Goal: Transaction & Acquisition: Purchase product/service

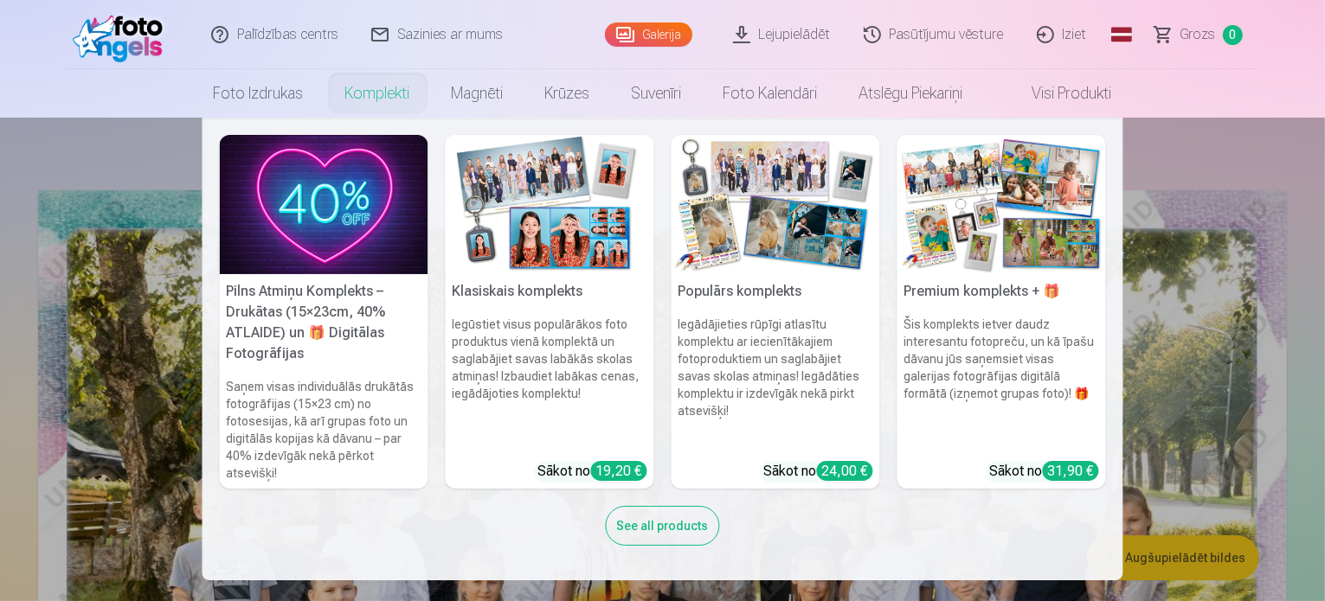
click at [363, 97] on link "Komplekti" at bounding box center [377, 93] width 106 height 48
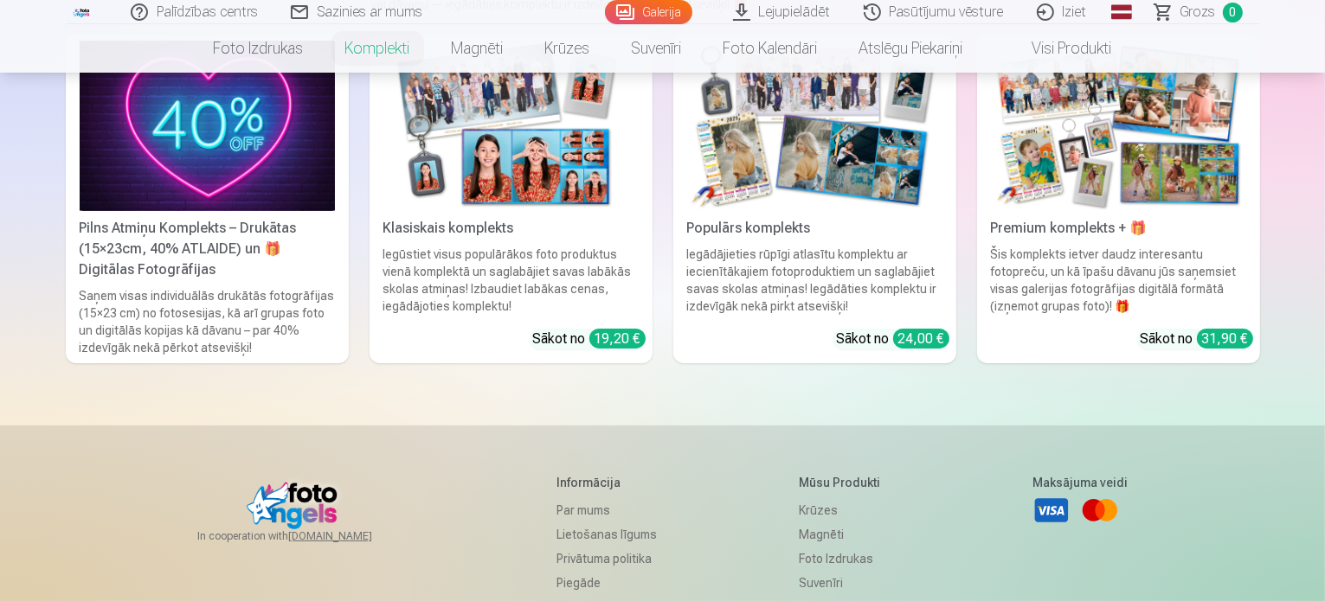
scroll to position [260, 0]
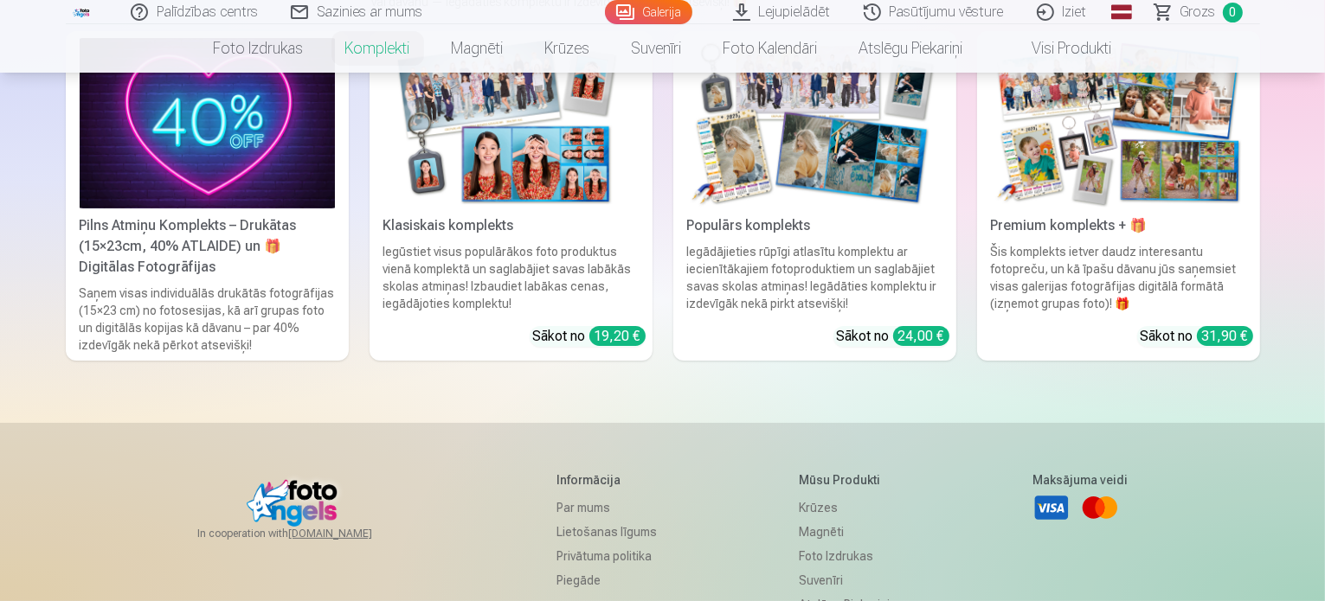
click at [1166, 155] on img at bounding box center [1118, 123] width 255 height 170
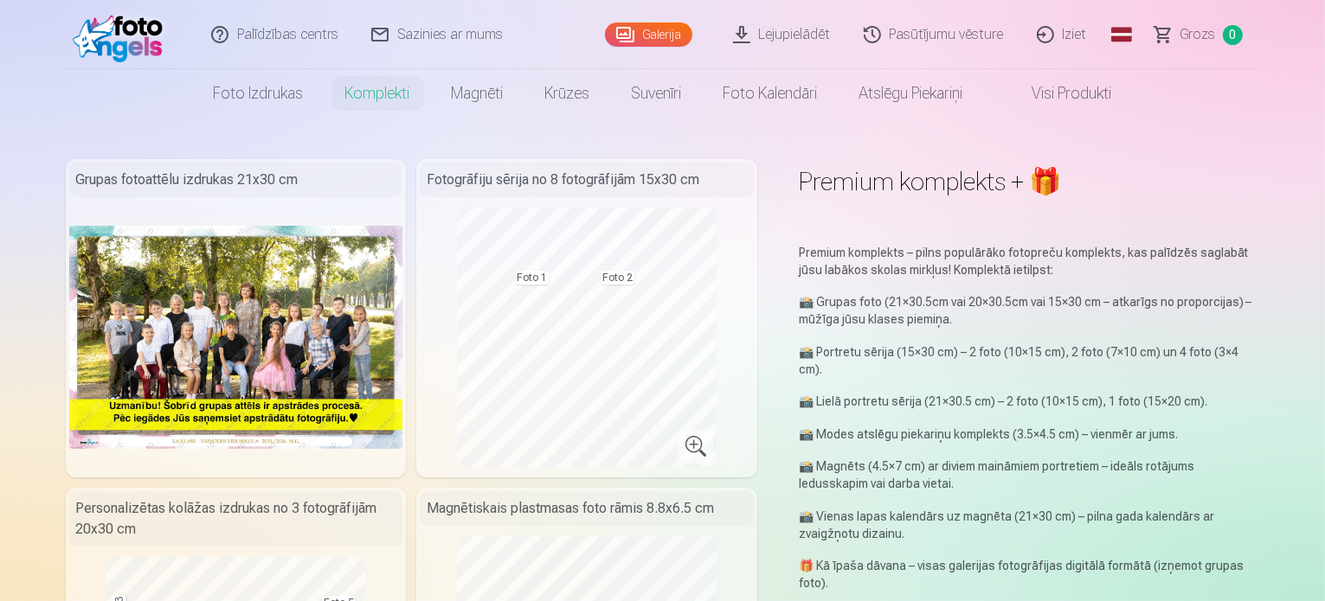
click at [913, 316] on p "📸 Grupas foto (21×30.5cm vai 20×30.5cm vai 15×30 cm – atkarīgs no proporcijas) …" at bounding box center [1029, 310] width 461 height 35
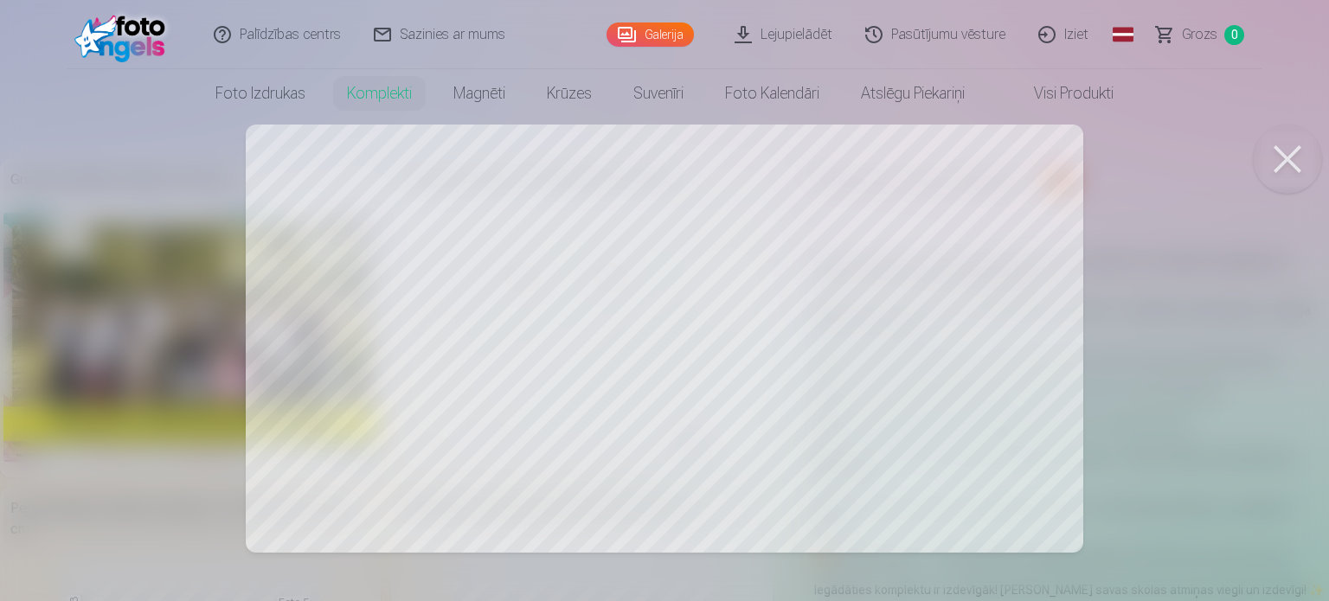
click at [1296, 153] on button at bounding box center [1287, 159] width 69 height 69
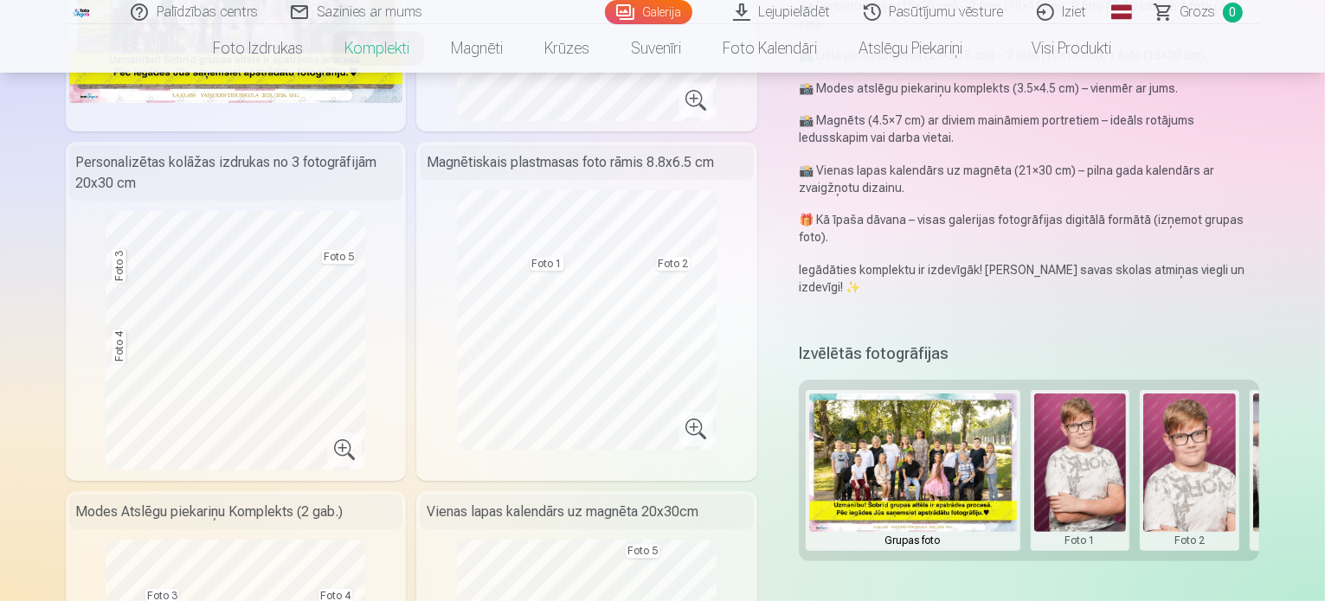
scroll to position [519, 0]
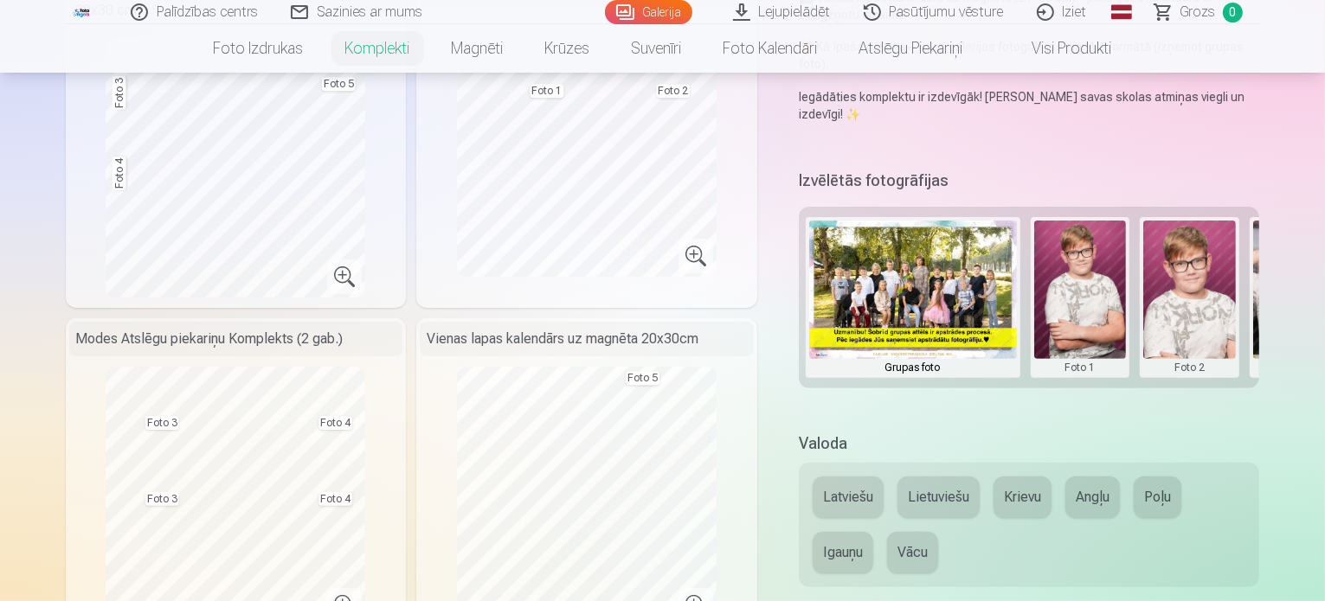
click at [1110, 247] on button at bounding box center [1080, 298] width 93 height 154
click at [1103, 268] on button "Nomainiet foto" at bounding box center [1092, 262] width 141 height 48
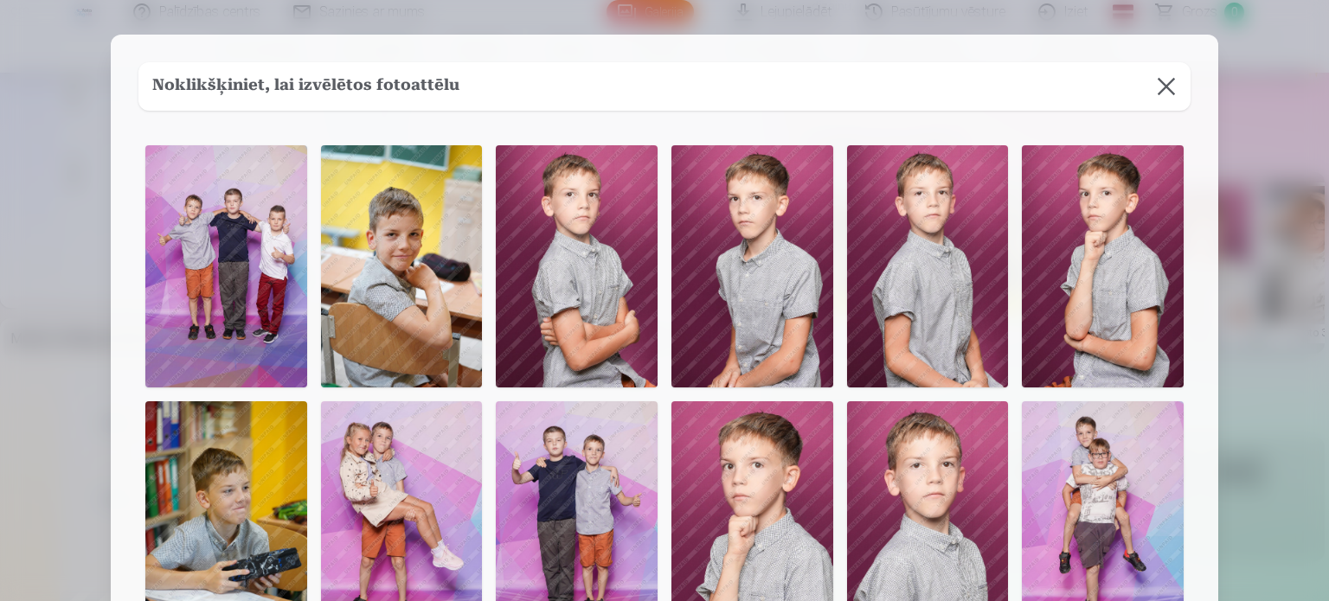
click at [1159, 87] on button at bounding box center [1166, 86] width 48 height 48
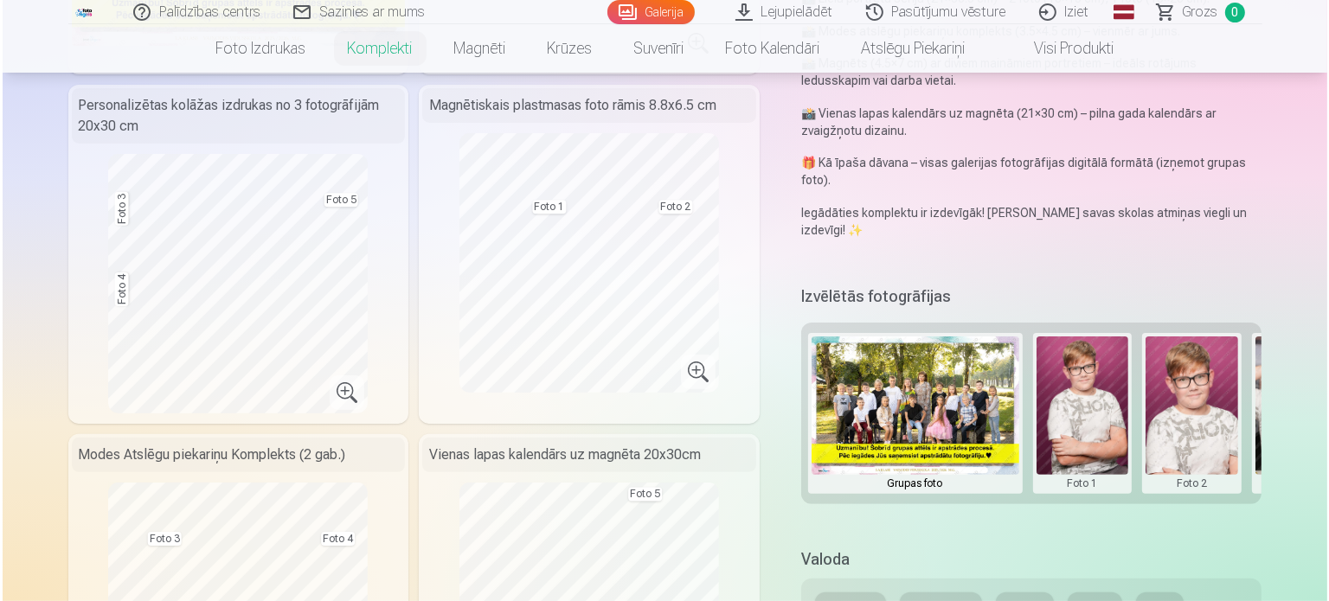
scroll to position [433, 0]
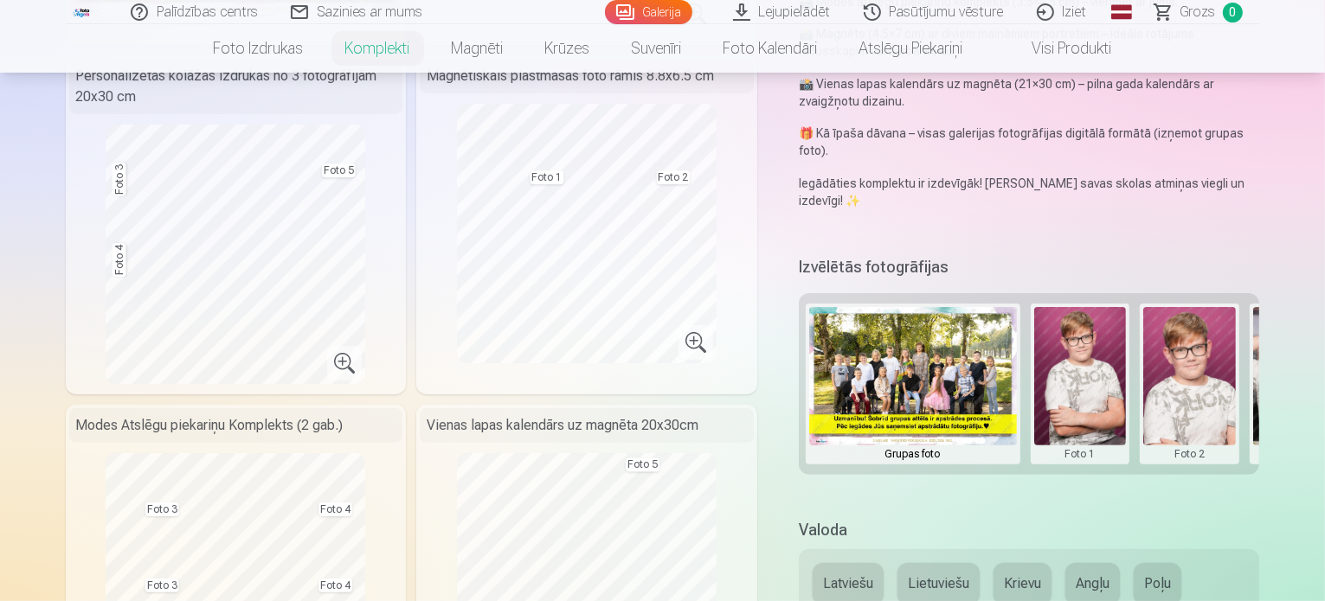
click at [1194, 347] on button at bounding box center [1189, 384] width 93 height 154
click at [1203, 347] on button "Nomainiet foto" at bounding box center [1202, 348] width 141 height 48
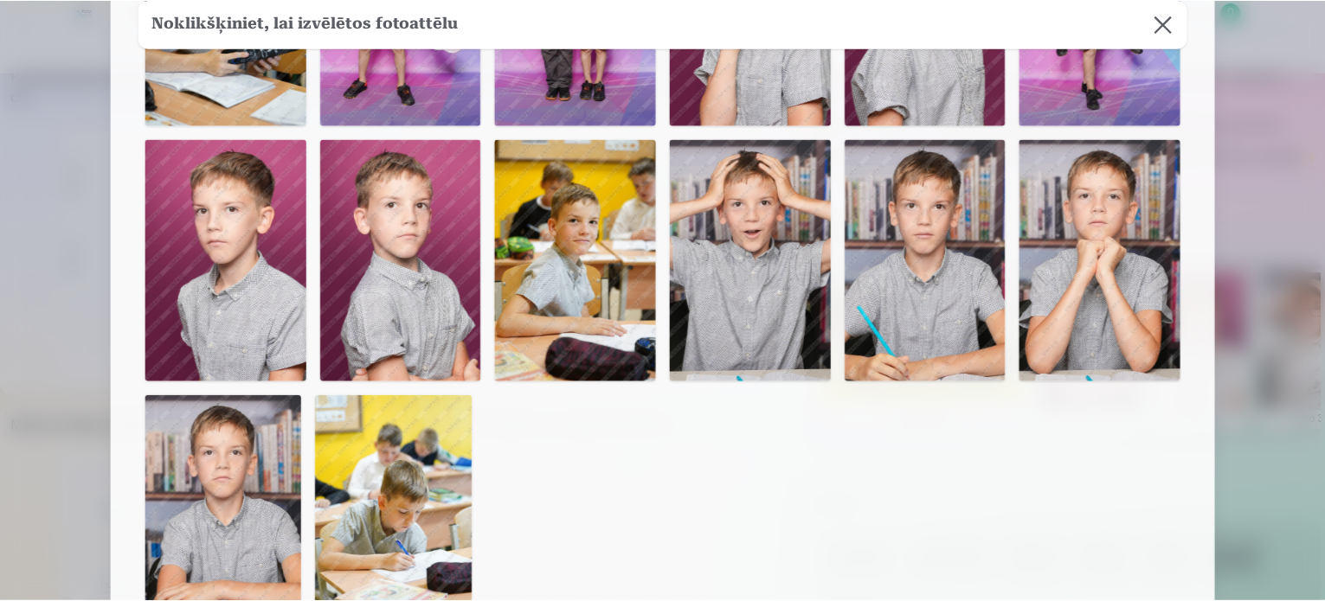
scroll to position [519, 0]
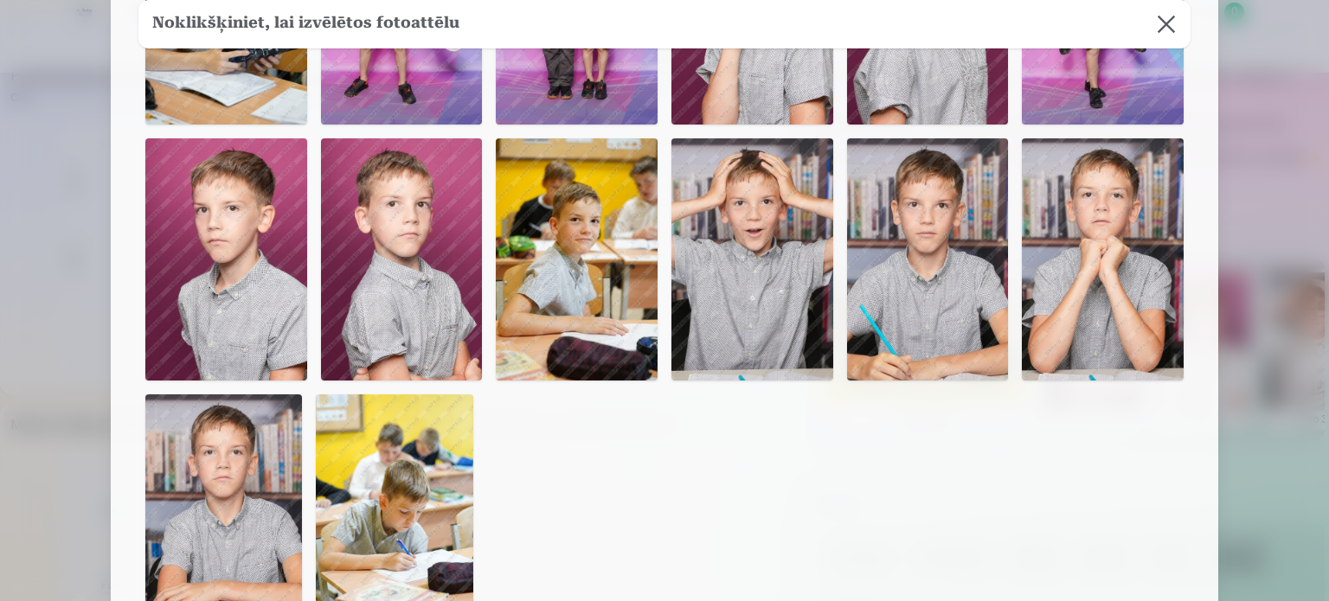
click at [215, 208] on img at bounding box center [226, 259] width 162 height 242
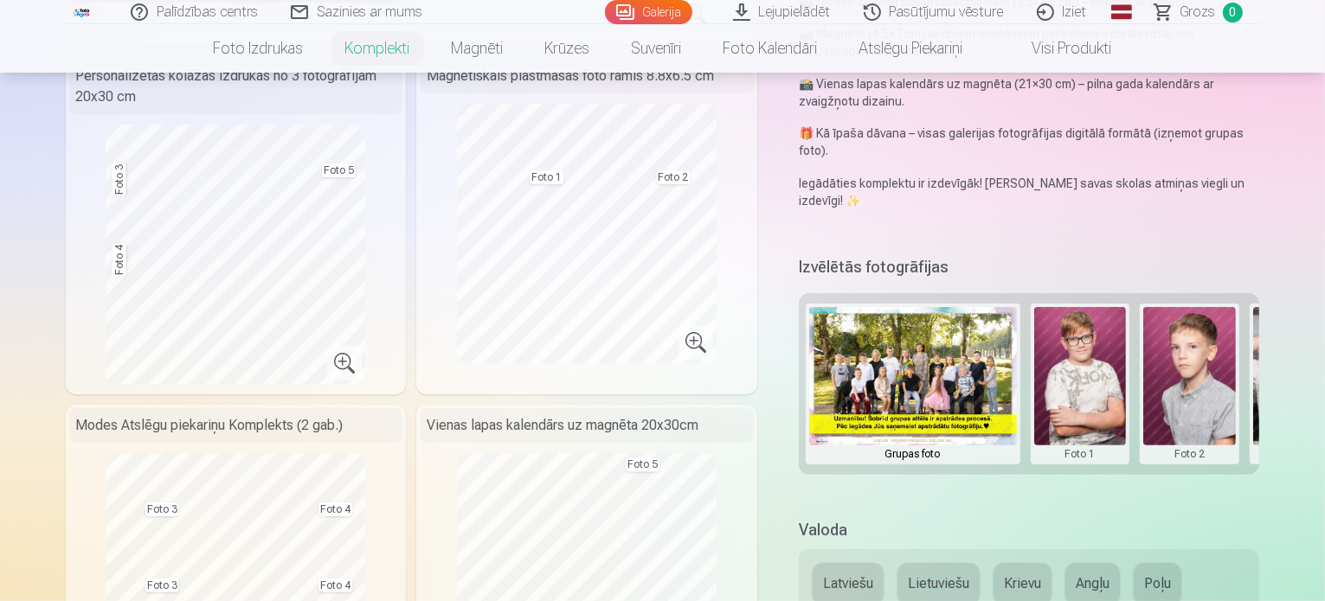
scroll to position [87, 0]
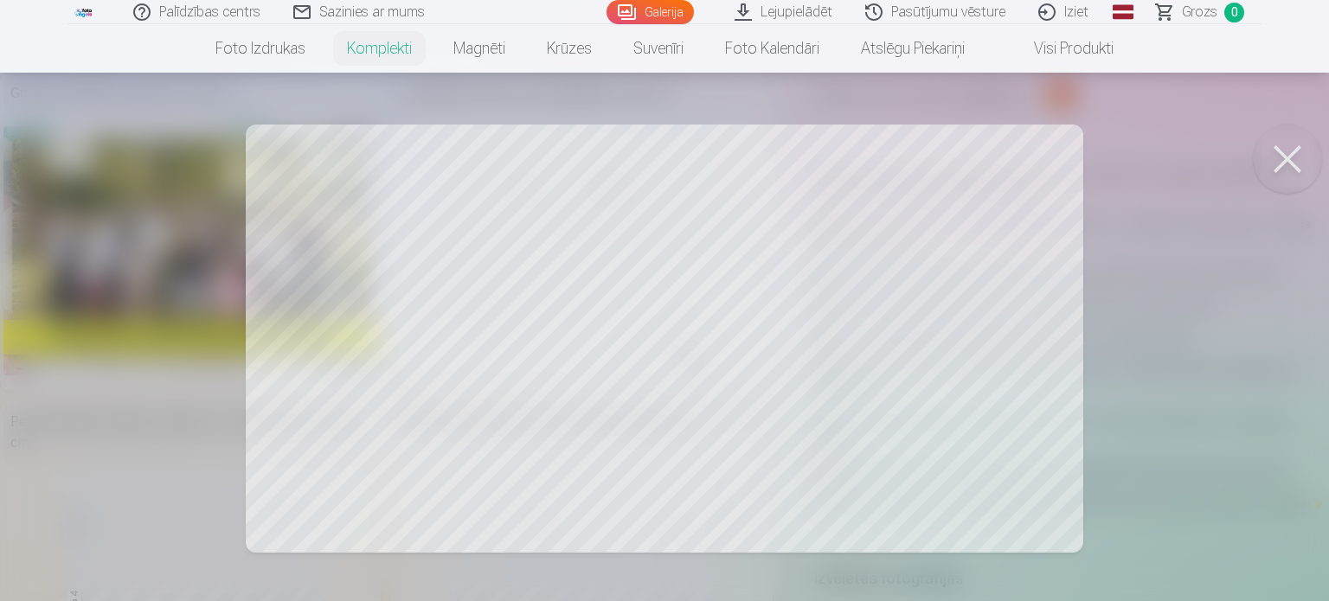
click at [1275, 154] on button at bounding box center [1287, 159] width 69 height 69
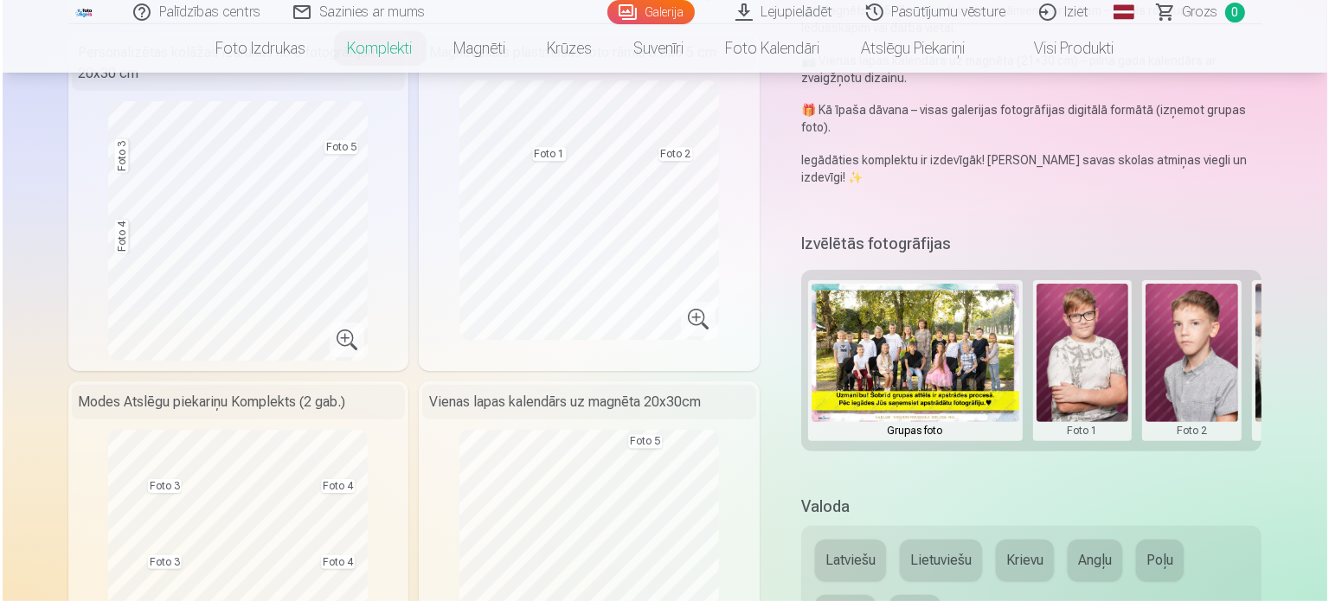
scroll to position [519, 0]
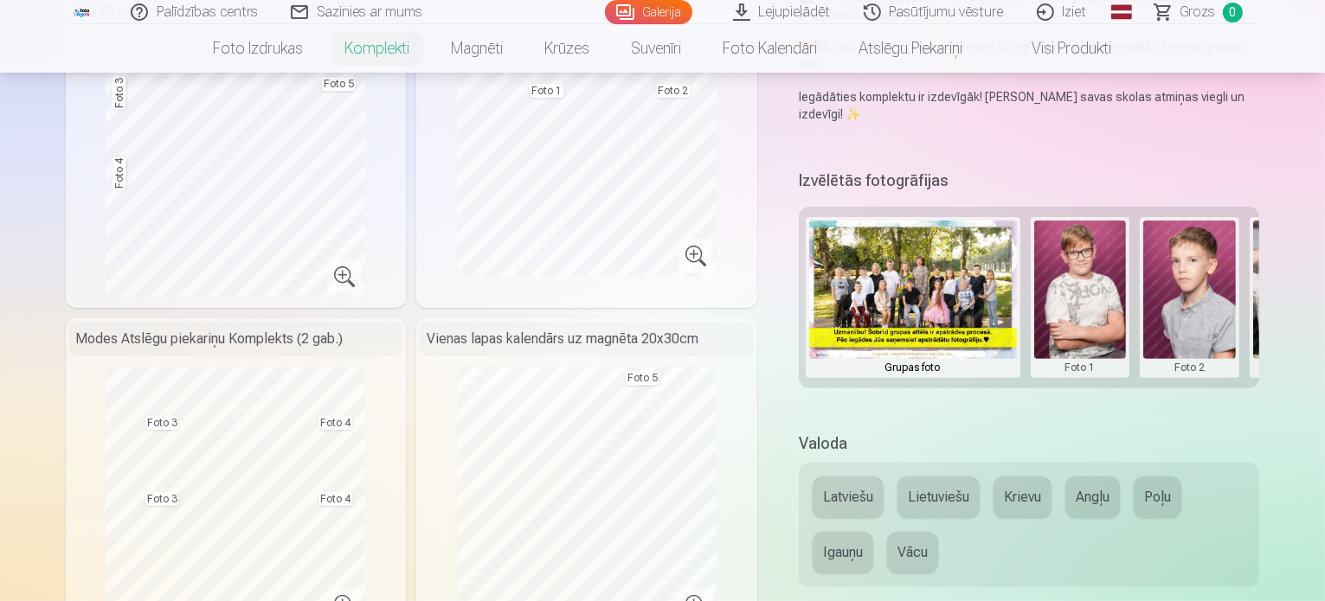
click at [1097, 246] on button at bounding box center [1080, 298] width 93 height 154
click at [1087, 260] on button "Nomainiet foto" at bounding box center [1092, 262] width 141 height 48
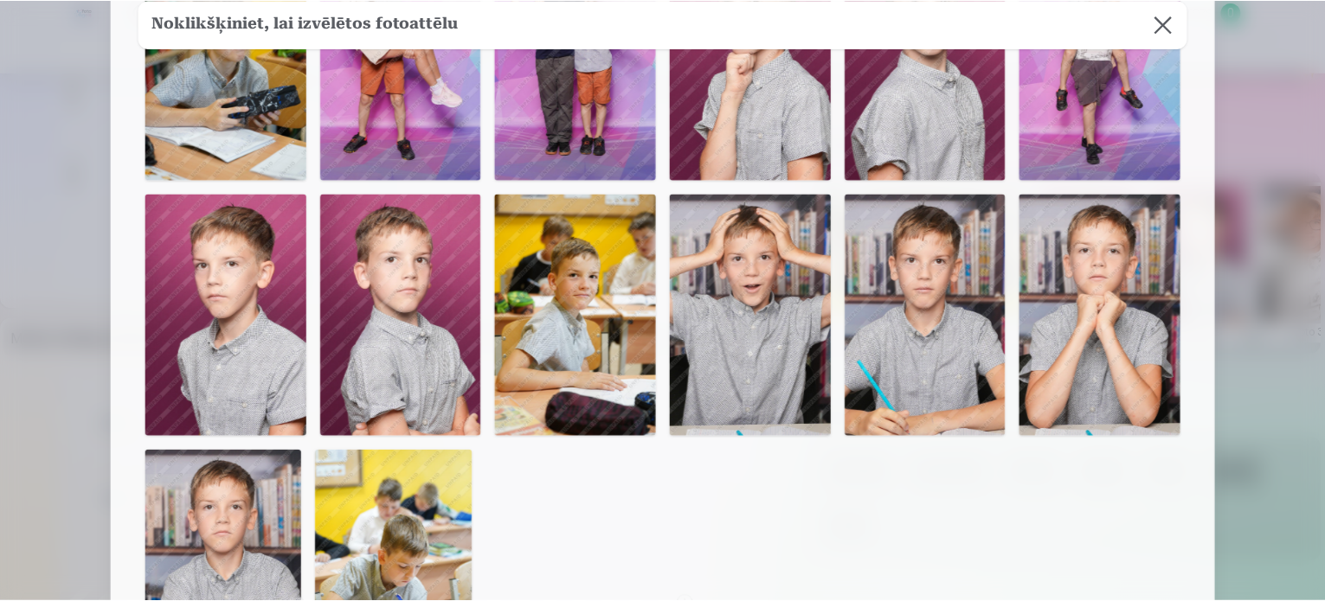
scroll to position [433, 0]
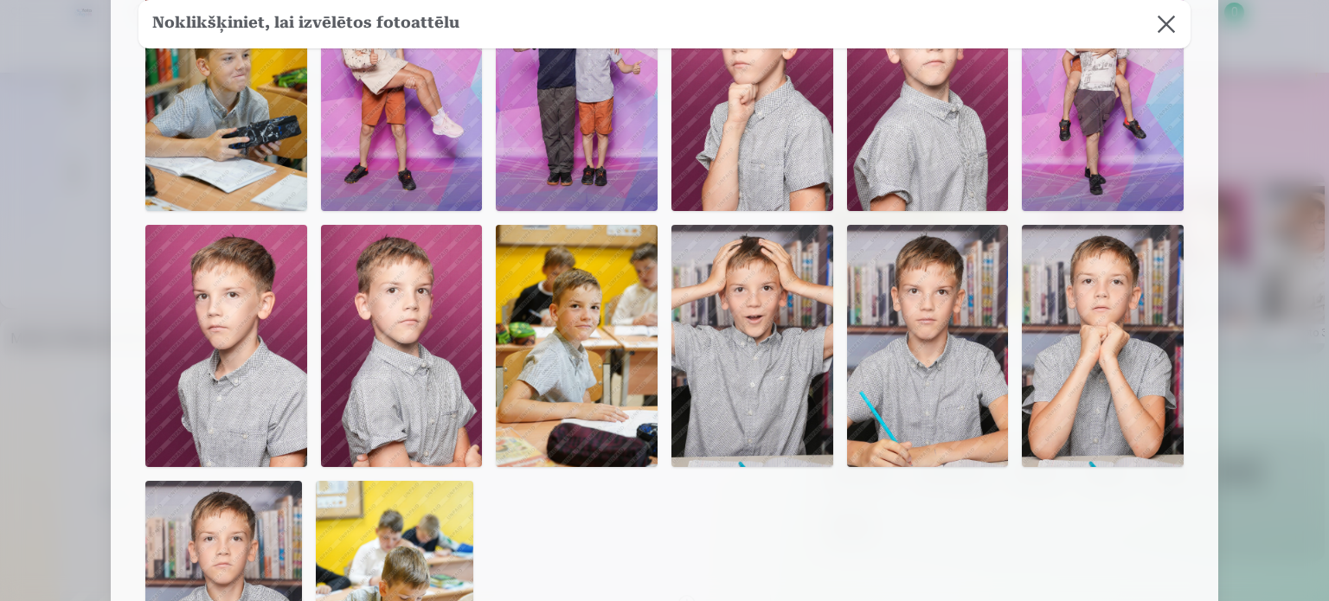
click at [937, 350] on img at bounding box center [928, 346] width 162 height 242
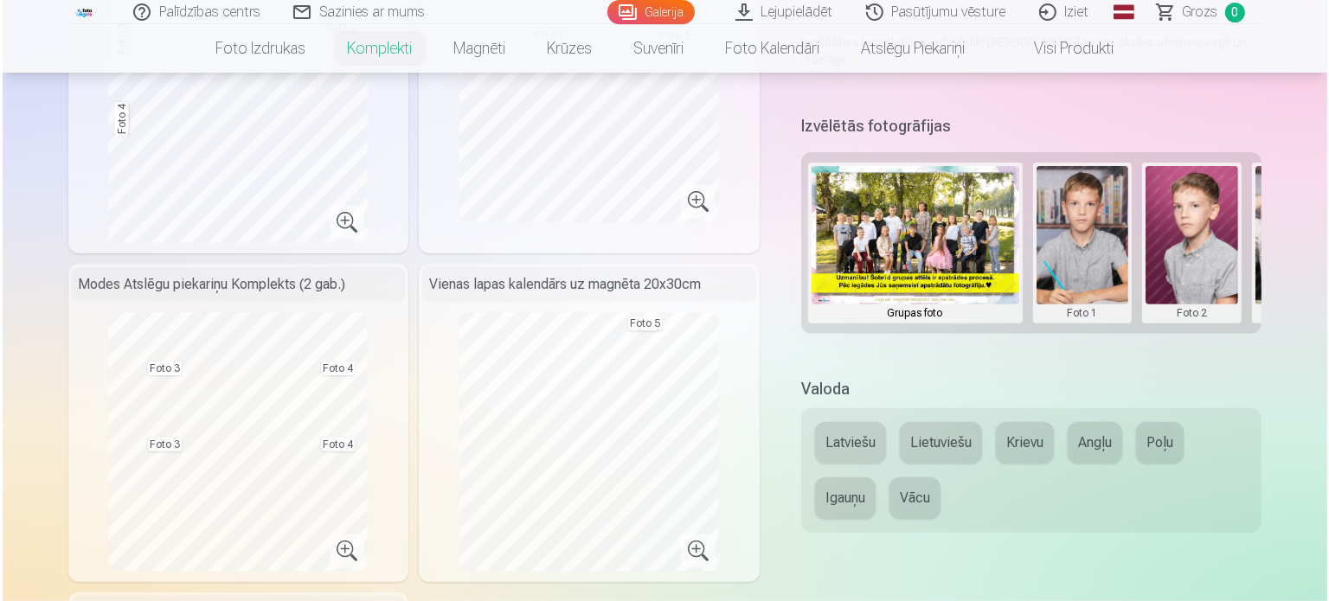
scroll to position [346, 0]
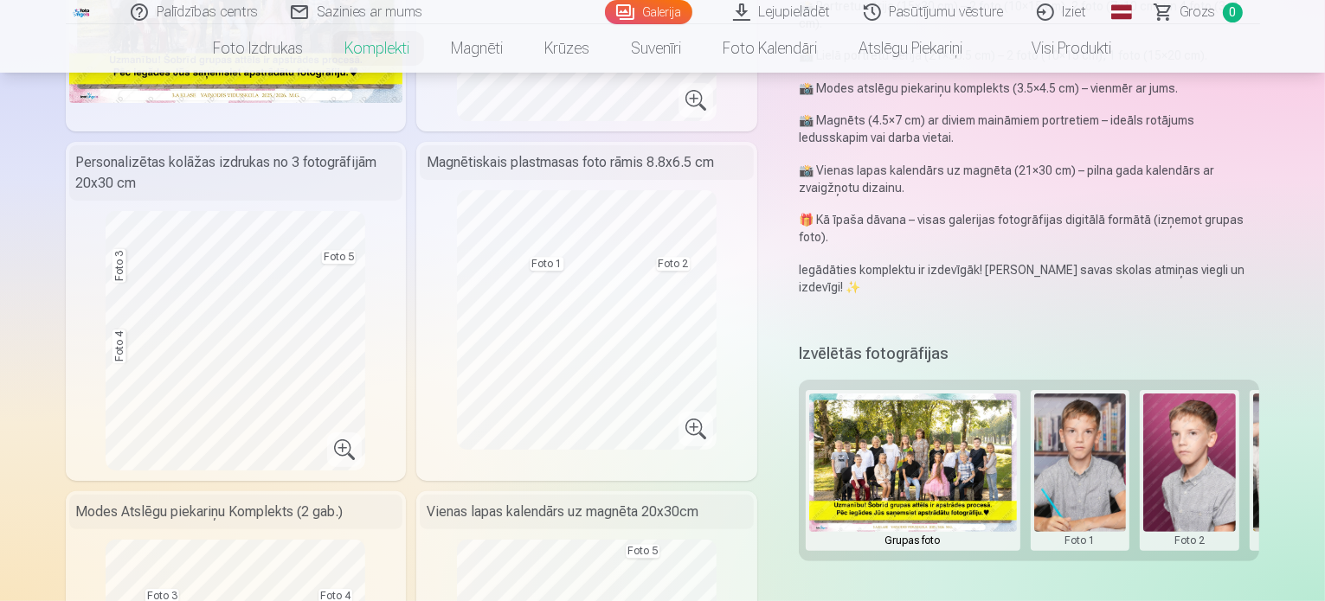
click at [1282, 420] on button at bounding box center [1299, 471] width 93 height 154
click at [1271, 442] on button "Nomainiet foto" at bounding box center [1250, 435] width 141 height 48
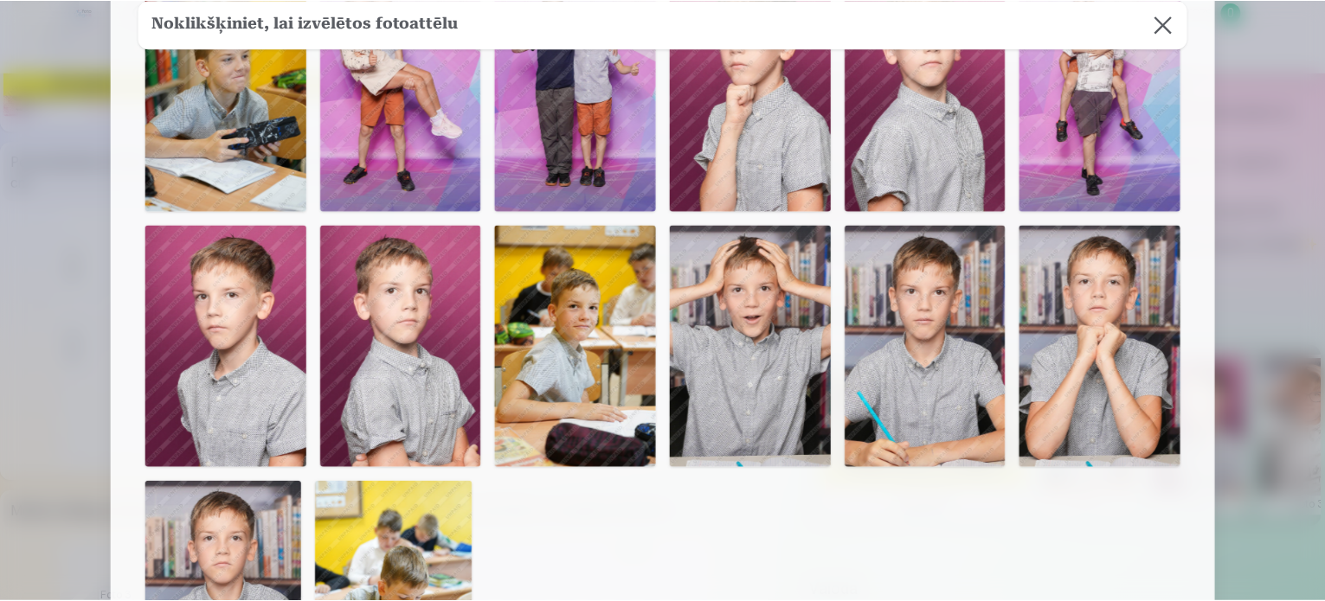
scroll to position [173, 0]
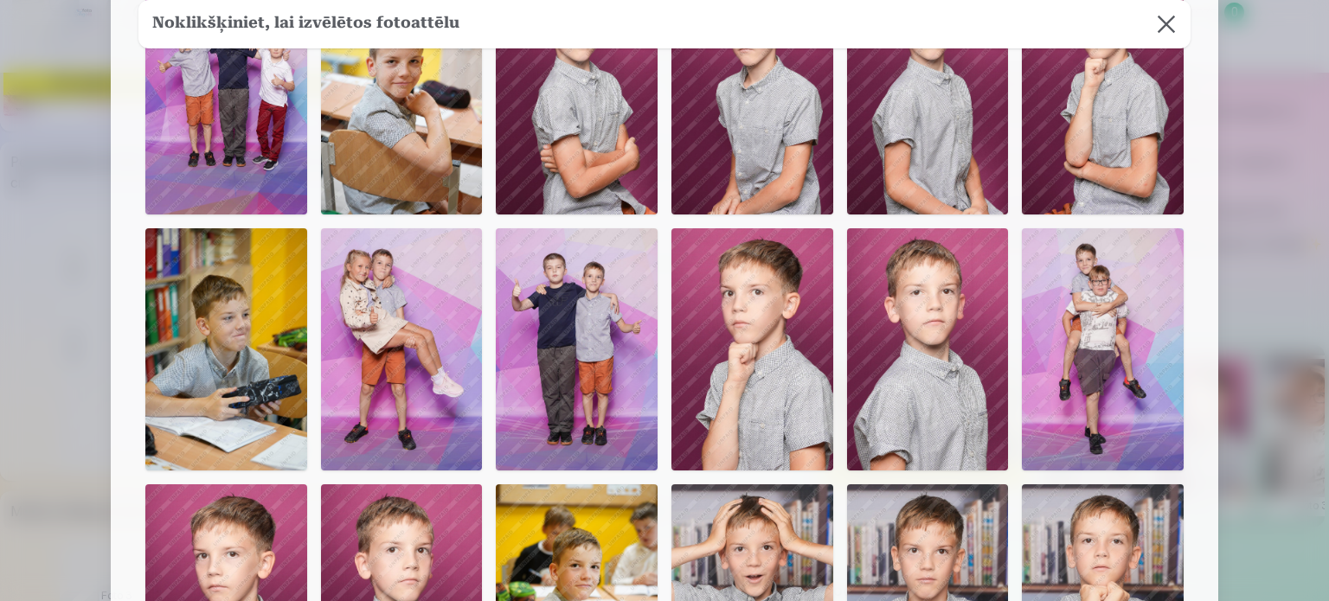
click at [1171, 21] on button at bounding box center [1166, 24] width 48 height 48
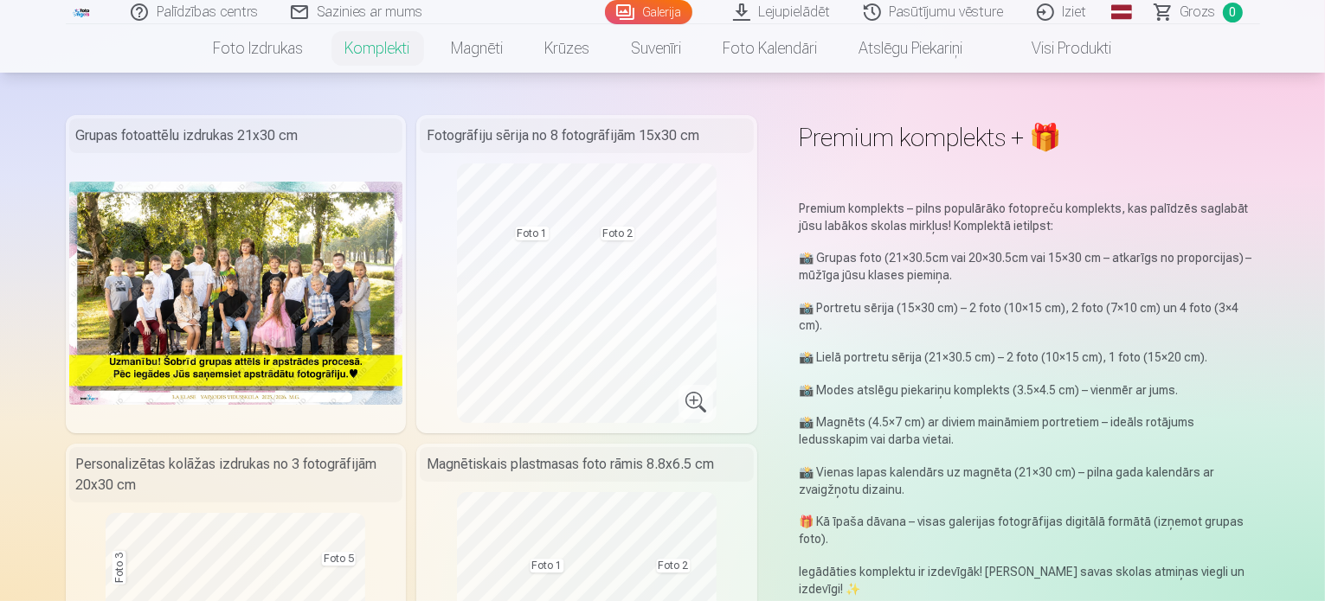
scroll to position [0, 0]
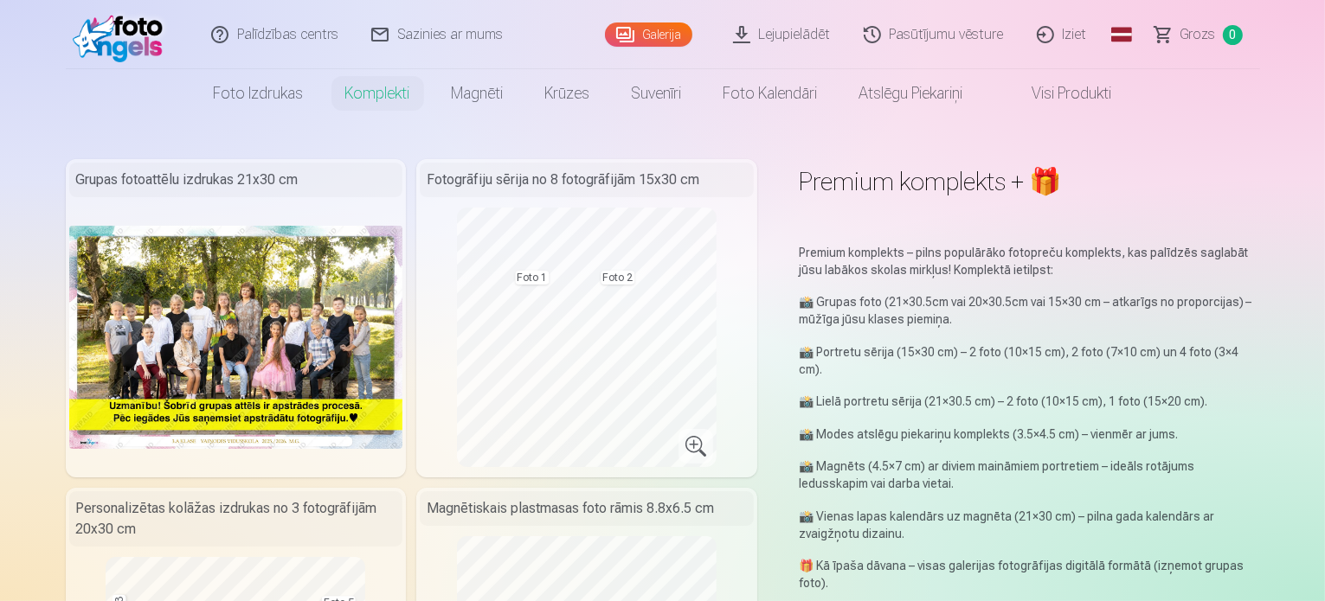
click at [144, 41] on img at bounding box center [122, 34] width 99 height 55
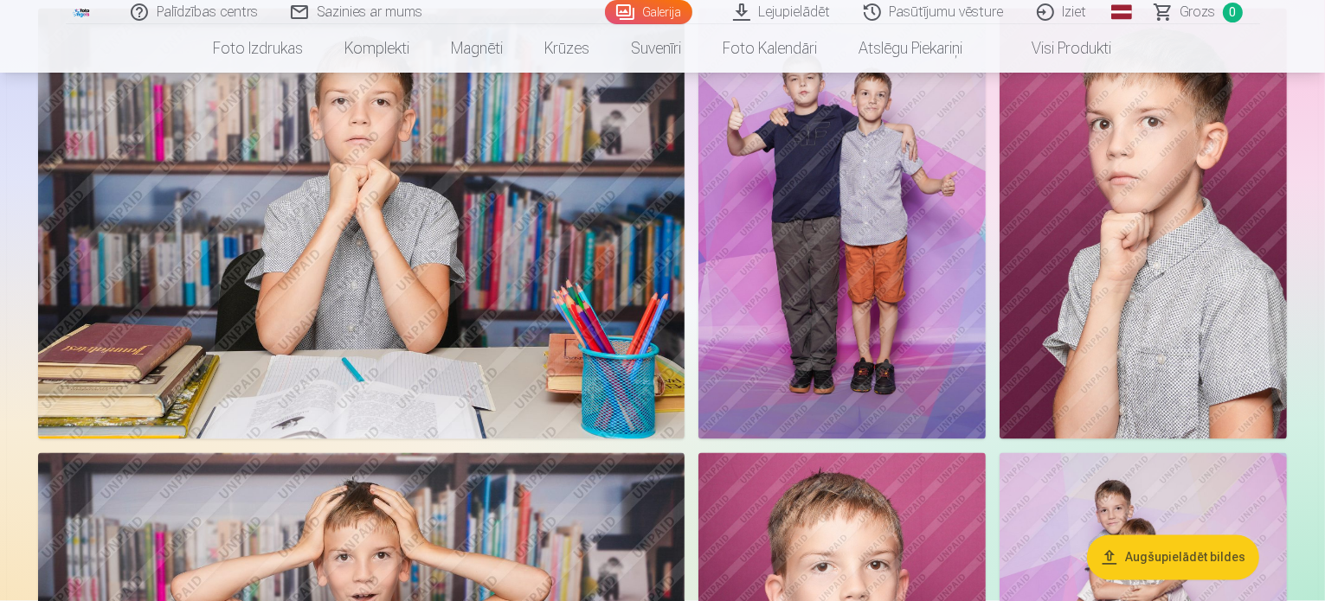
scroll to position [3201, 0]
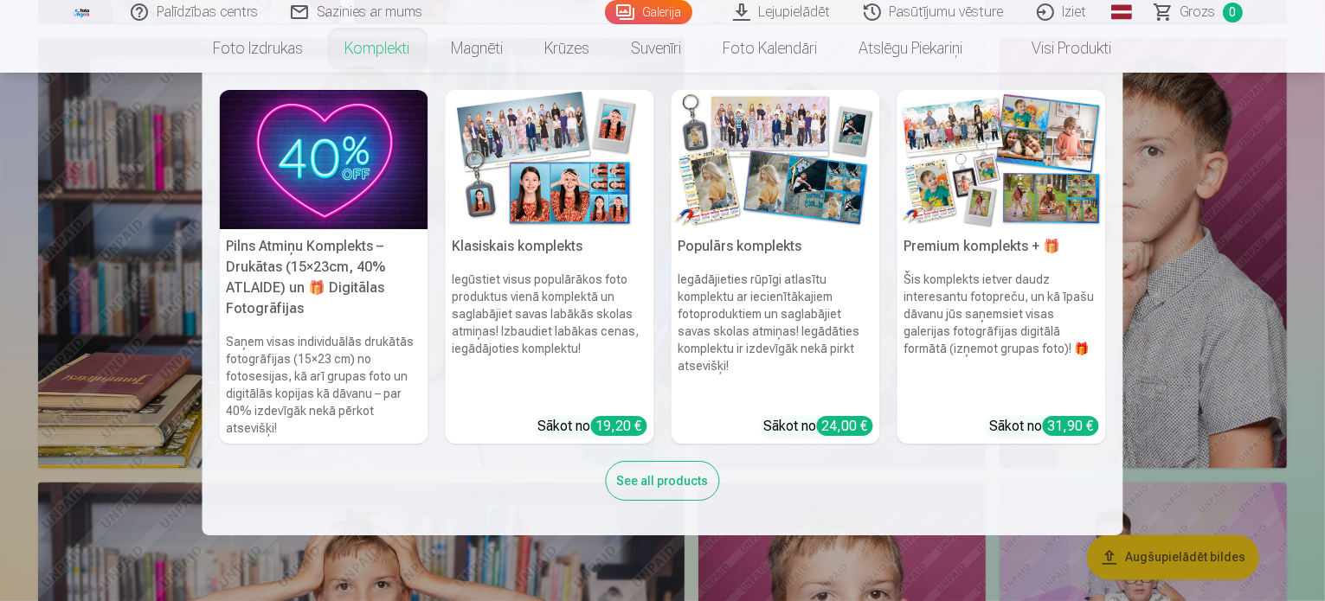
click at [410, 46] on link "Komplekti" at bounding box center [377, 48] width 106 height 48
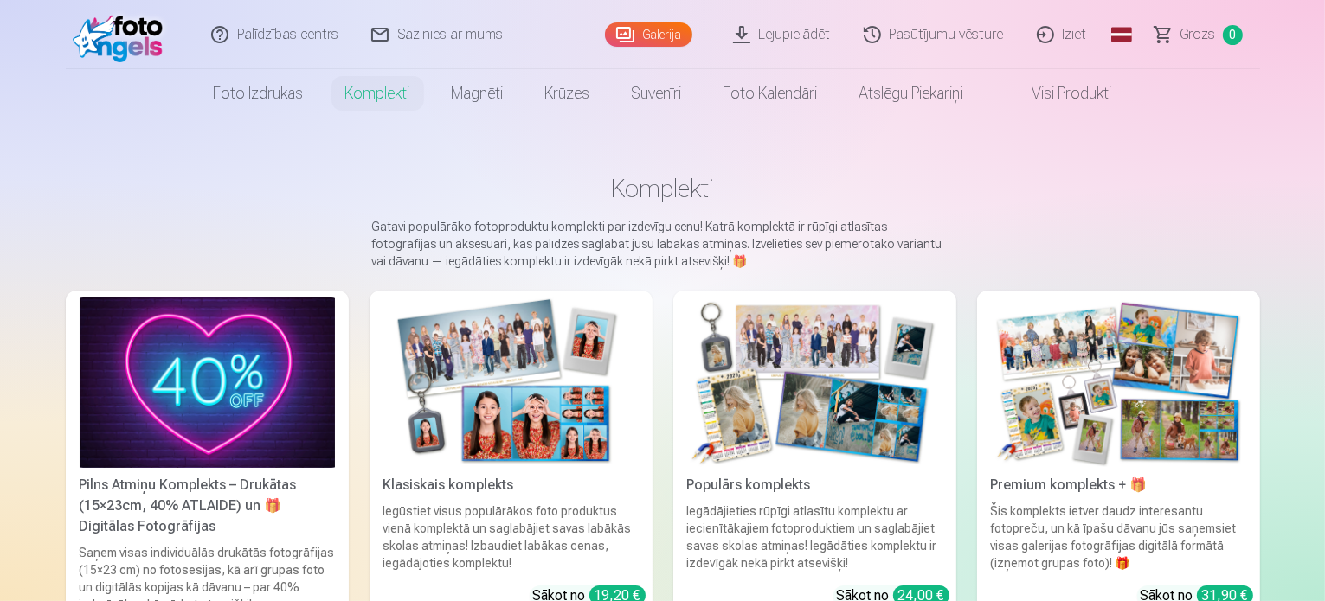
click at [1161, 391] on img at bounding box center [1118, 383] width 255 height 170
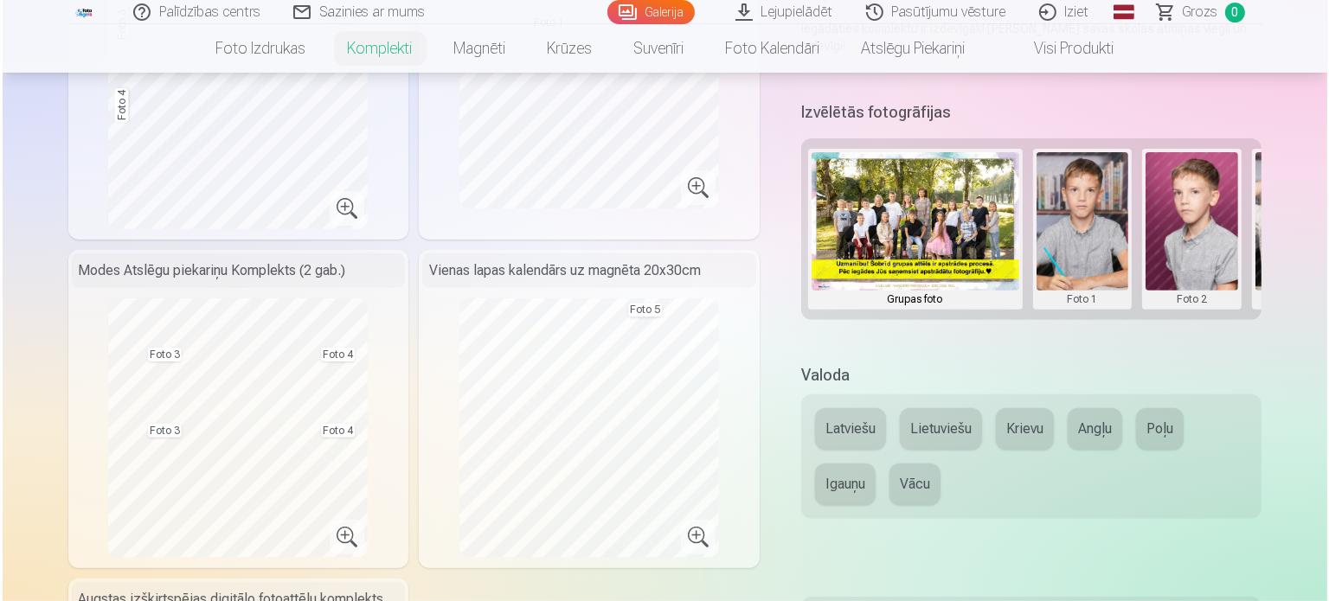
scroll to position [433, 0]
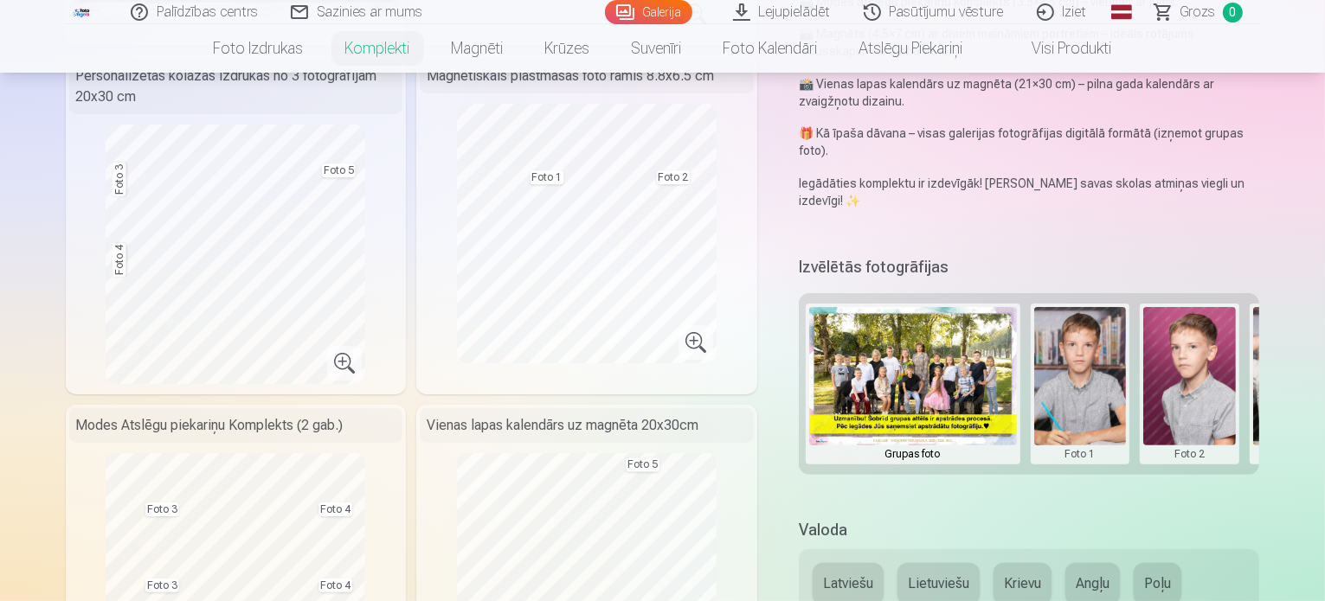
click at [1194, 331] on button at bounding box center [1189, 384] width 93 height 154
click at [1196, 356] on button "Nomainiet foto" at bounding box center [1202, 348] width 141 height 48
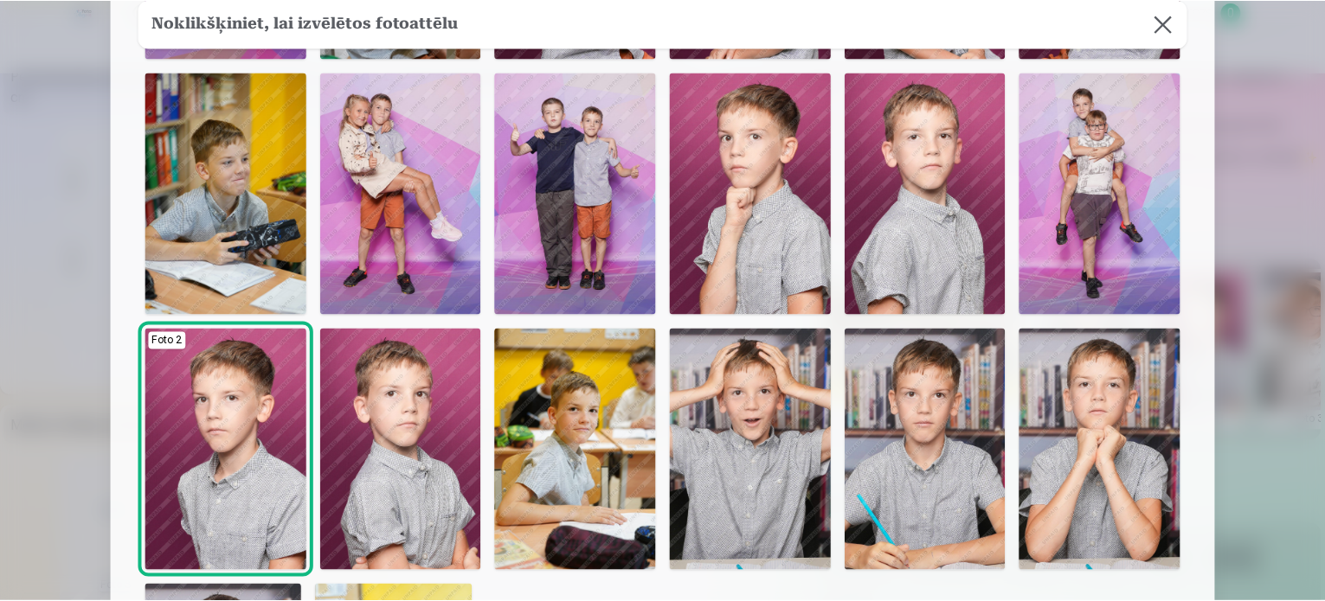
scroll to position [346, 0]
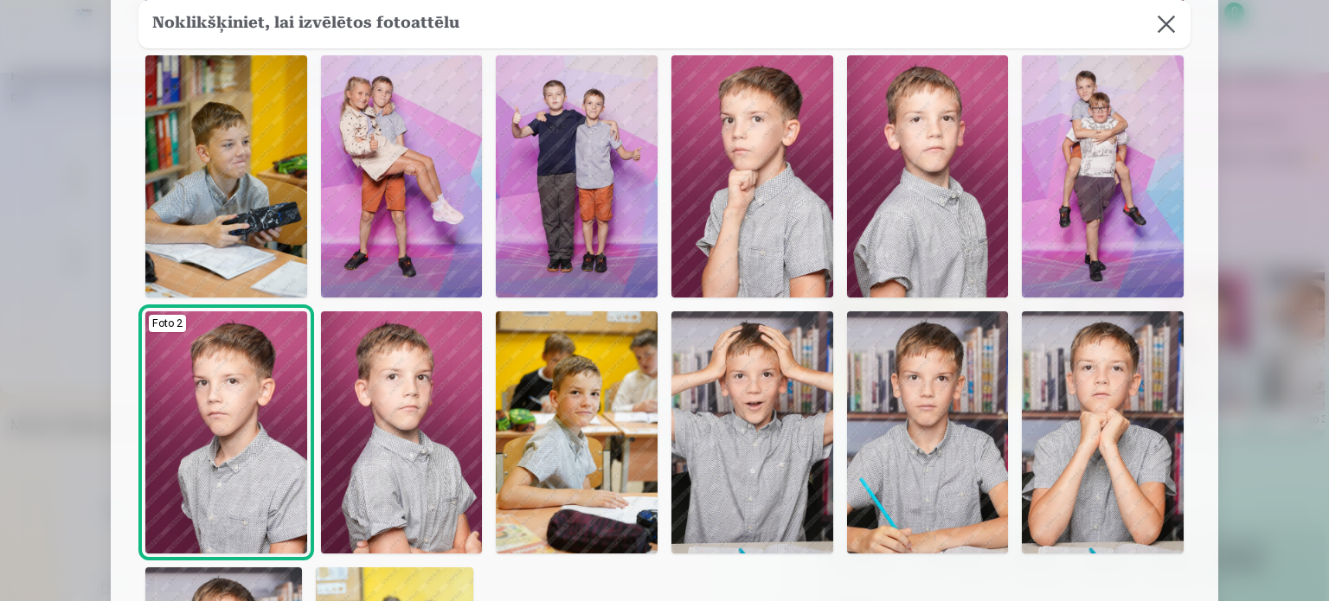
click at [931, 179] on img at bounding box center [928, 176] width 162 height 242
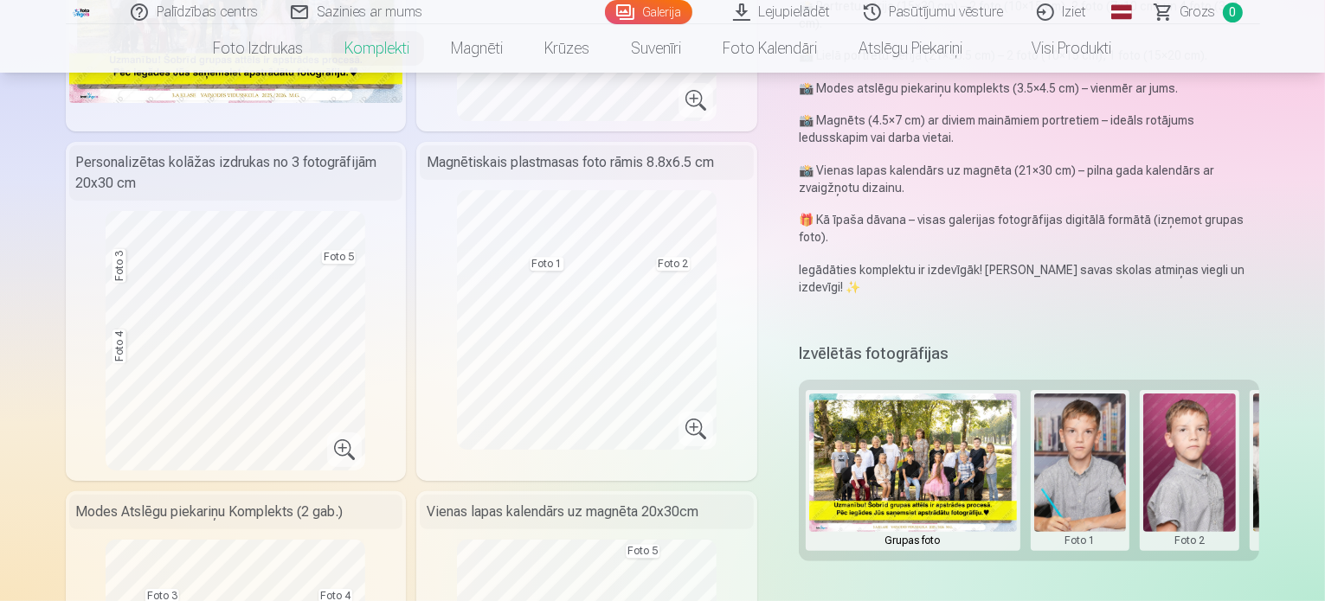
click at [1292, 421] on button at bounding box center [1299, 471] width 93 height 154
click at [1291, 432] on button "Nomainiet foto" at bounding box center [1250, 435] width 141 height 48
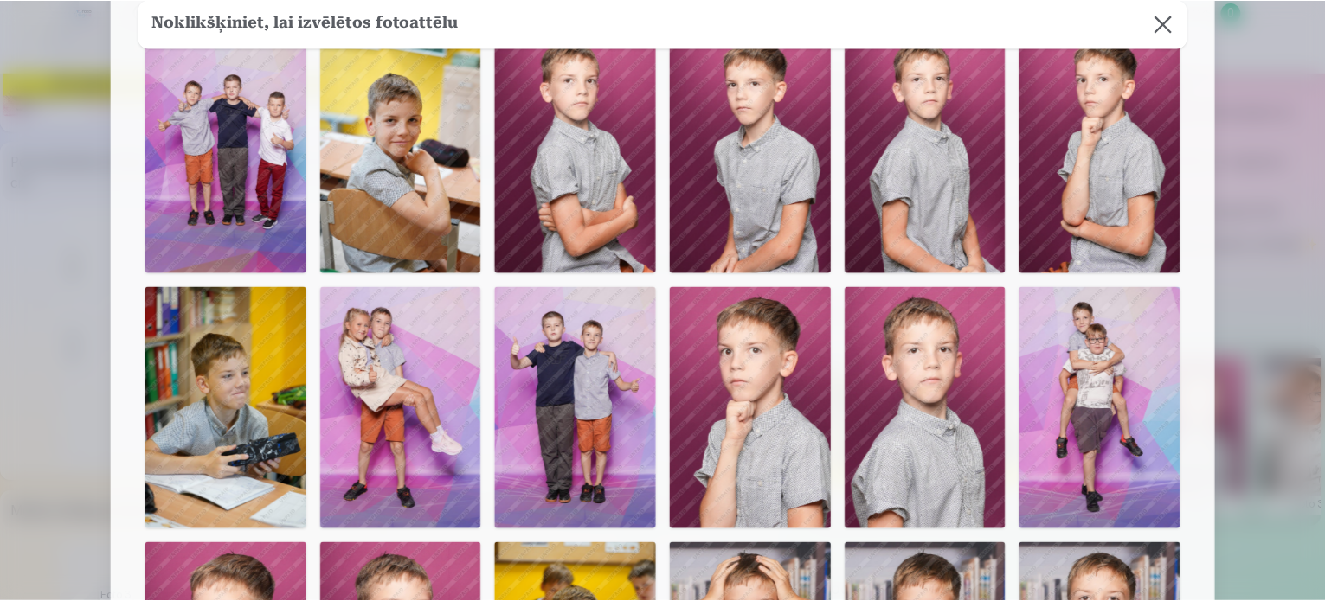
scroll to position [87, 0]
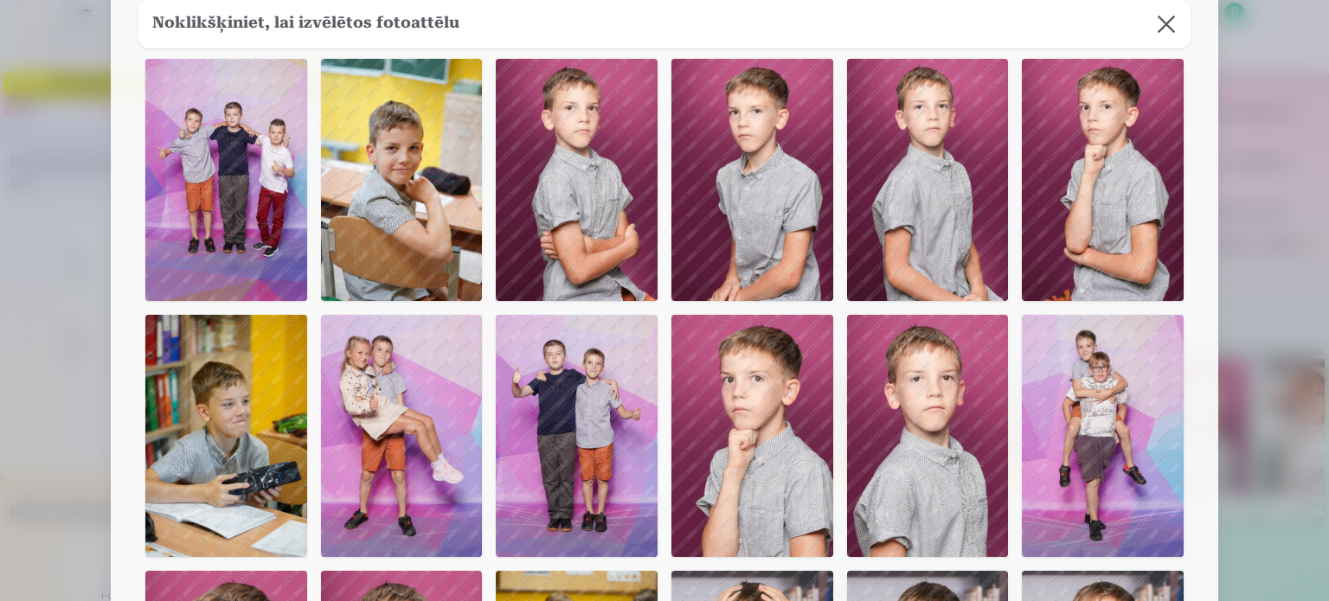
click at [226, 167] on img at bounding box center [226, 180] width 162 height 242
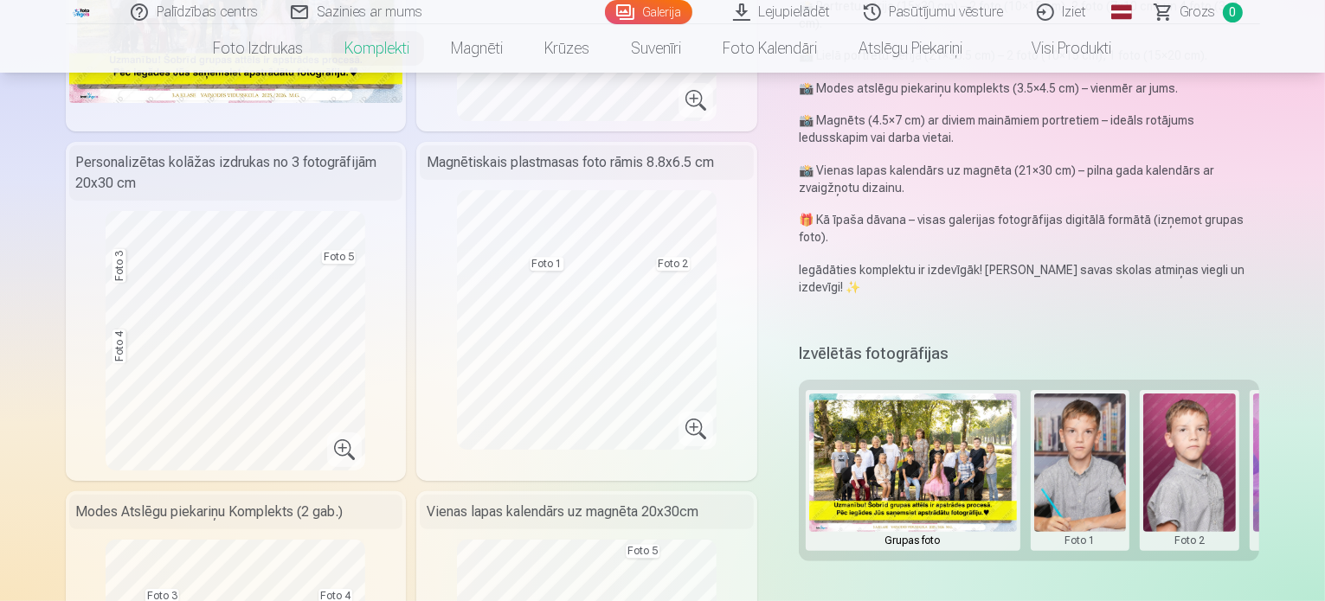
scroll to position [519, 0]
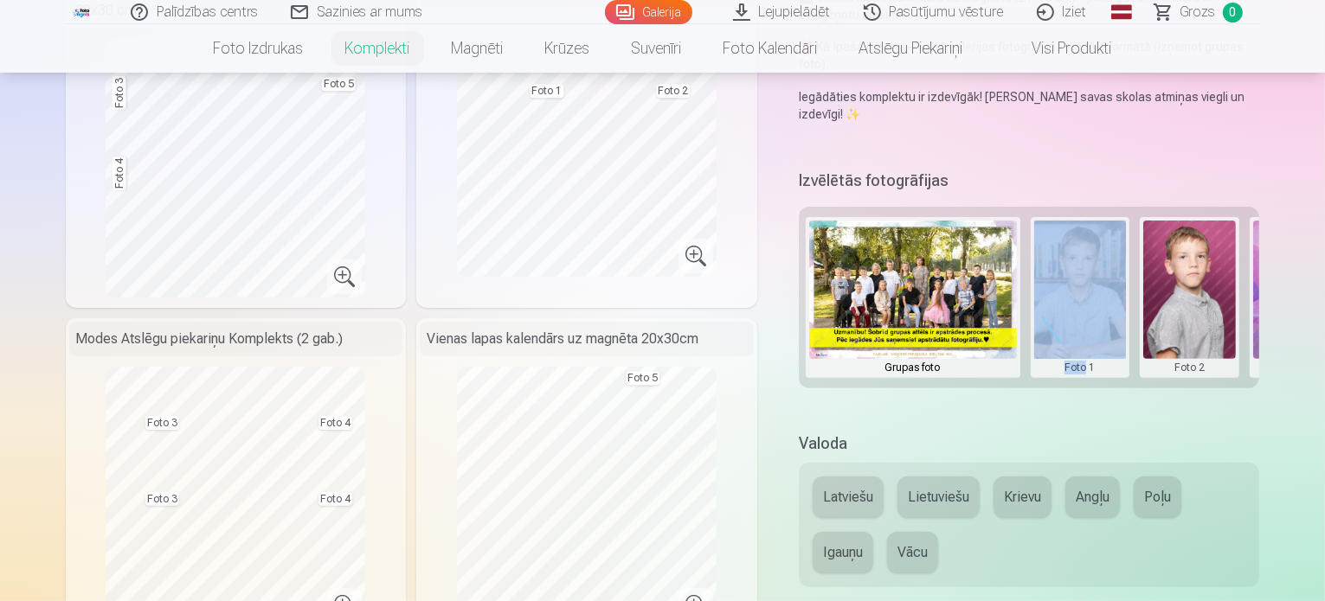
drag, startPoint x: 964, startPoint y: 357, endPoint x: 1100, endPoint y: 368, distance: 136.2
click at [1100, 368] on div "Izvēlētās fotogrāfijas Grupas foto Foto 1 Foto 2 Foto 3 Foto 4 Foto 5" at bounding box center [1029, 288] width 461 height 246
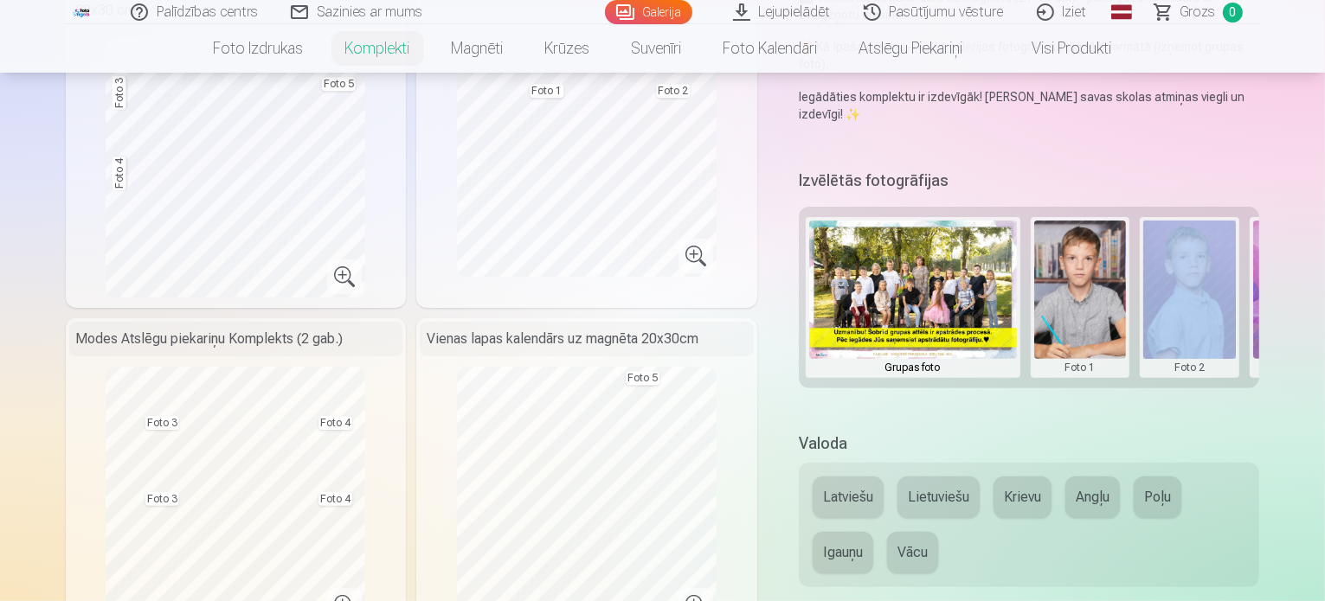
drag, startPoint x: 1107, startPoint y: 351, endPoint x: 1183, endPoint y: 362, distance: 76.0
click at [1183, 362] on div "Izvēlētās fotogrāfijas Grupas foto Foto 1 Foto 2 Foto 3 Foto 4 Foto 5" at bounding box center [1029, 288] width 461 height 246
click at [1154, 377] on div "Izvēlētās fotogrāfijas Grupas foto Foto 1 Foto 2 Foto 3 Foto 4 Foto 5" at bounding box center [1029, 288] width 461 height 246
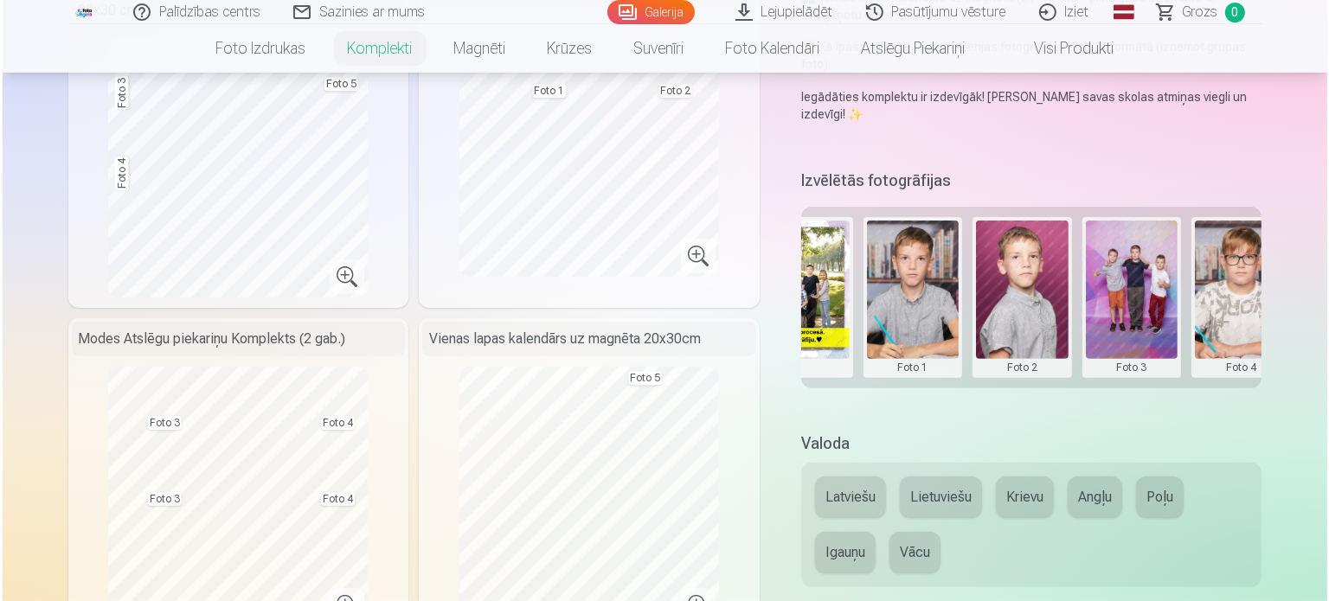
scroll to position [0, 235]
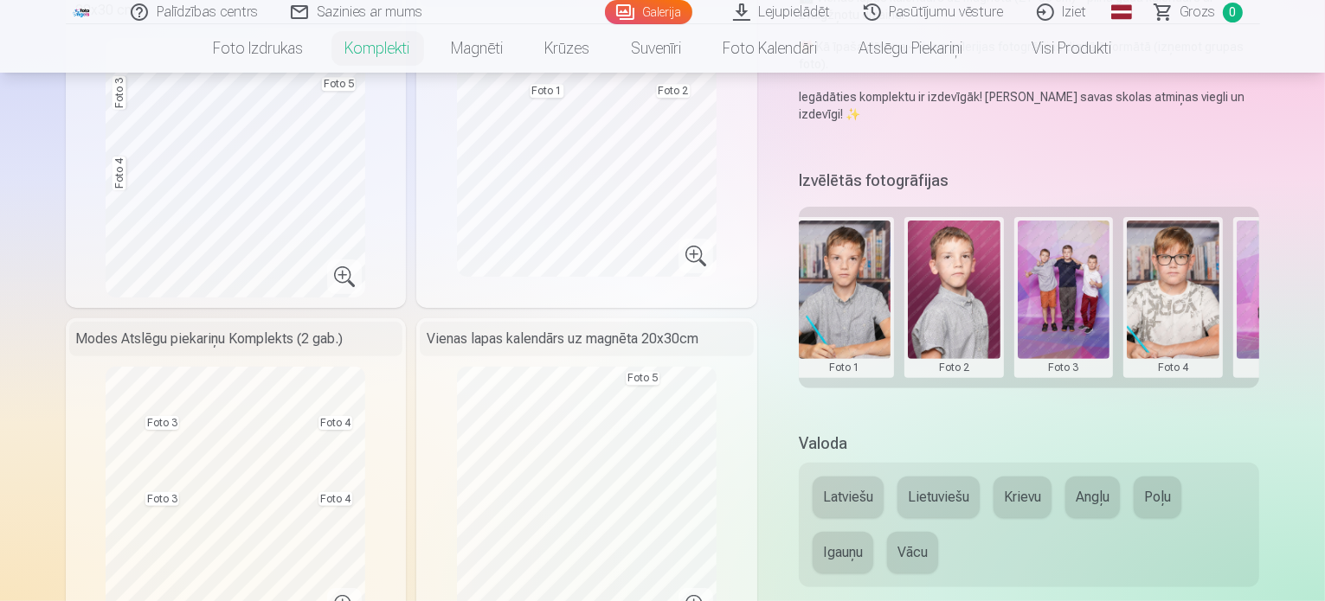
click at [1176, 255] on button at bounding box center [1172, 298] width 93 height 154
click at [1180, 260] on button "Nomainiet foto" at bounding box center [1184, 262] width 141 height 48
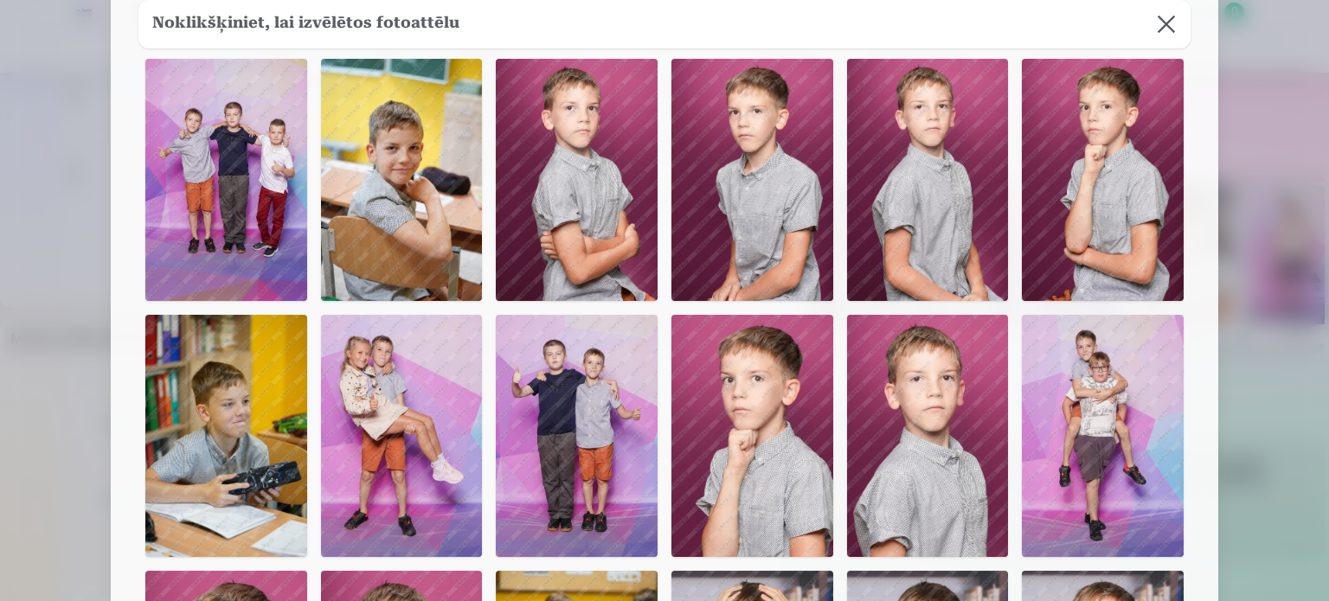
scroll to position [173, 0]
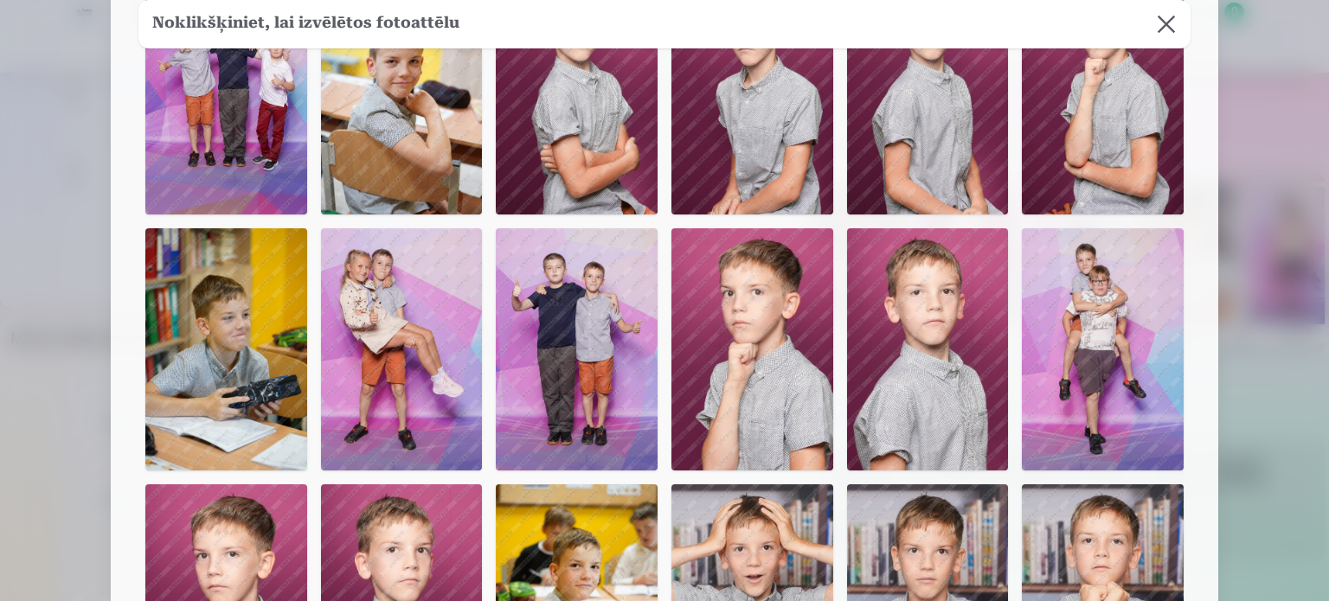
click at [588, 343] on img at bounding box center [577, 349] width 162 height 242
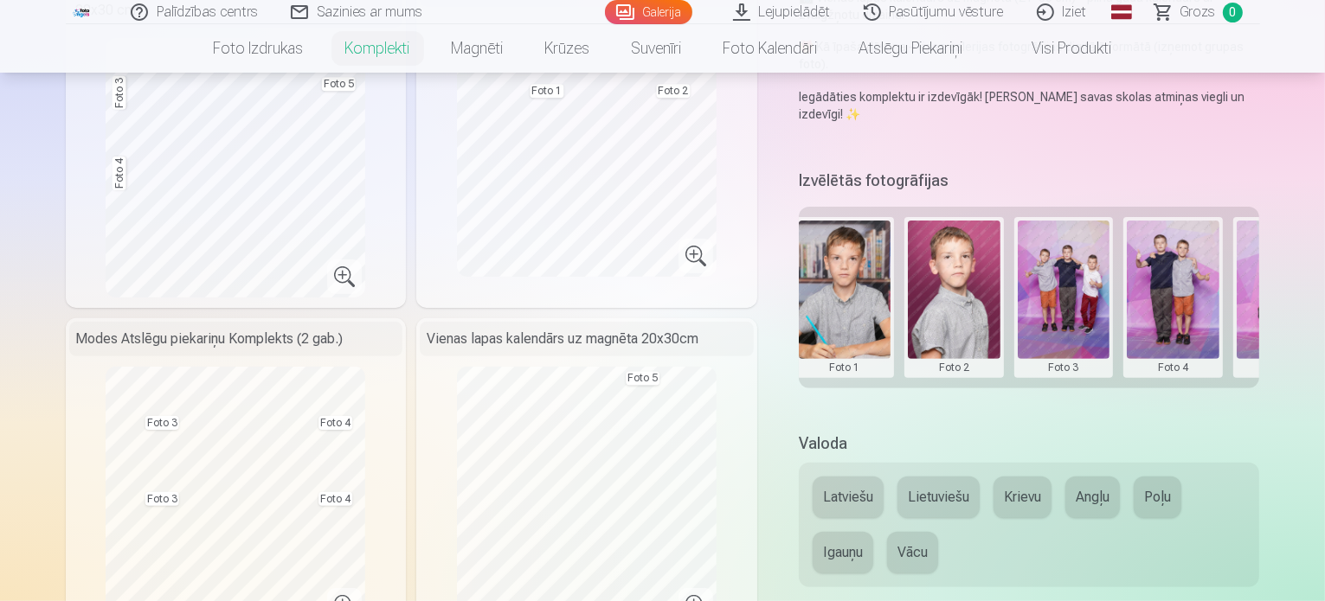
click at [1273, 260] on button at bounding box center [1282, 298] width 93 height 154
click at [1268, 269] on button "Nomainiet foto" at bounding box center [1250, 262] width 141 height 48
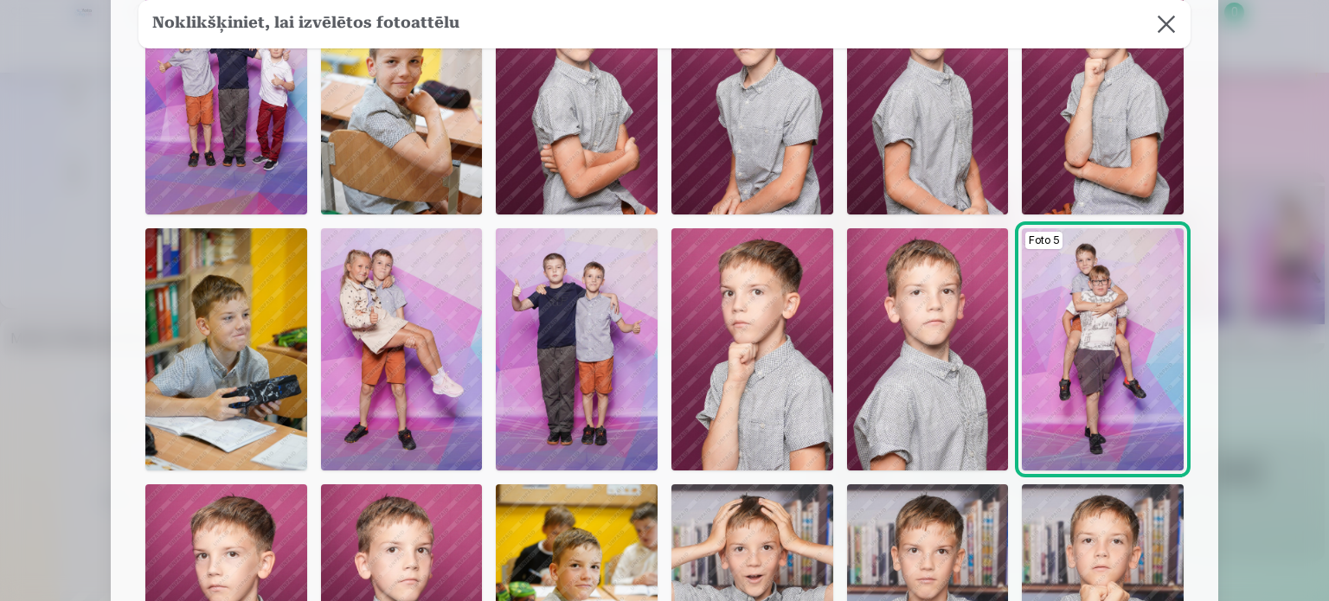
click at [451, 349] on img at bounding box center [402, 349] width 162 height 242
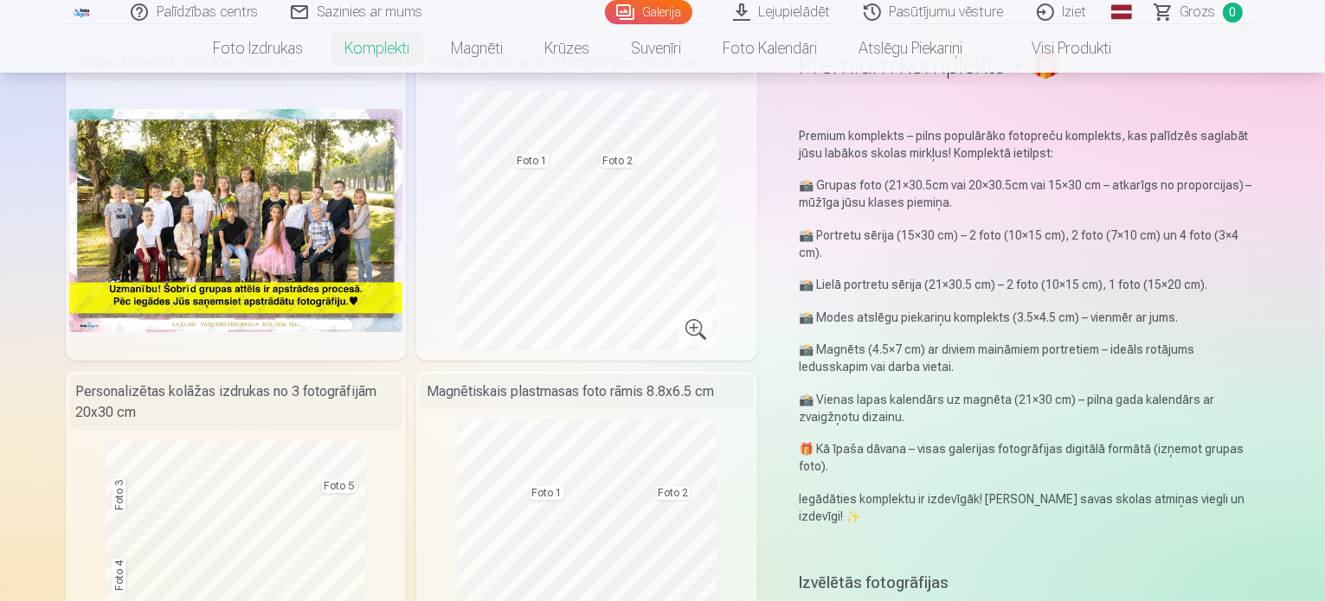
scroll to position [87, 0]
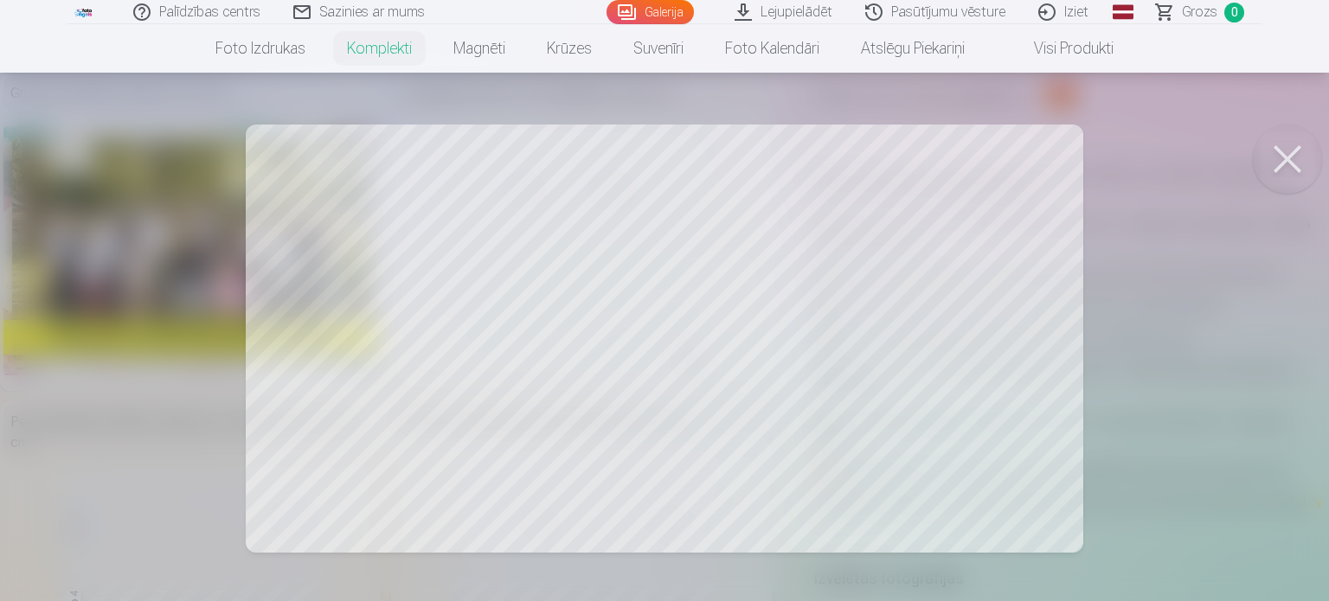
click at [1287, 155] on button at bounding box center [1287, 159] width 69 height 69
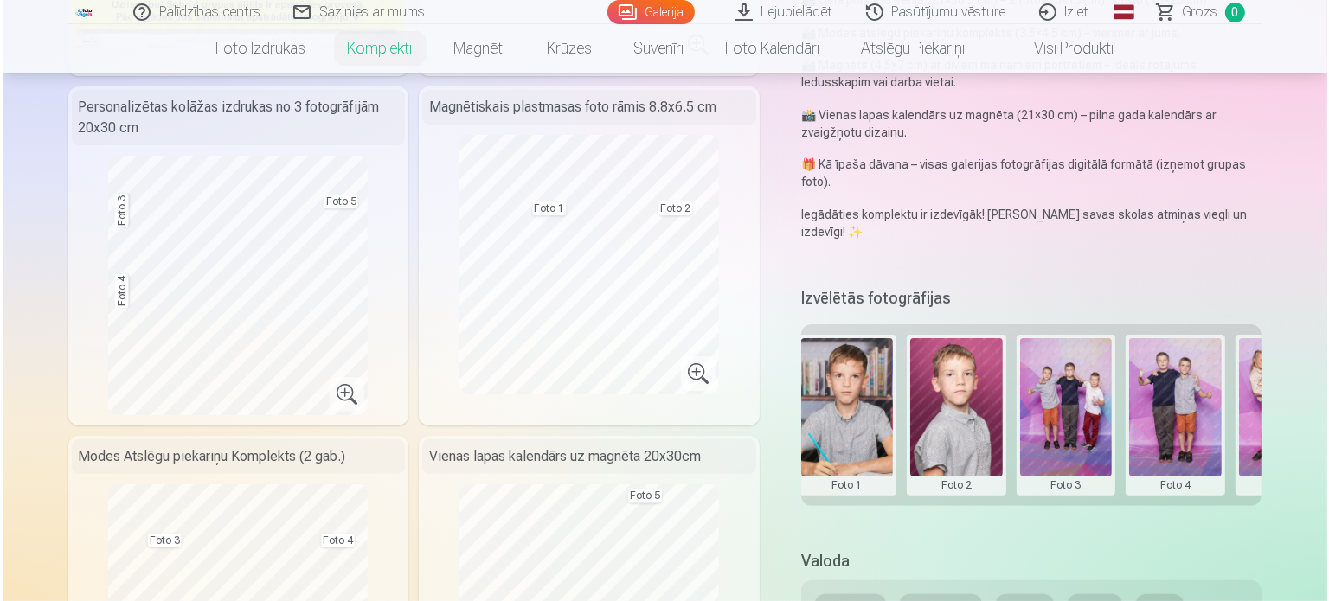
scroll to position [433, 0]
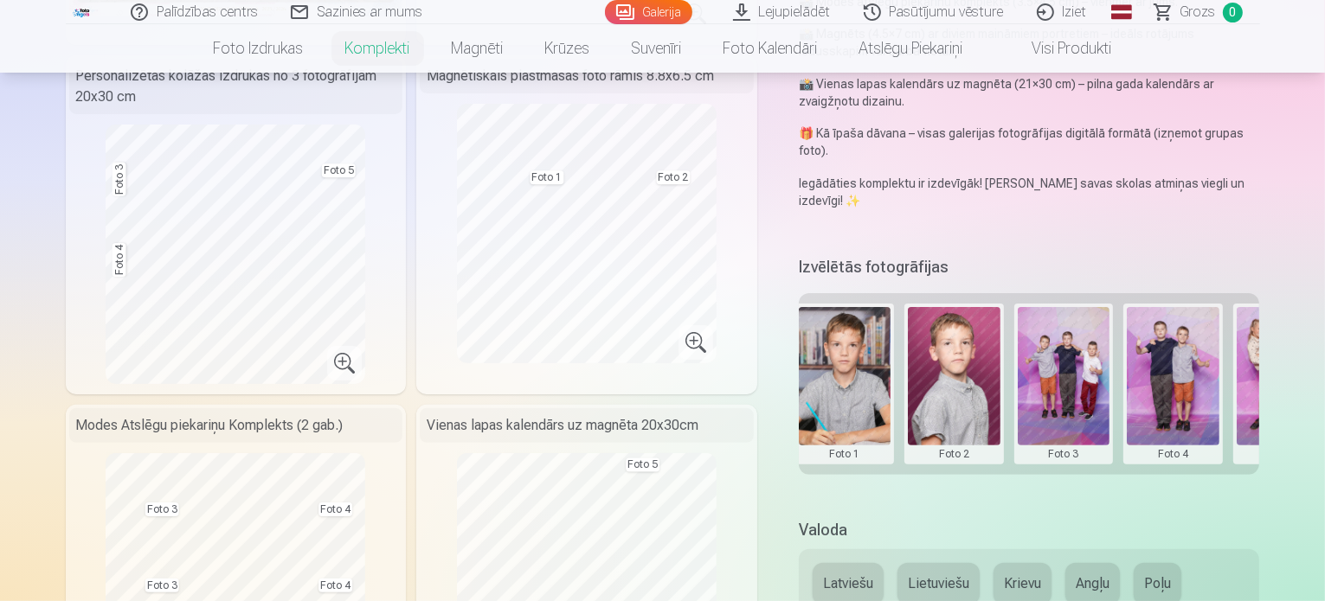
click at [986, 362] on button at bounding box center [954, 384] width 93 height 154
click at [985, 352] on button "Nomainiet foto" at bounding box center [965, 348] width 141 height 48
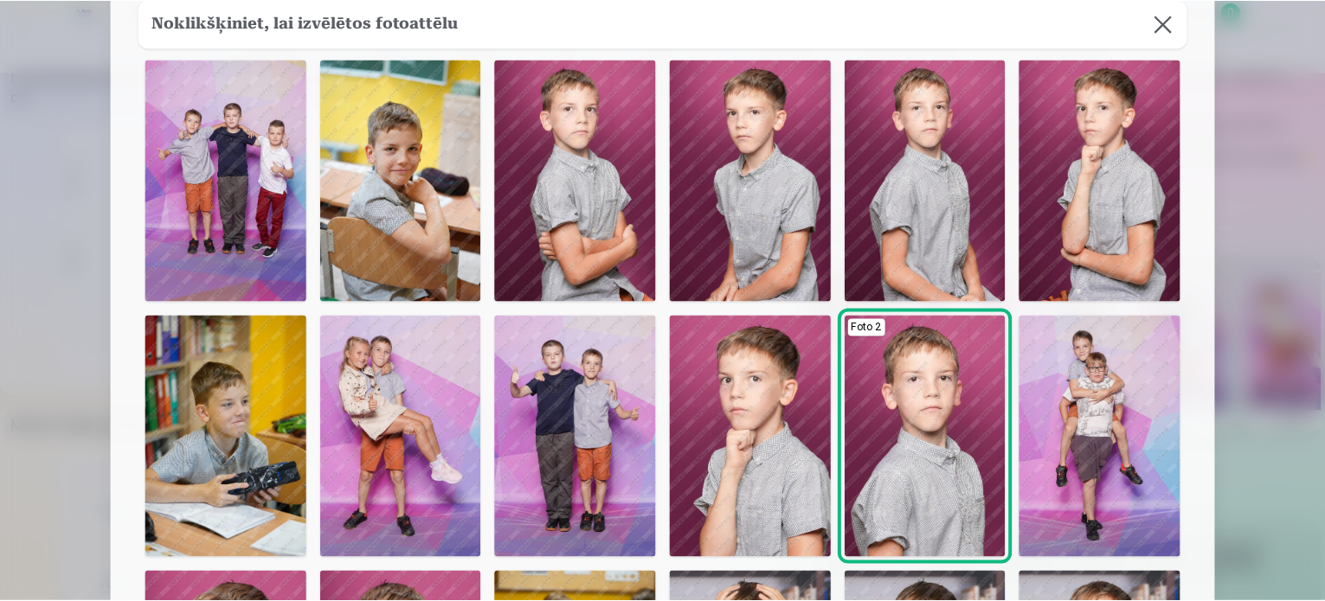
scroll to position [87, 0]
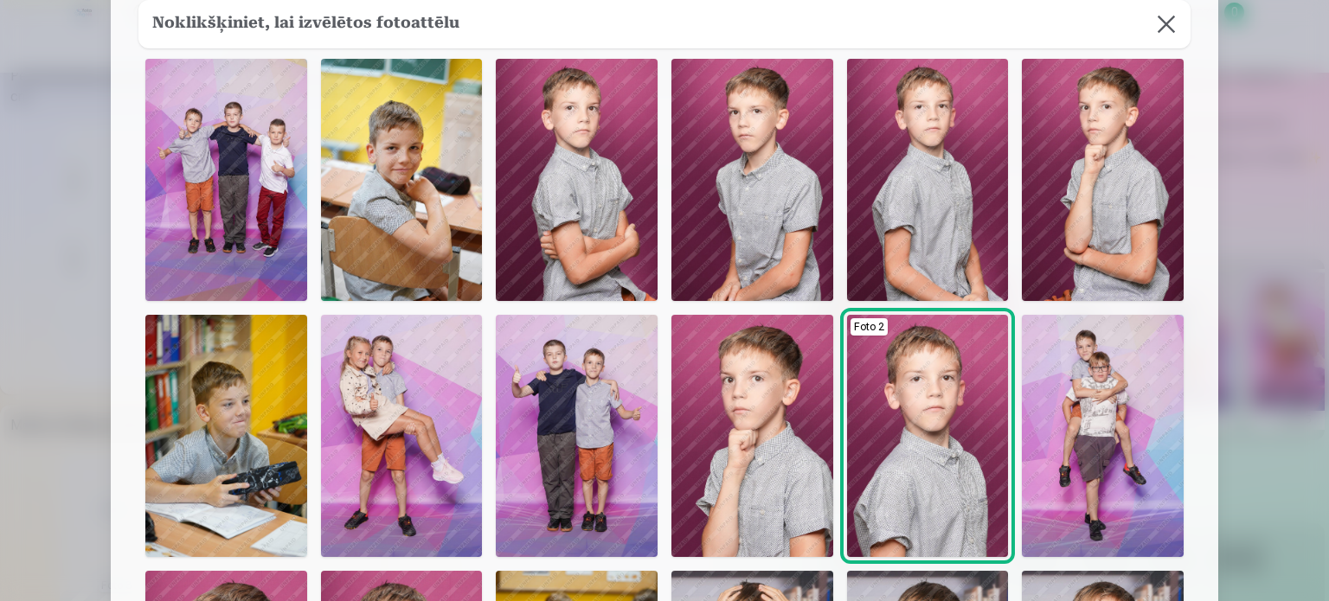
click at [558, 396] on img at bounding box center [577, 436] width 162 height 242
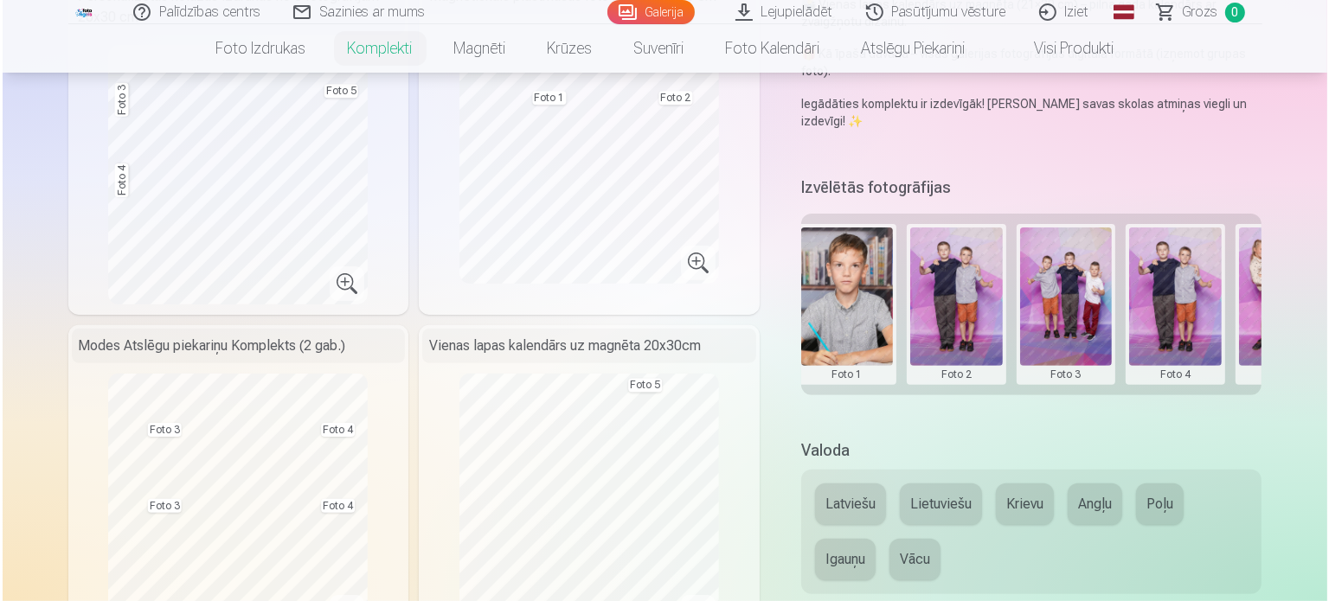
scroll to position [519, 0]
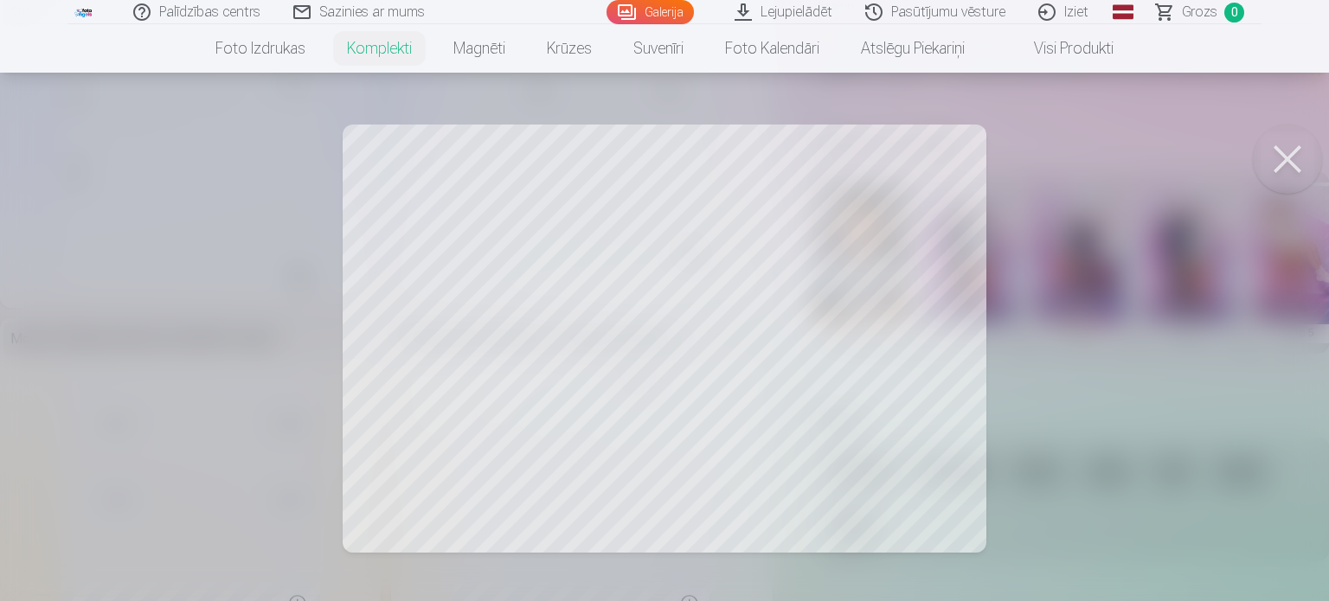
click at [1269, 160] on button at bounding box center [1287, 159] width 69 height 69
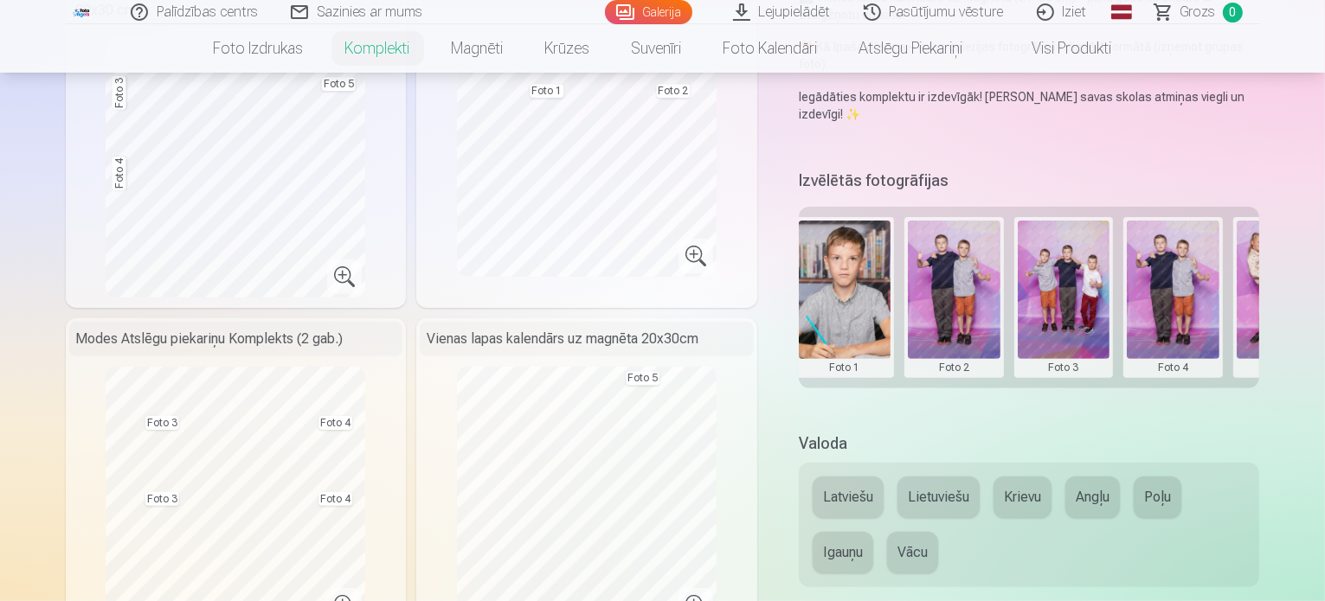
click at [1307, 238] on button at bounding box center [1282, 298] width 93 height 154
click at [1292, 255] on button "Nomainiet foto" at bounding box center [1250, 262] width 141 height 48
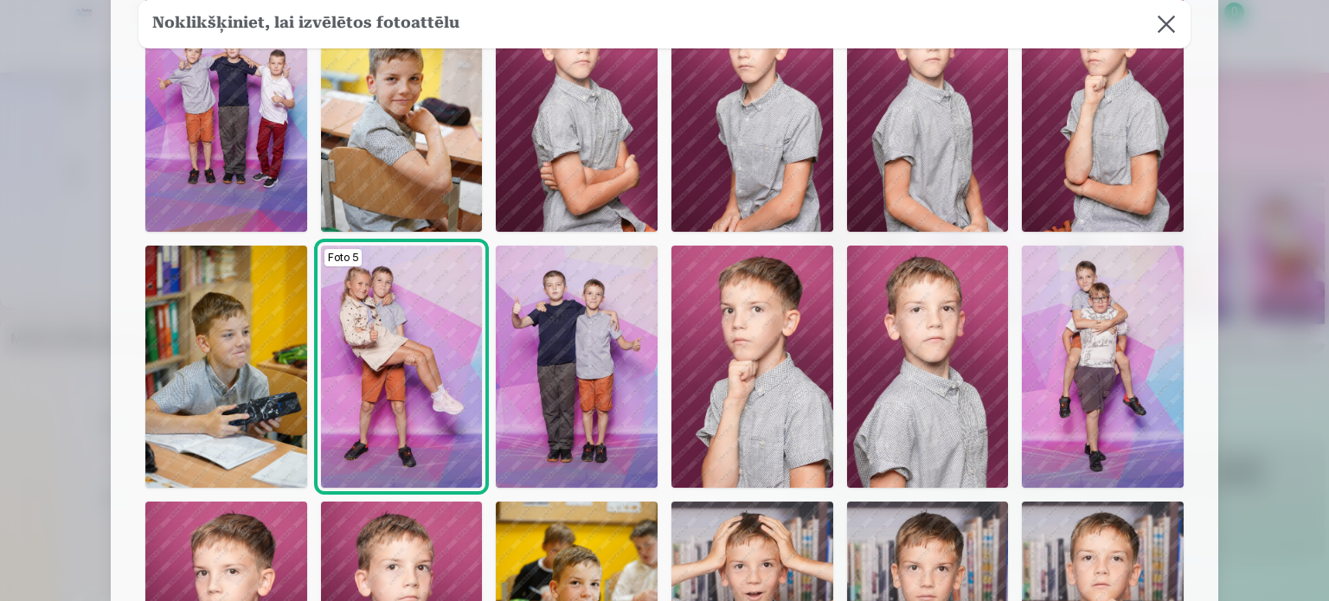
scroll to position [173, 0]
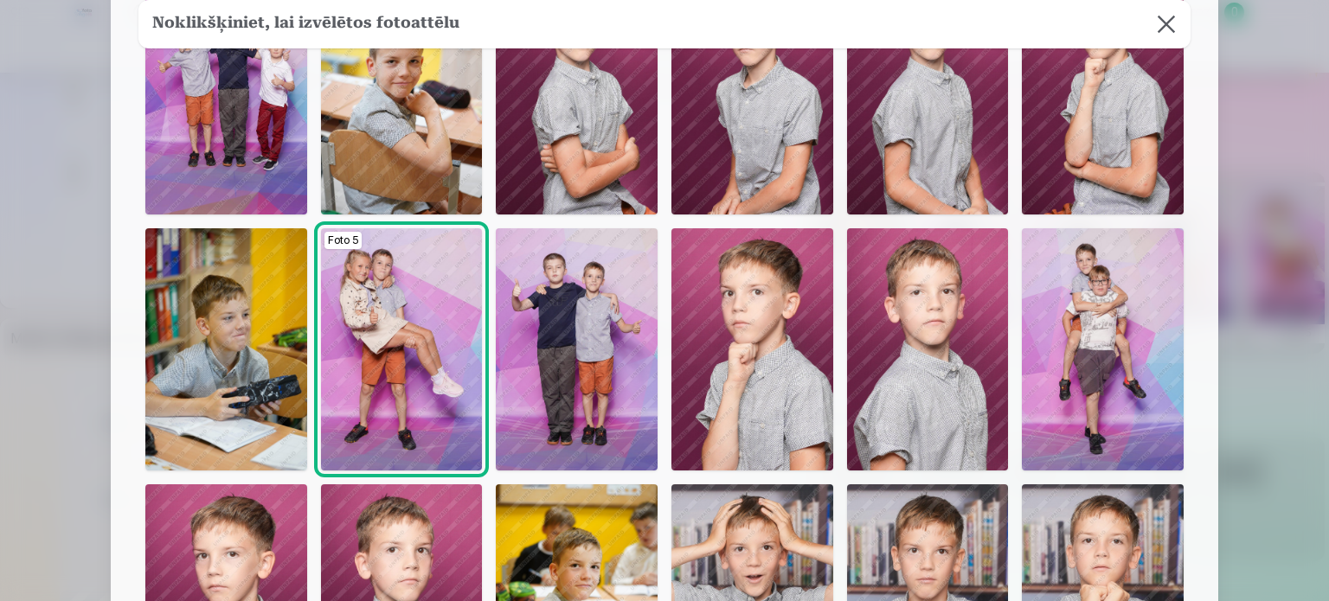
click at [1080, 320] on img at bounding box center [1103, 349] width 162 height 242
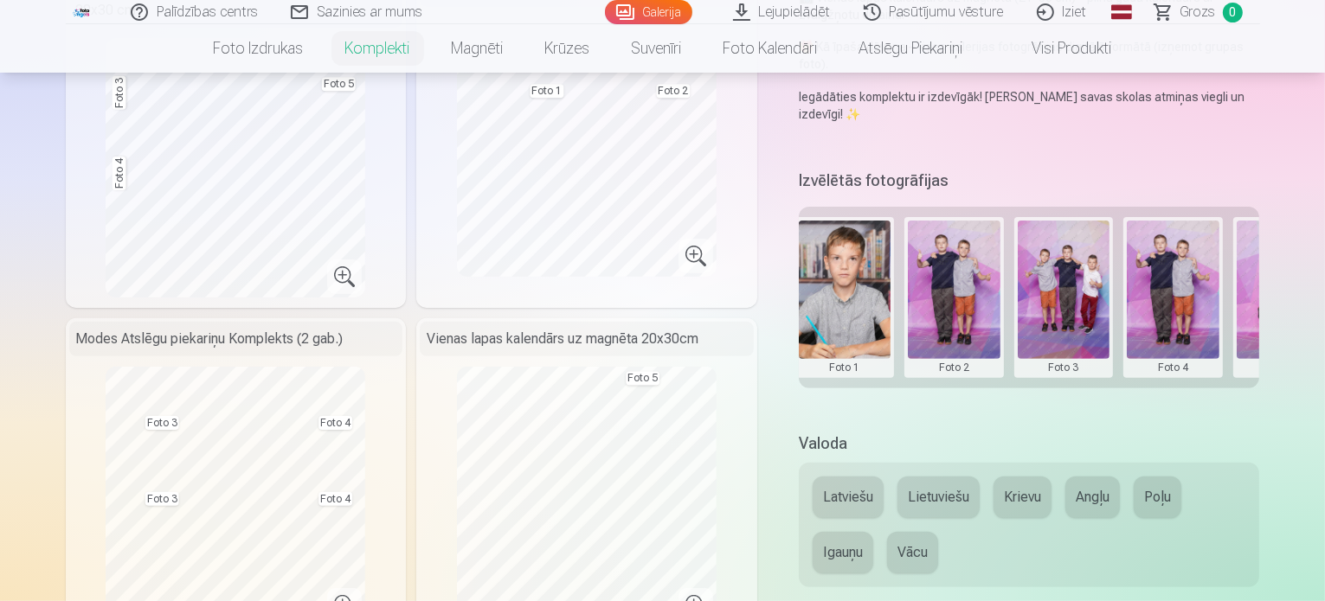
click at [1168, 258] on button at bounding box center [1172, 298] width 93 height 154
click at [1171, 256] on button "Nomainiet foto" at bounding box center [1184, 262] width 141 height 48
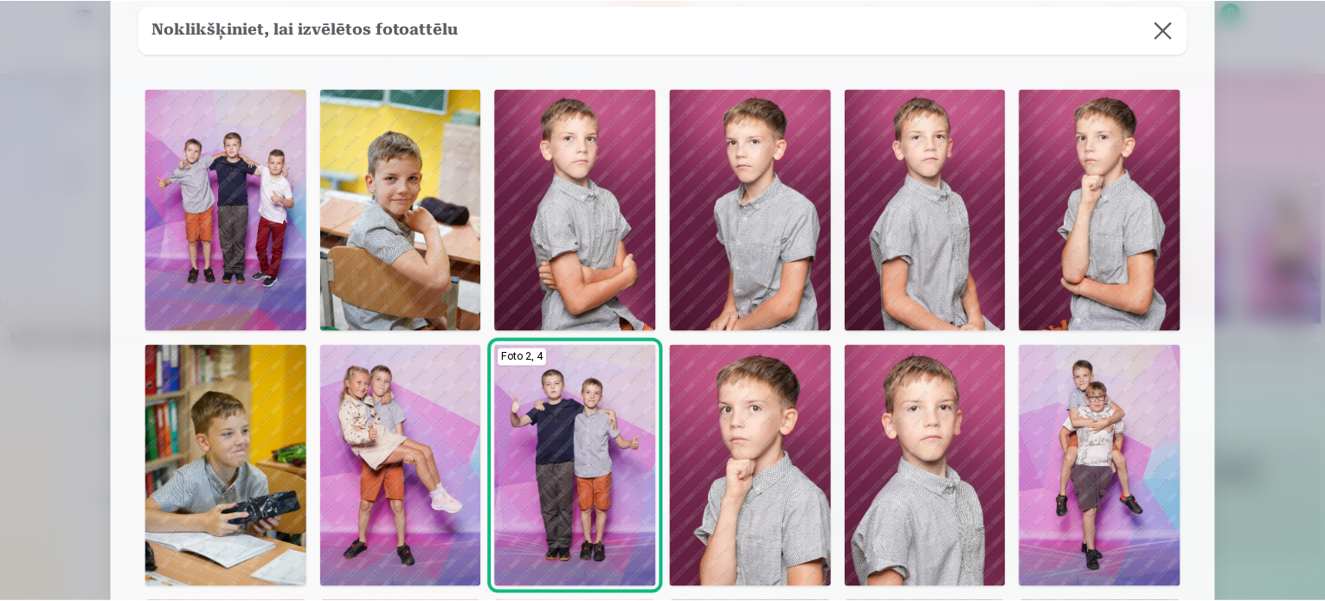
scroll to position [87, 0]
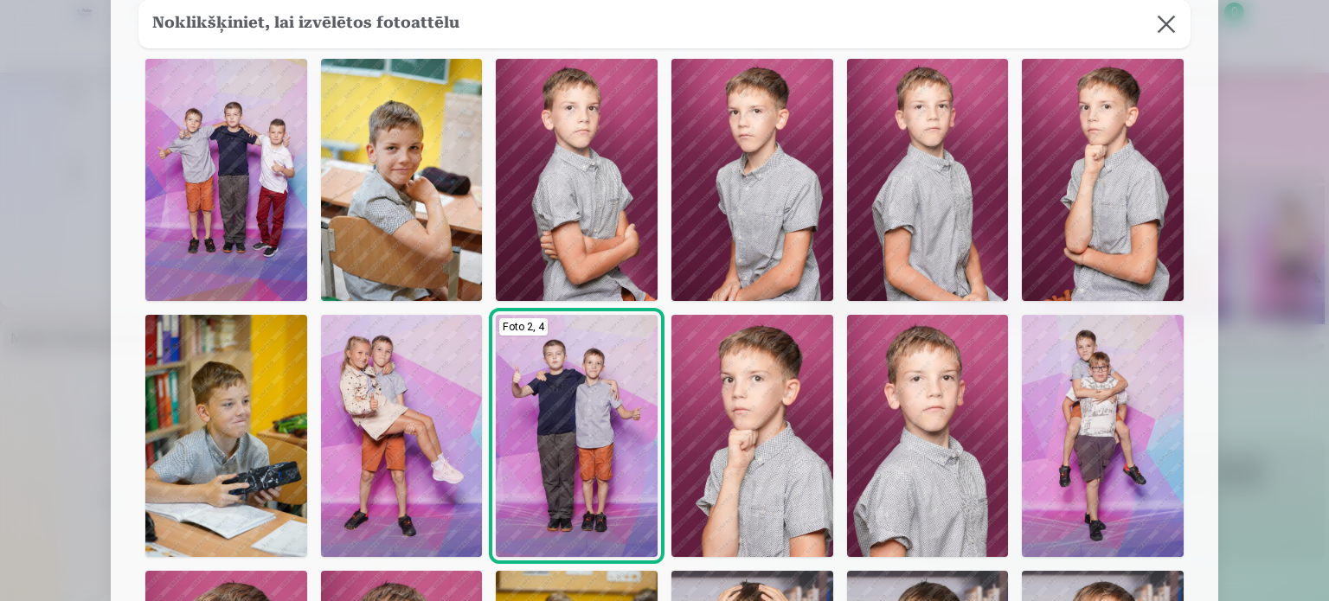
click at [377, 408] on img at bounding box center [402, 436] width 162 height 242
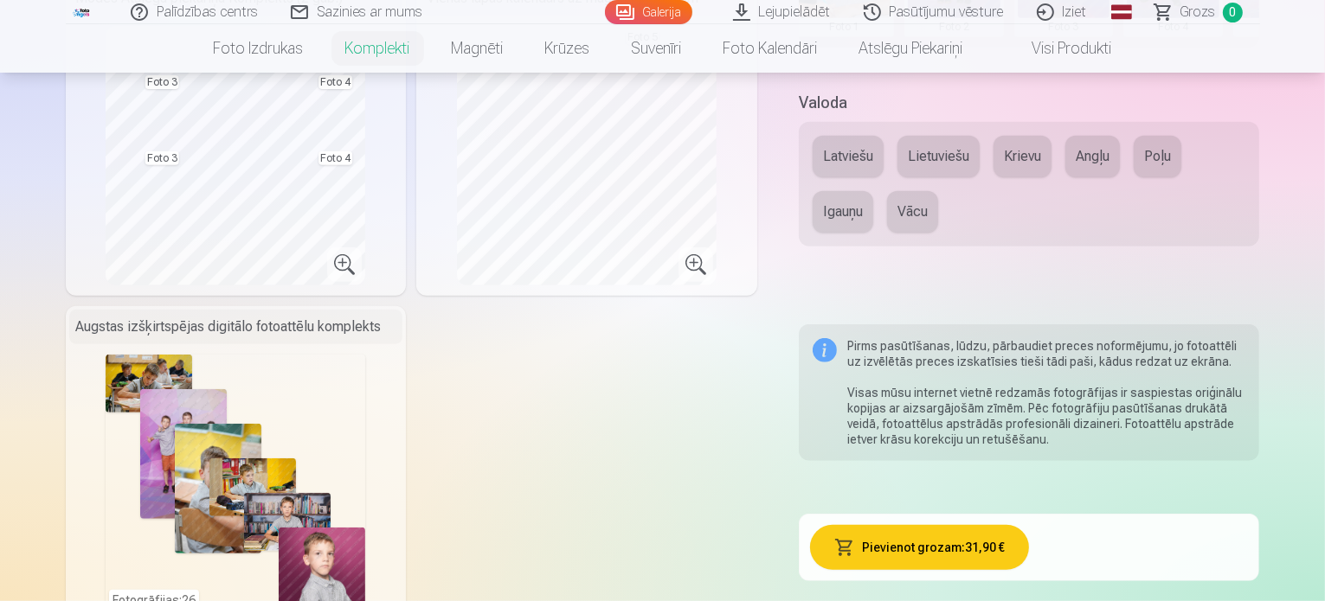
scroll to position [865, 0]
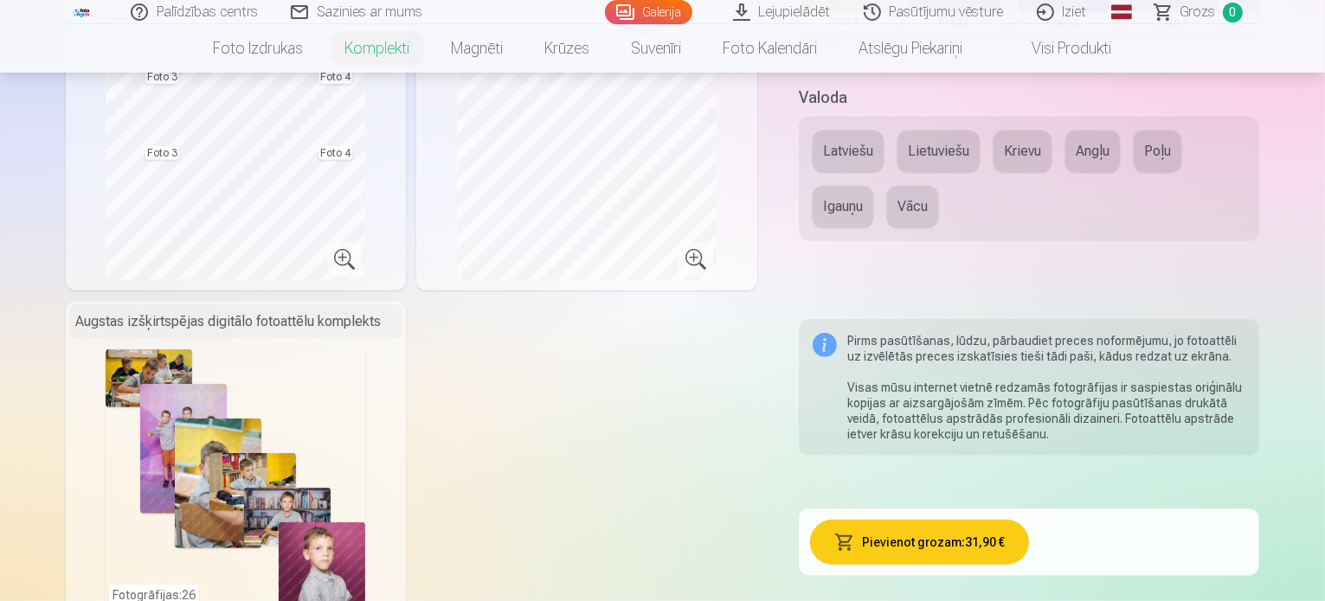
click at [876, 131] on button "Latviešu" at bounding box center [847, 152] width 71 height 42
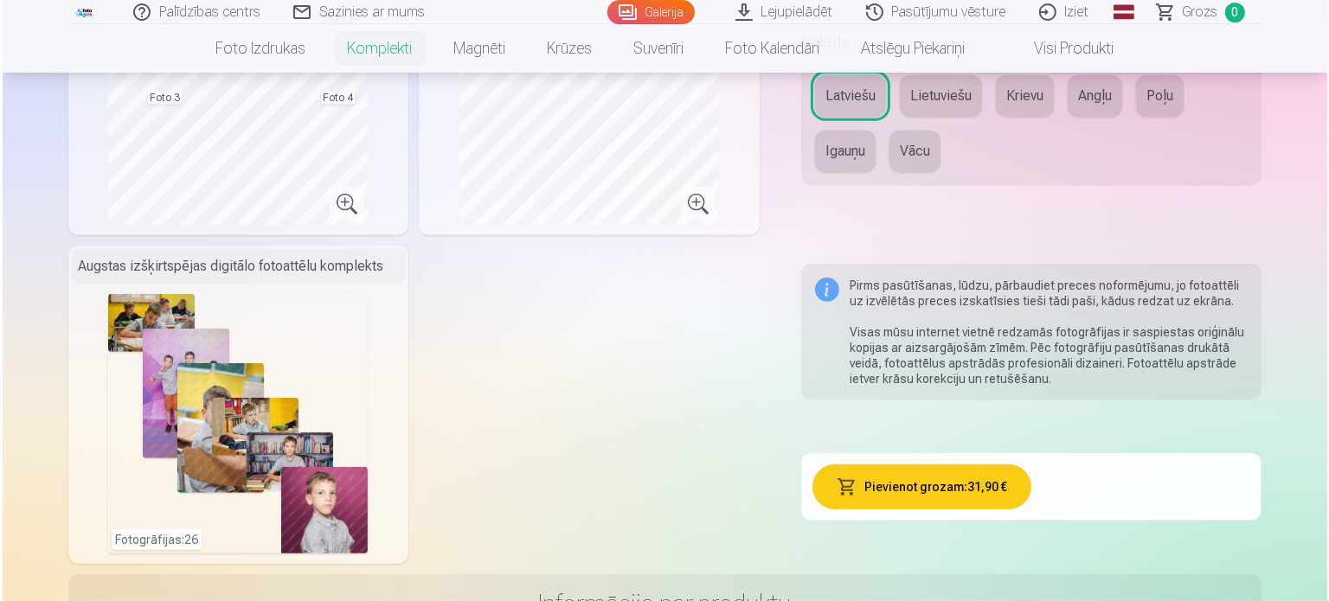
scroll to position [952, 0]
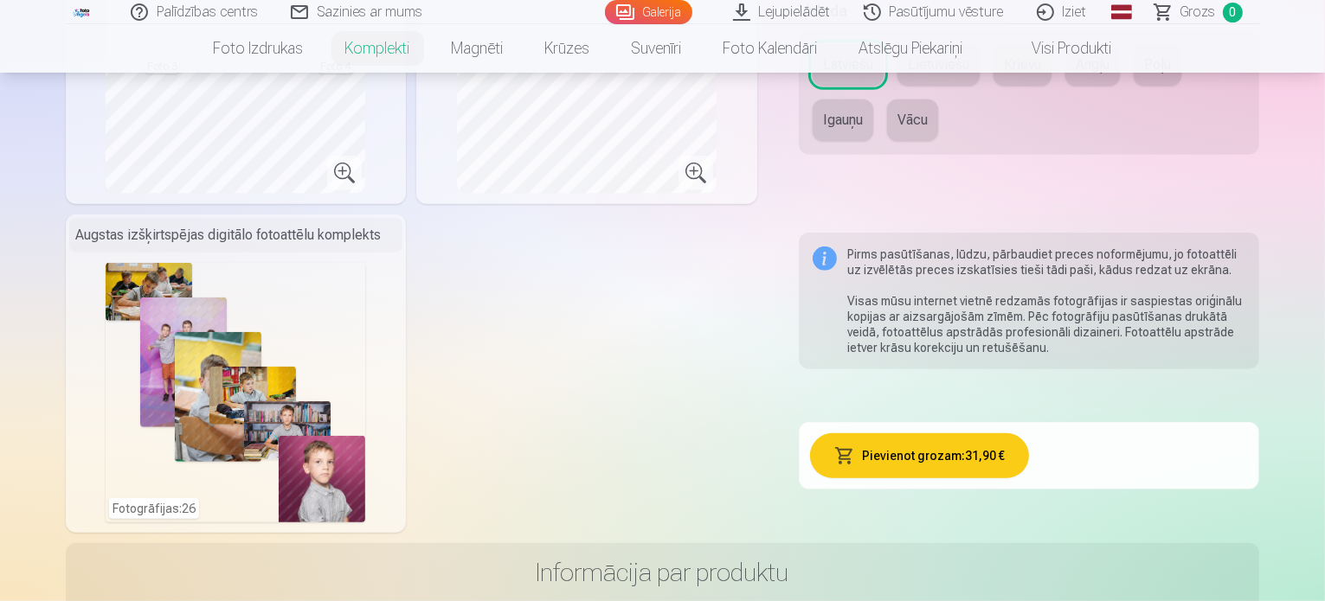
click at [961, 445] on button "Pievienot grozam : 31,90 €" at bounding box center [919, 455] width 219 height 45
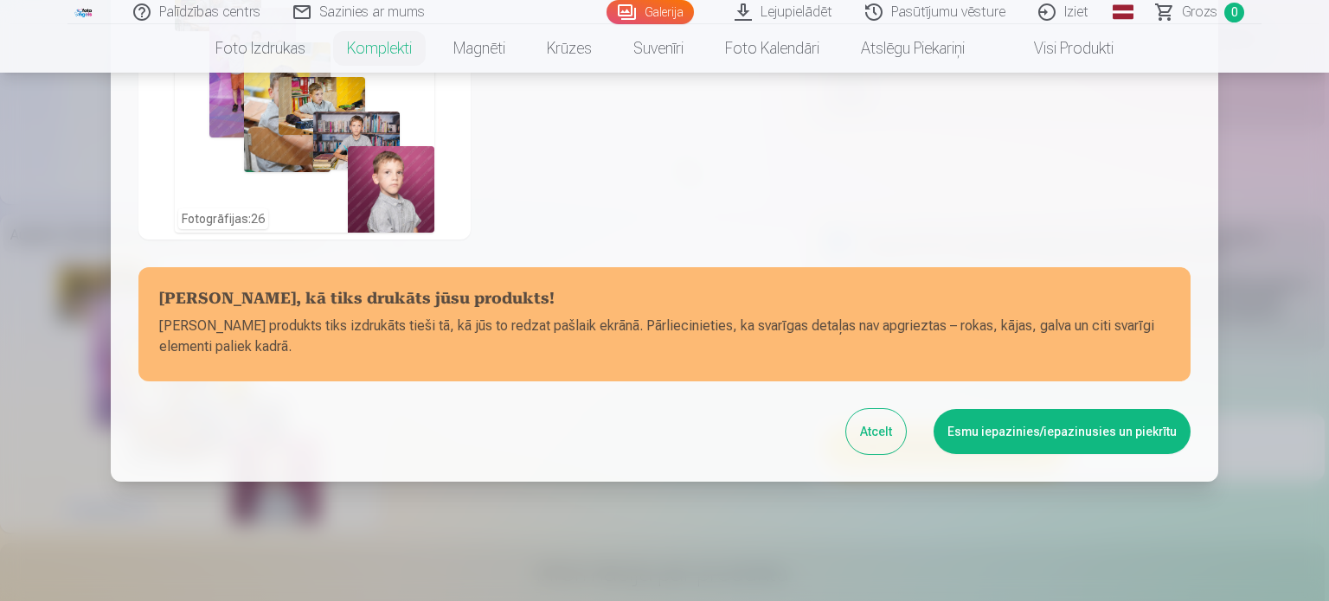
scroll to position [741, 0]
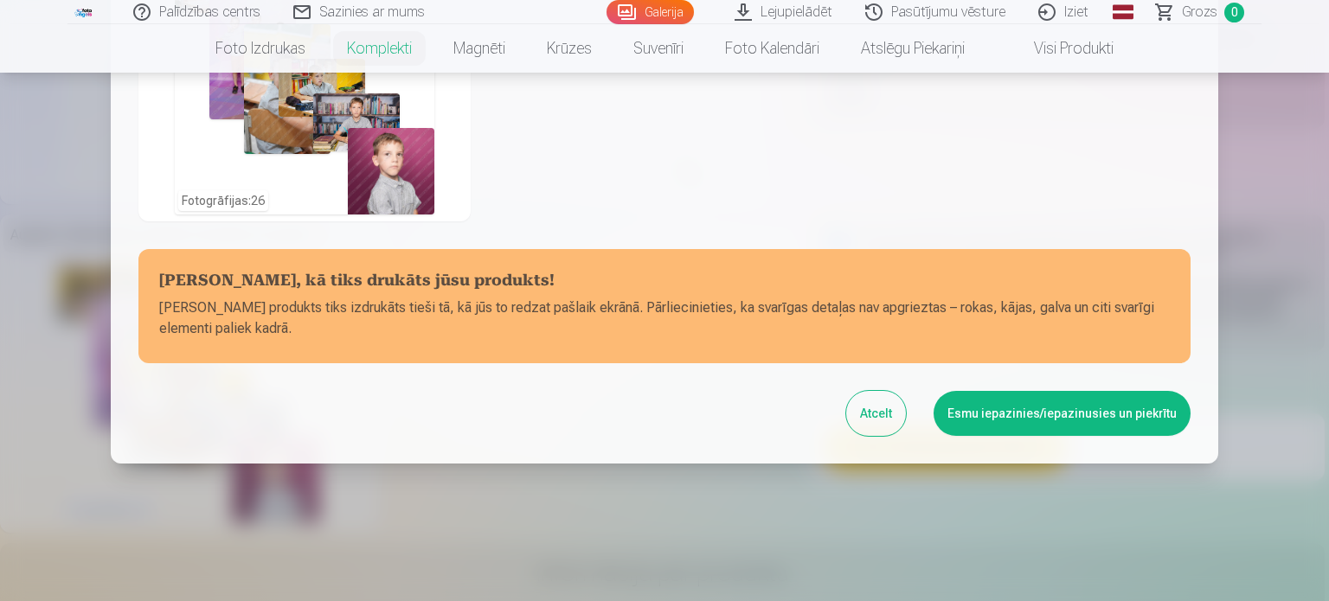
click at [987, 414] on button "Esmu iepazinies/iepazinusies un piekrītu" at bounding box center [1061, 413] width 257 height 45
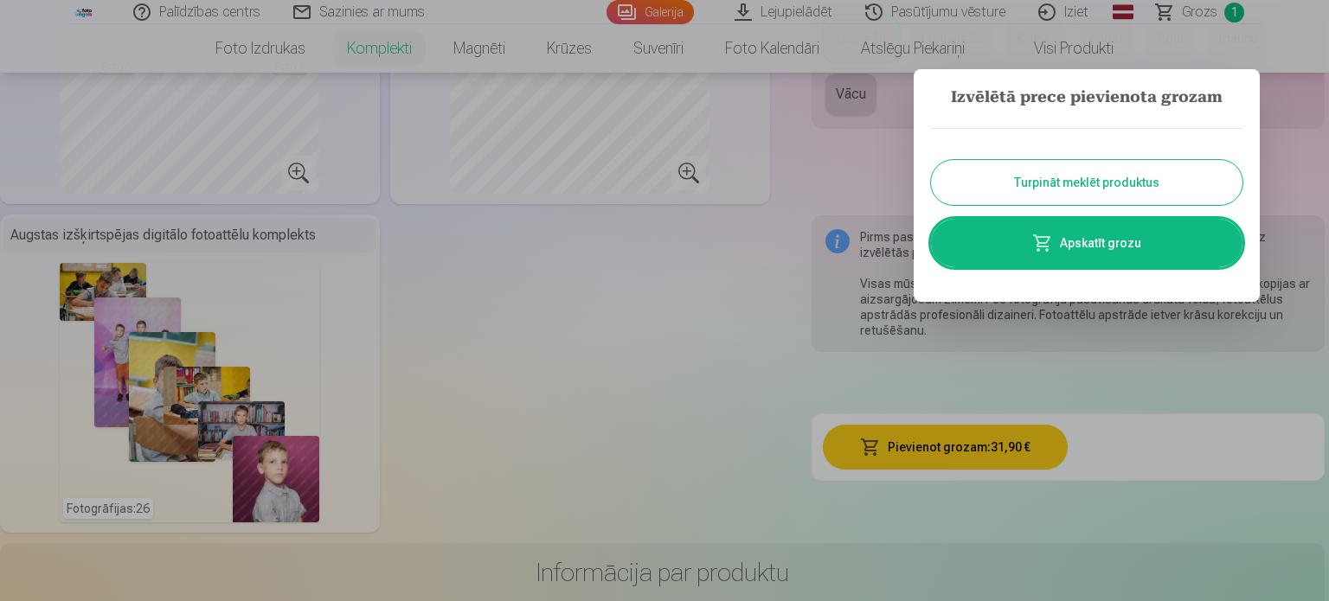
click at [1050, 245] on span at bounding box center [1042, 243] width 21 height 21
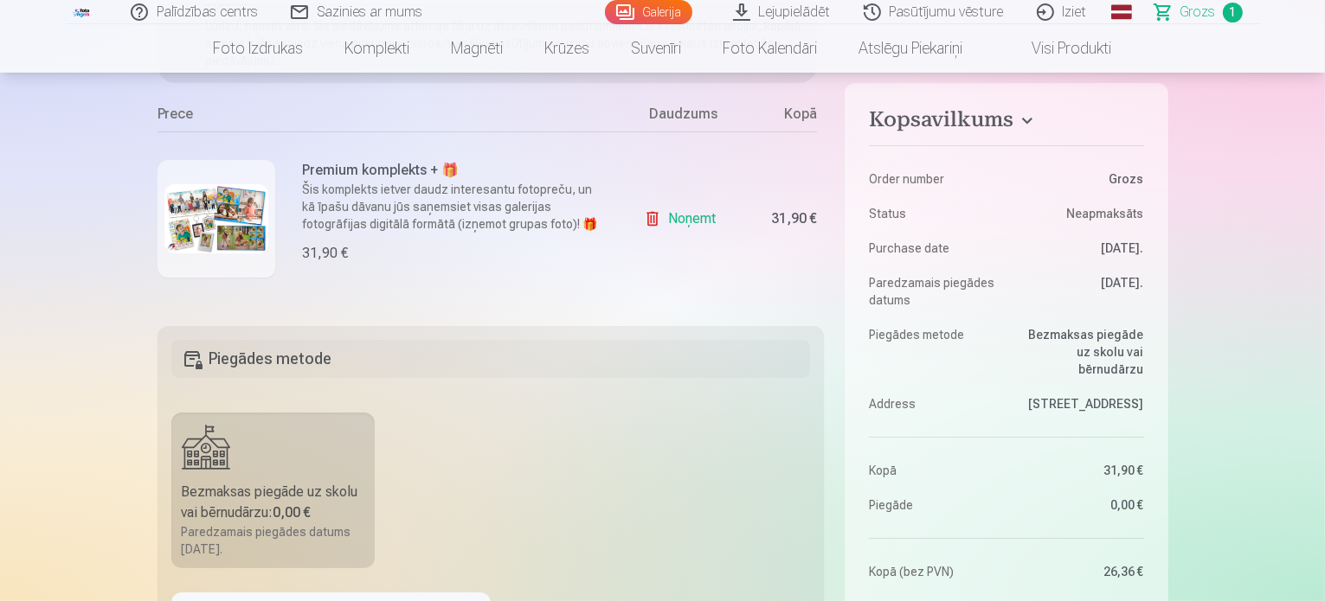
scroll to position [433, 0]
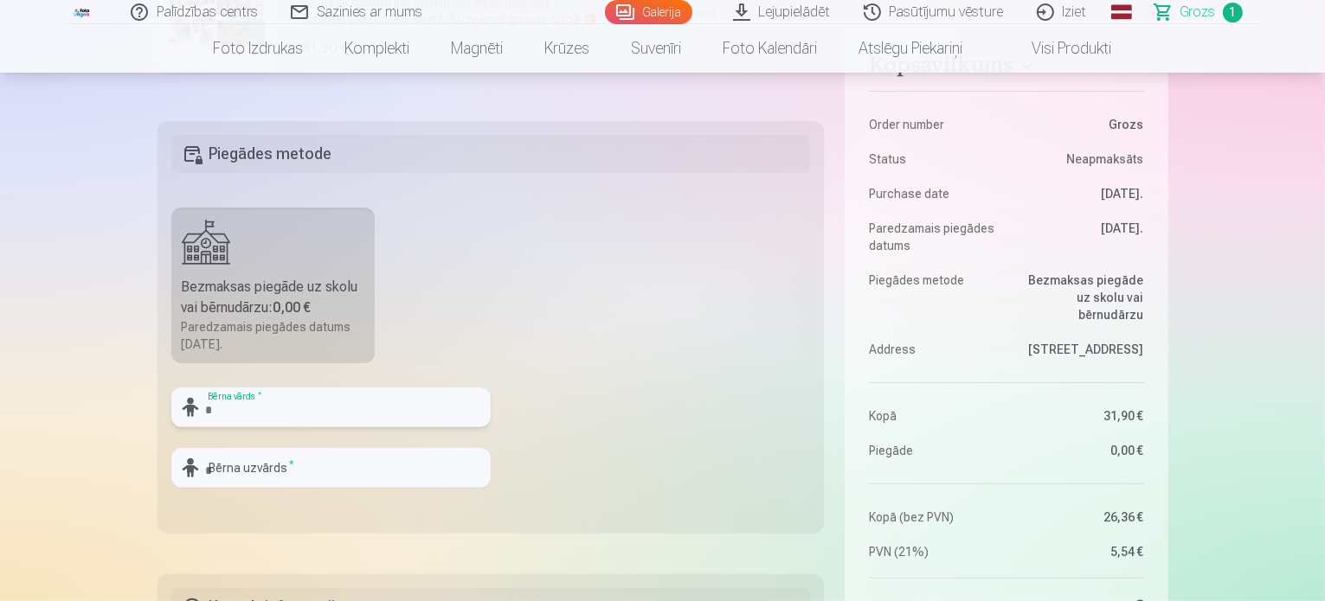
click at [368, 407] on input "text" at bounding box center [330, 408] width 319 height 40
type input "******"
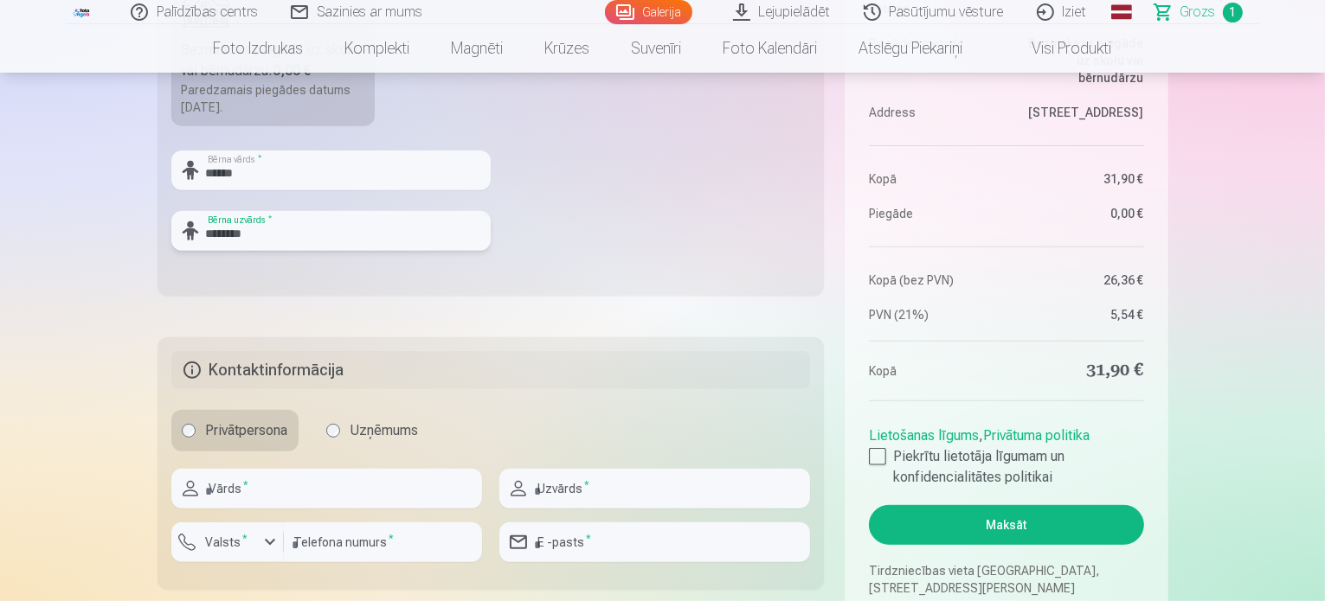
scroll to position [692, 0]
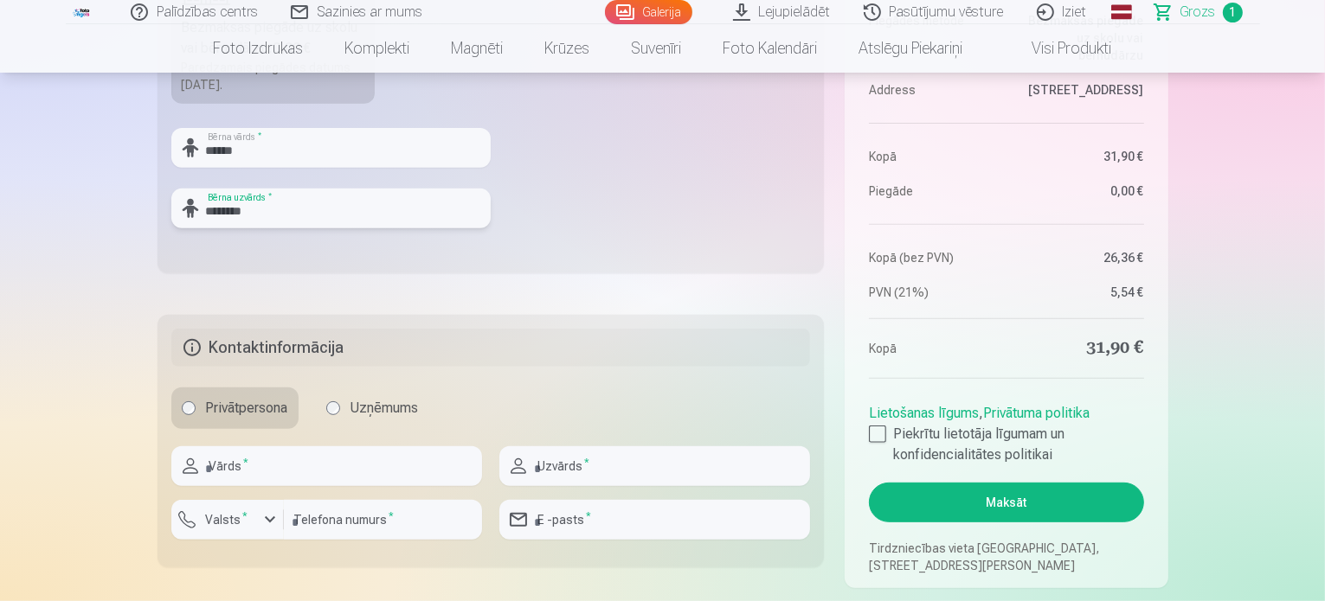
type input "********"
click at [260, 481] on input "text" at bounding box center [326, 466] width 311 height 40
type input "******"
type input "********"
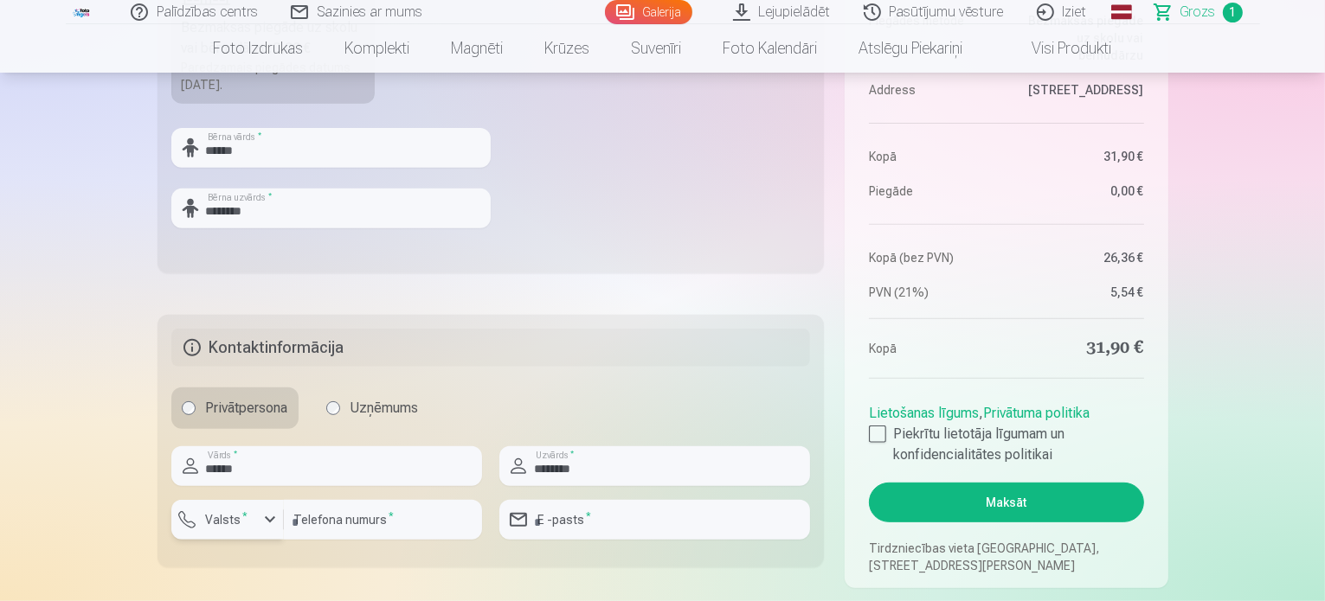
click at [247, 528] on label "Valsts *" at bounding box center [227, 519] width 56 height 17
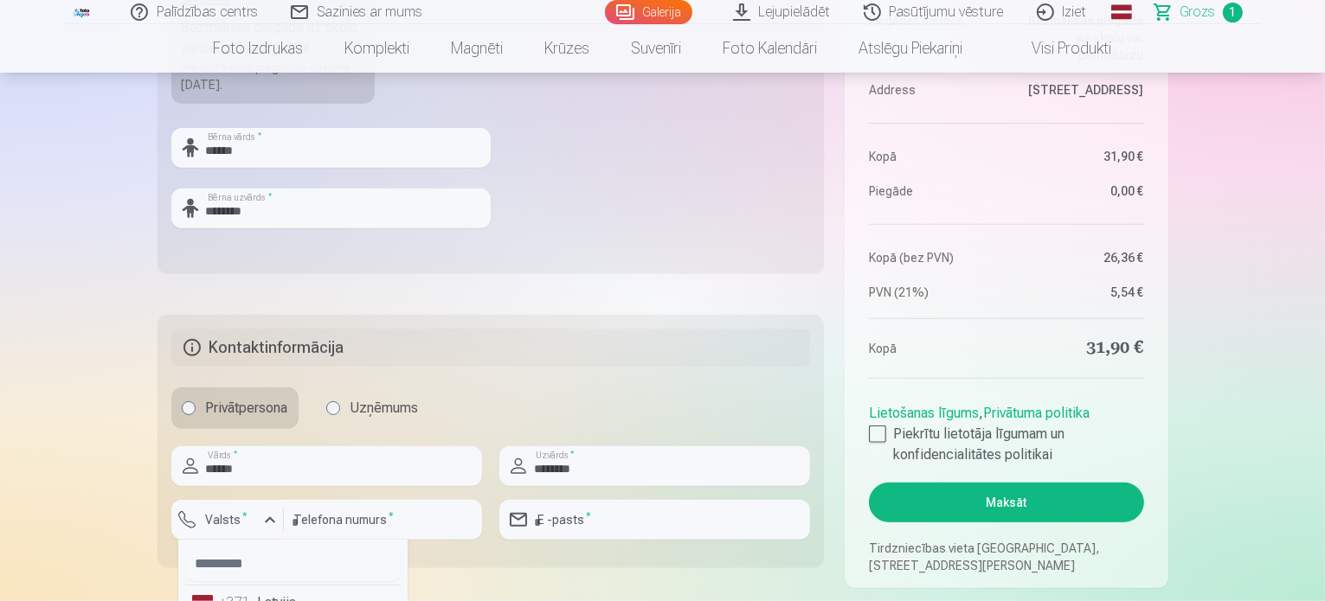
scroll to position [0, 0]
click at [239, 593] on div "+371" at bounding box center [237, 603] width 35 height 21
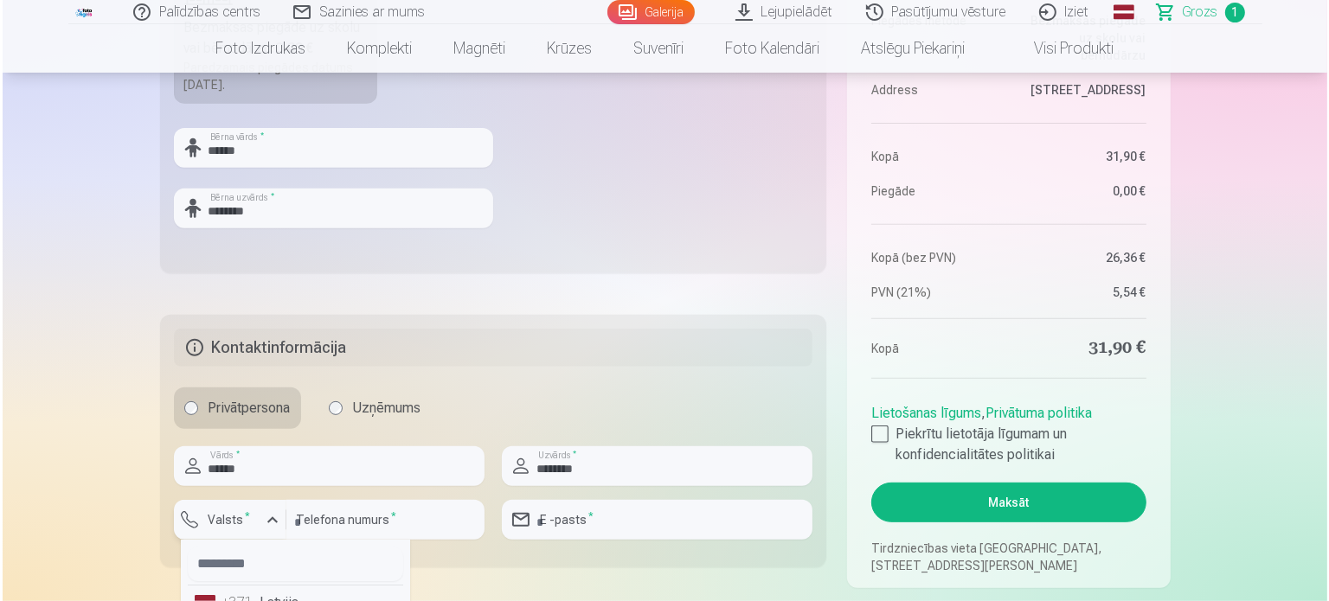
scroll to position [711, 0]
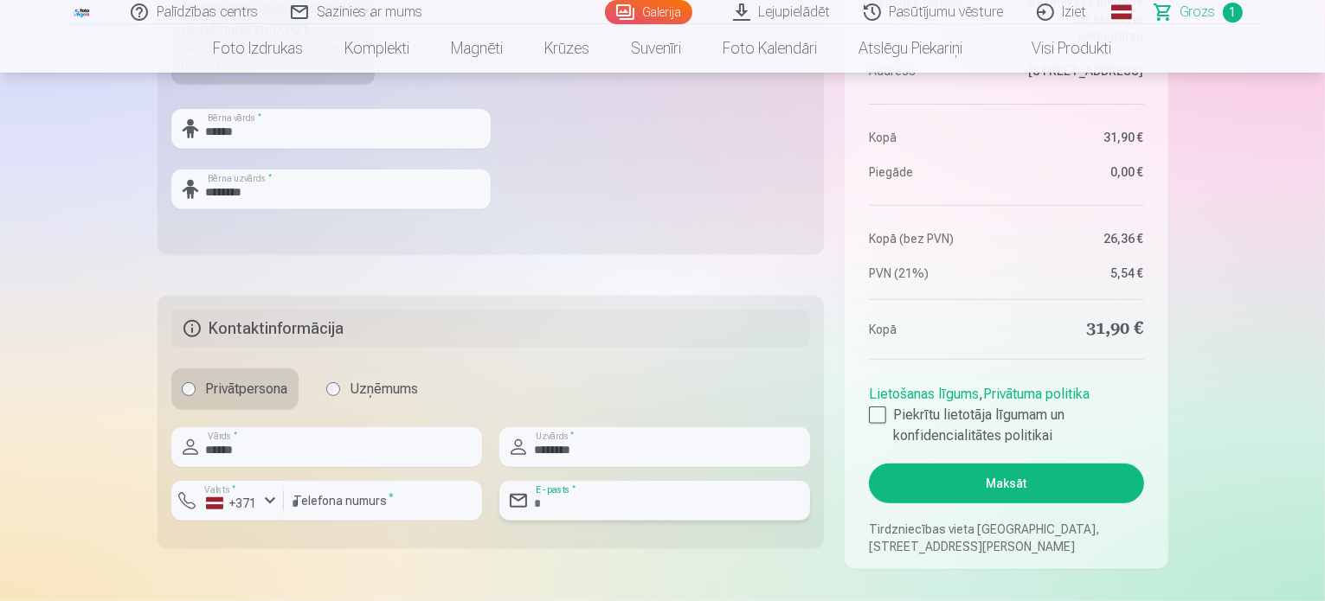
click at [615, 514] on input "email" at bounding box center [654, 501] width 311 height 40
type input "**********"
click at [875, 414] on div at bounding box center [877, 415] width 17 height 17
click at [984, 497] on button "Maksāt" at bounding box center [1006, 484] width 274 height 40
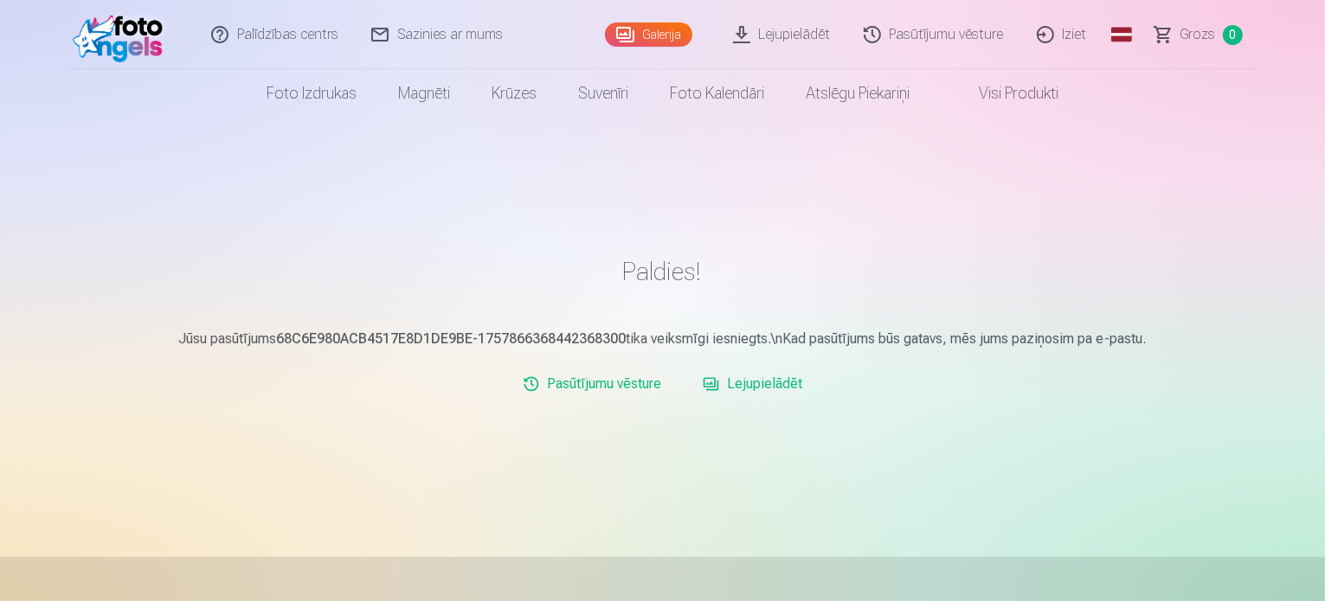
click at [775, 38] on link "Lejupielādēt" at bounding box center [782, 34] width 131 height 69
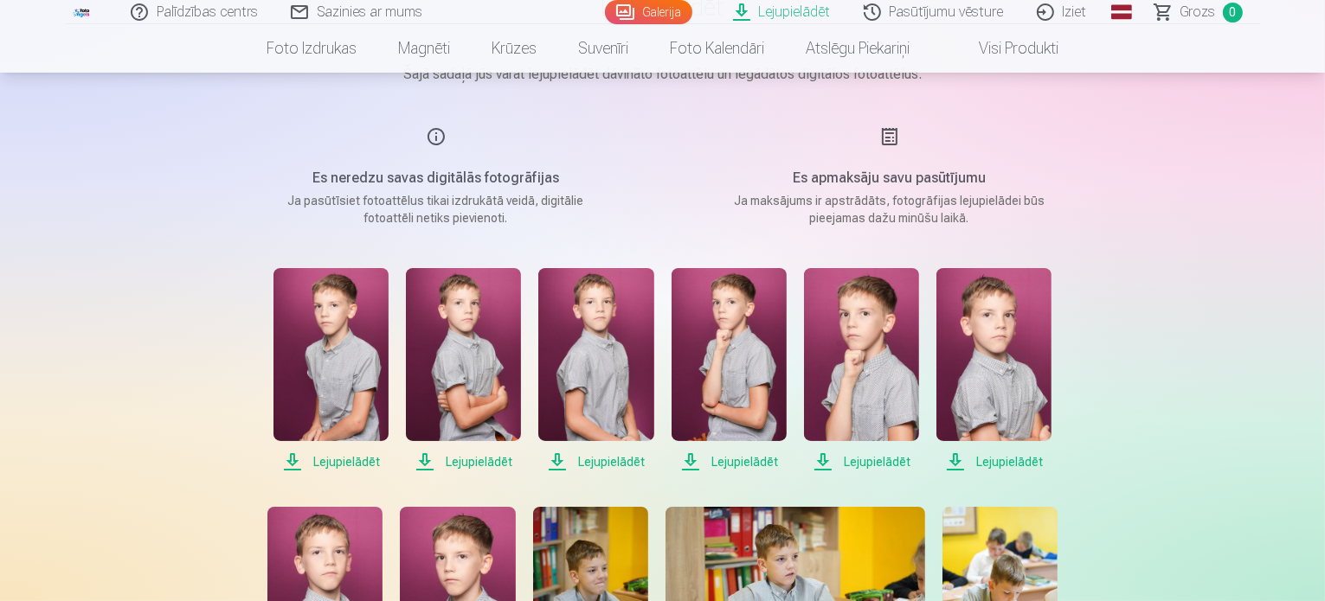
scroll to position [260, 0]
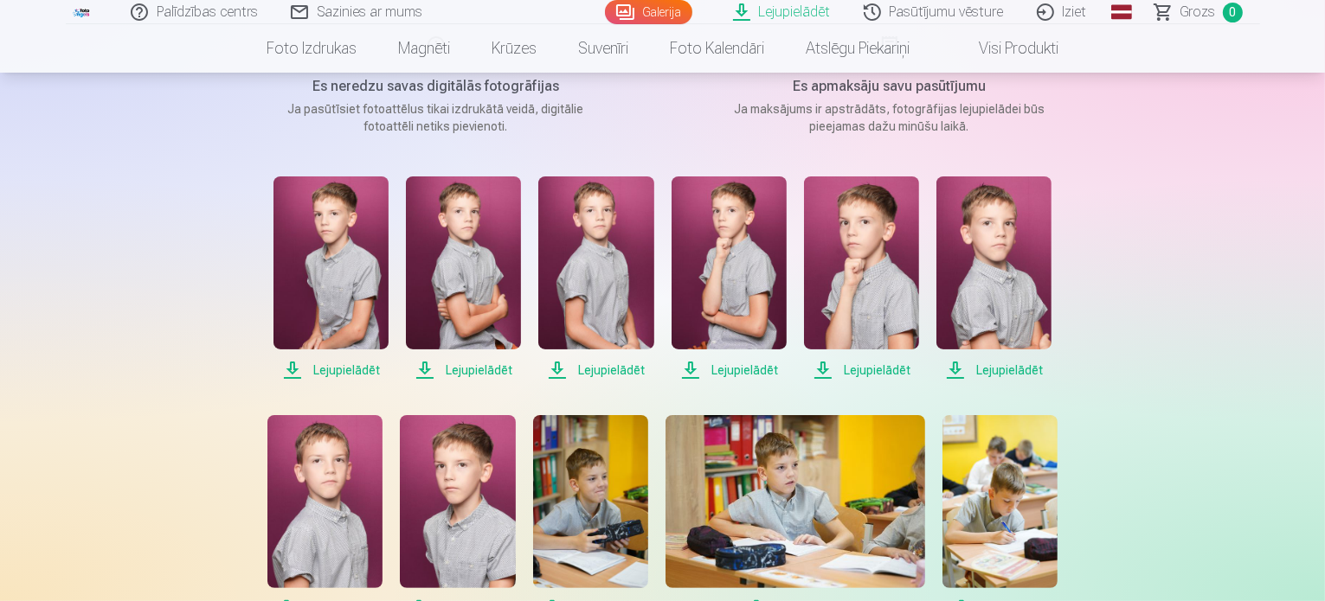
click at [341, 365] on span "Lejupielādēt" at bounding box center [330, 370] width 115 height 21
click at [471, 364] on span "Lejupielādēt" at bounding box center [463, 370] width 115 height 21
click at [597, 369] on span "Lejupielādēt" at bounding box center [595, 370] width 115 height 21
drag, startPoint x: 728, startPoint y: 365, endPoint x: 766, endPoint y: 373, distance: 38.0
click at [728, 365] on span "Lejupielādēt" at bounding box center [728, 370] width 115 height 21
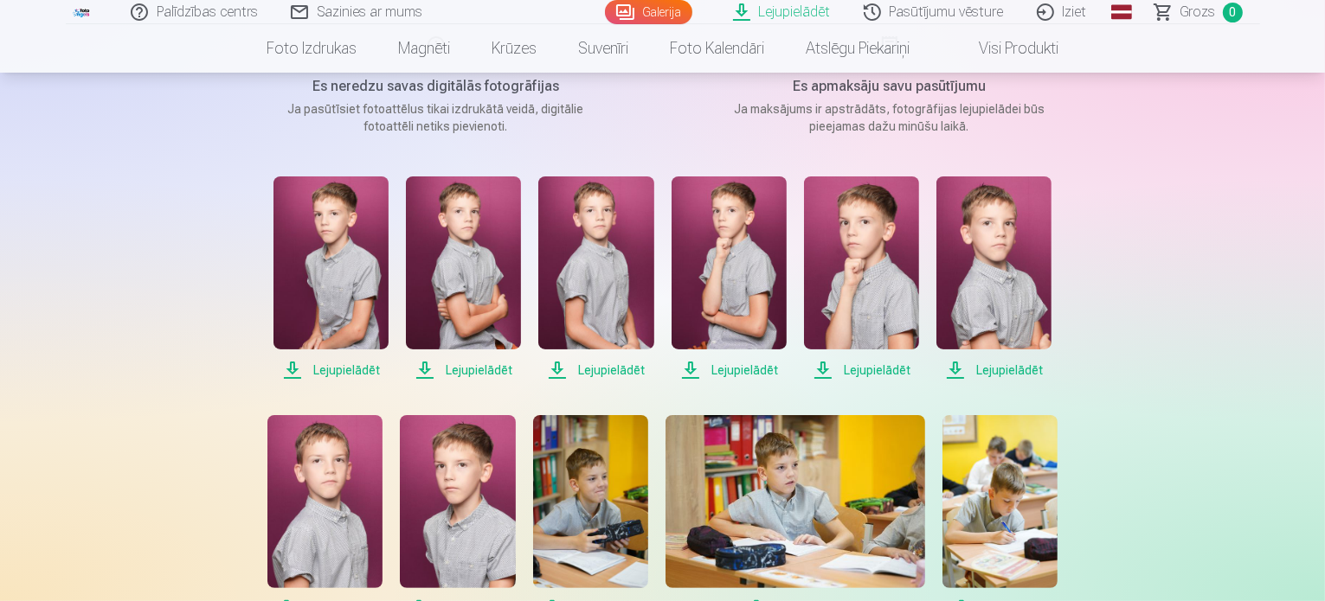
click at [862, 370] on span "Lejupielādēt" at bounding box center [861, 370] width 115 height 21
click at [980, 363] on span "Lejupielādēt" at bounding box center [993, 370] width 115 height 21
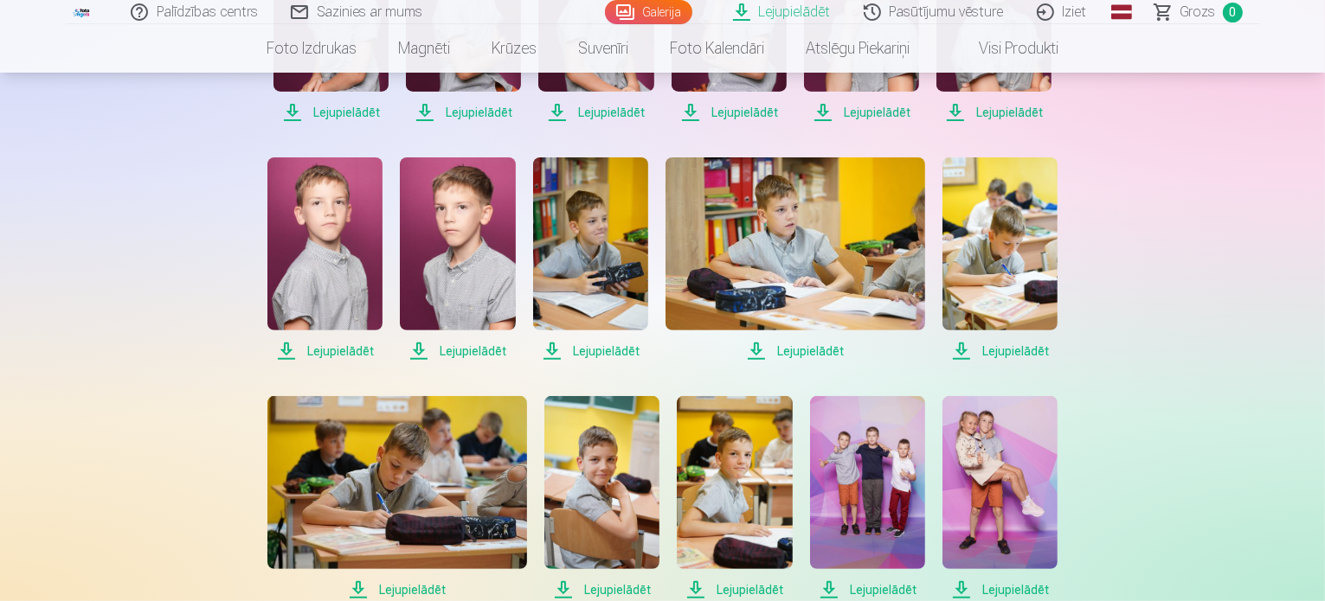
scroll to position [519, 0]
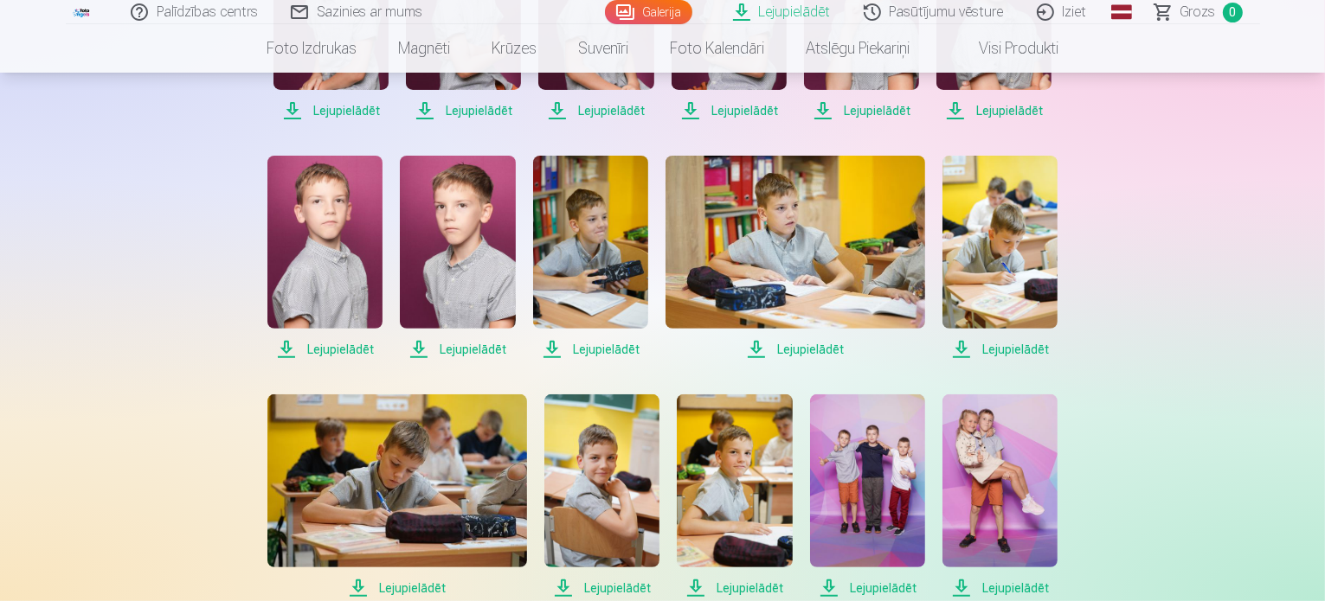
click at [327, 349] on span "Lejupielādēt" at bounding box center [324, 349] width 115 height 21
click at [476, 349] on span "Lejupielādēt" at bounding box center [457, 349] width 115 height 21
click at [619, 351] on span "Lejupielādēt" at bounding box center [590, 349] width 115 height 21
click at [782, 345] on span "Lejupielādēt" at bounding box center [795, 349] width 260 height 21
click at [999, 350] on span "Lejupielādēt" at bounding box center [999, 349] width 115 height 21
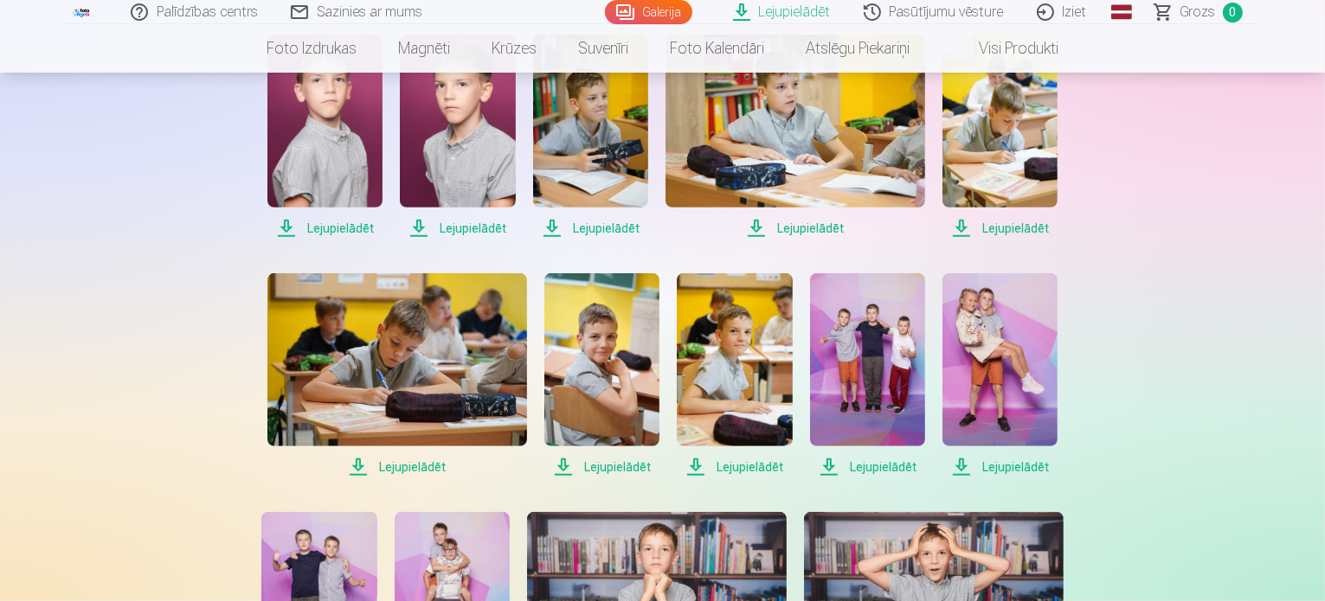
scroll to position [692, 0]
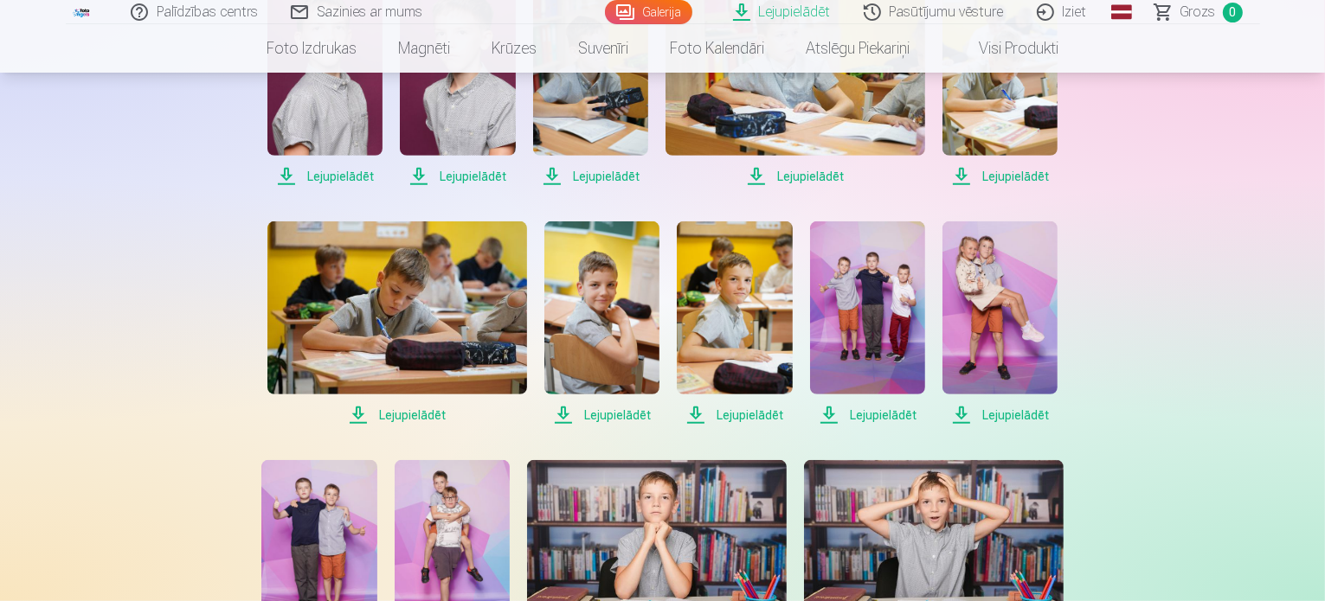
click at [391, 411] on span "Lejupielādēt" at bounding box center [397, 415] width 260 height 21
click at [624, 412] on span "Lejupielādēt" at bounding box center [601, 415] width 115 height 21
click at [774, 417] on span "Lejupielādēt" at bounding box center [734, 415] width 115 height 21
click at [881, 413] on span "Lejupielādēt" at bounding box center [867, 415] width 115 height 21
click at [979, 411] on span "Lejupielādēt" at bounding box center [999, 415] width 115 height 21
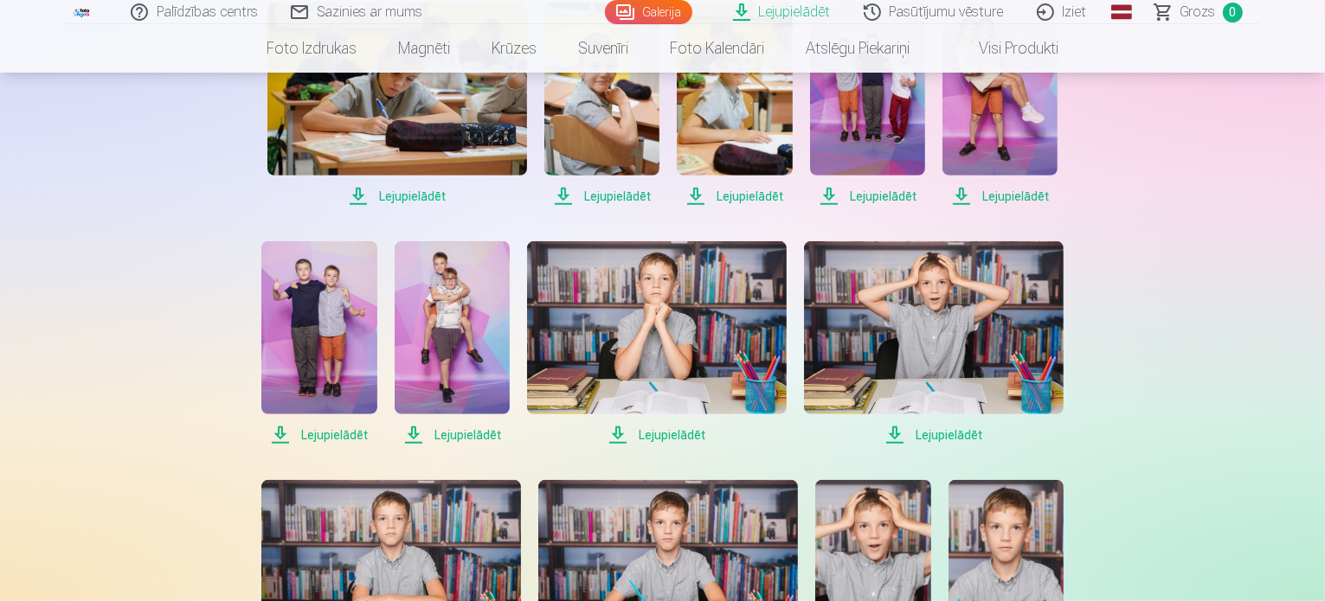
scroll to position [1038, 0]
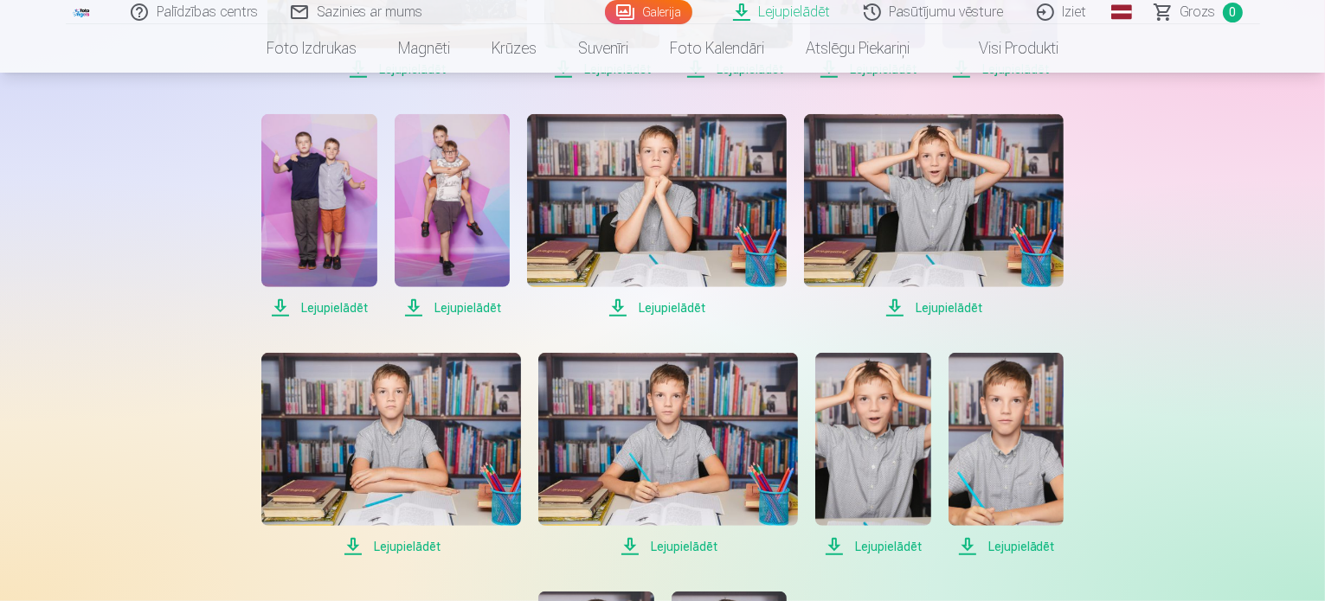
click at [324, 311] on span "Lejupielādēt" at bounding box center [318, 308] width 115 height 21
click at [439, 310] on span "Lejupielādēt" at bounding box center [451, 308] width 115 height 21
click at [649, 311] on span "Lejupielādēt" at bounding box center [657, 308] width 260 height 21
click at [910, 307] on span "Lejupielādēt" at bounding box center [934, 308] width 260 height 21
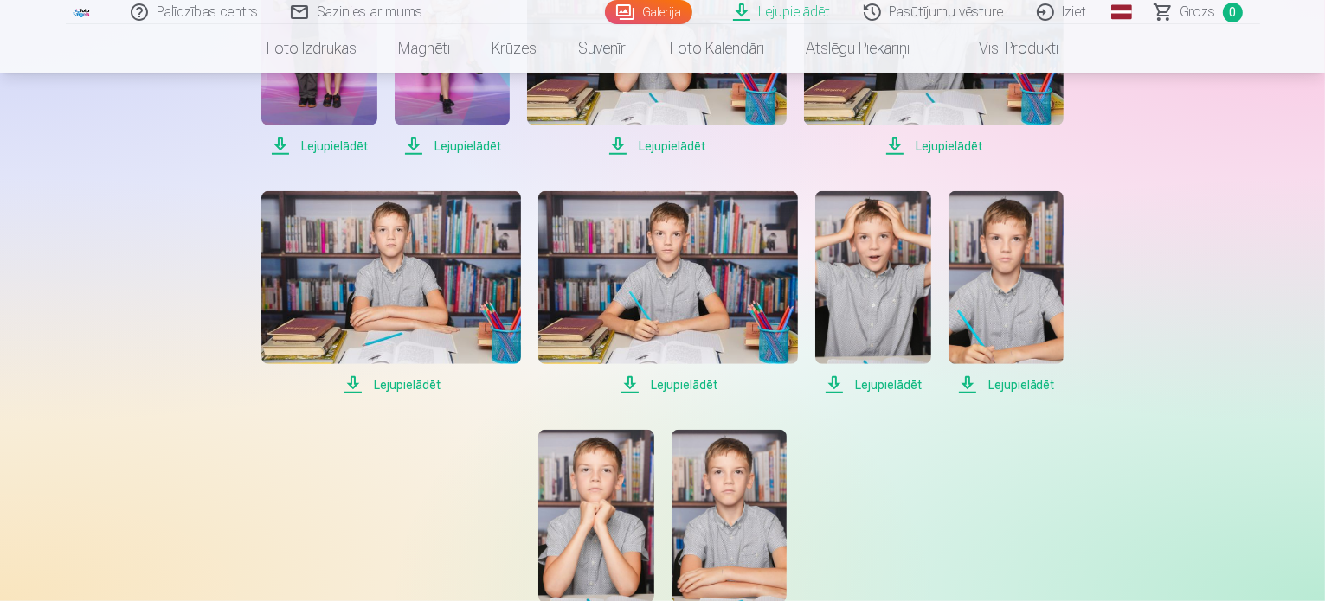
scroll to position [1211, 0]
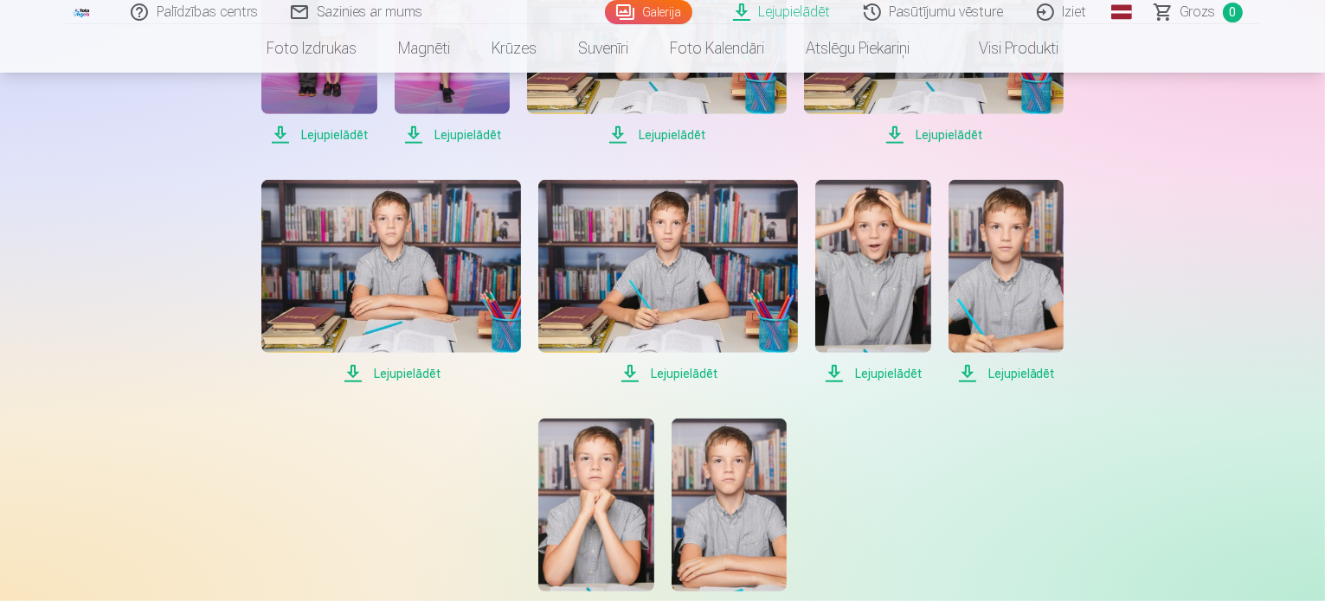
click at [398, 377] on span "Lejupielādēt" at bounding box center [391, 373] width 260 height 21
click at [678, 369] on span "Lejupielādēt" at bounding box center [668, 373] width 260 height 21
click at [883, 372] on span "Lejupielādēt" at bounding box center [872, 373] width 115 height 21
click at [1004, 373] on span "Lejupielādēt" at bounding box center [1005, 373] width 115 height 21
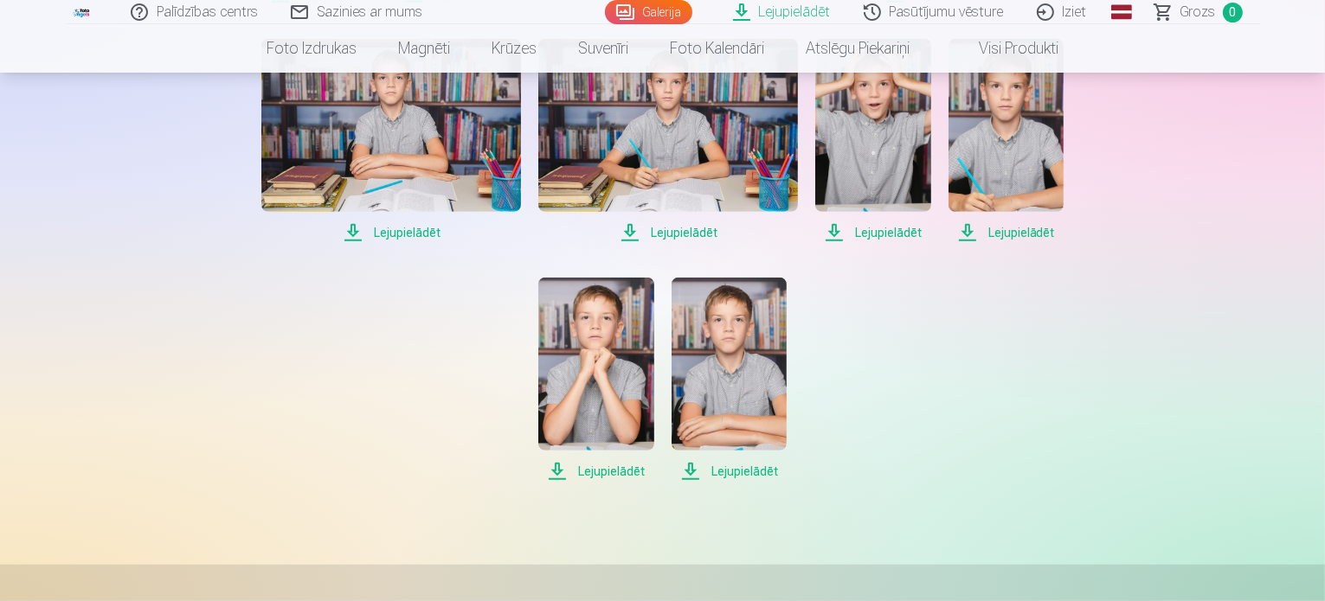
scroll to position [1471, 0]
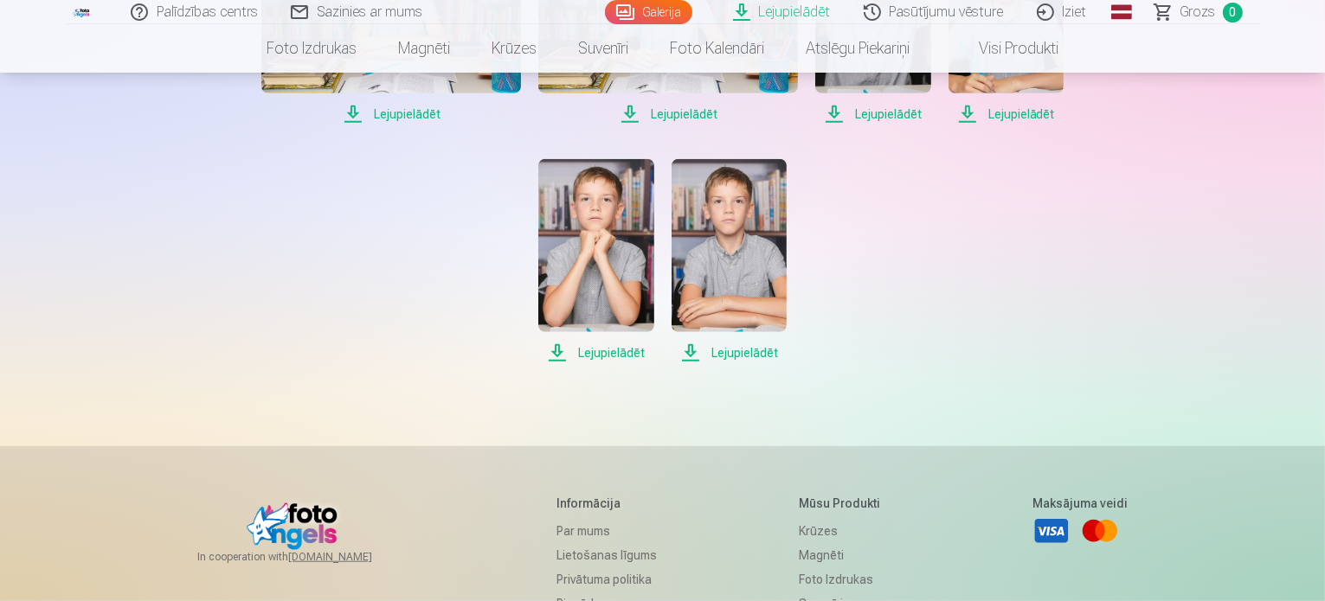
click at [591, 353] on span "Lejupielādēt" at bounding box center [595, 353] width 115 height 21
click at [756, 356] on span "Lejupielādēt" at bounding box center [728, 353] width 115 height 21
